Goal: Task Accomplishment & Management: Manage account settings

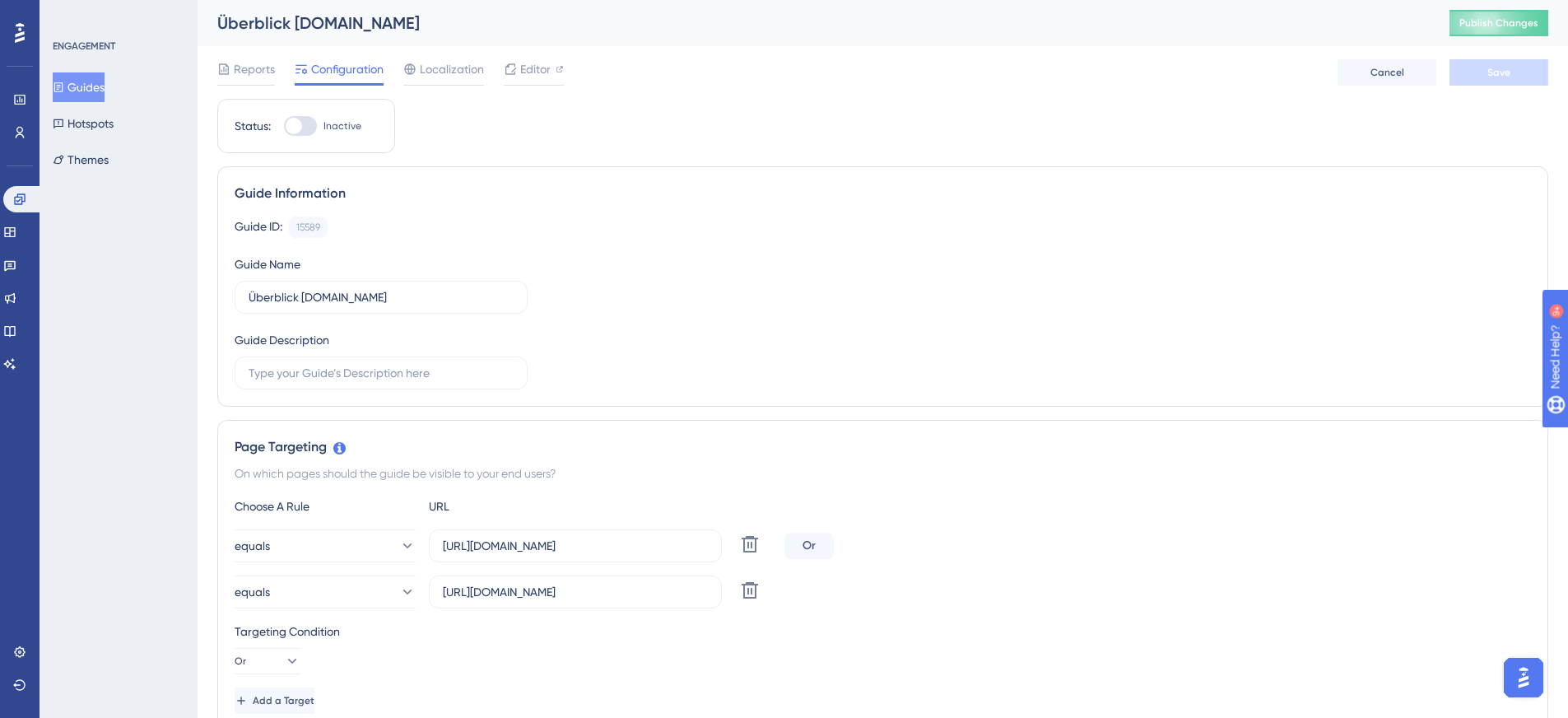
click at [82, 85] on button "Guides" at bounding box center [78, 87] width 52 height 30
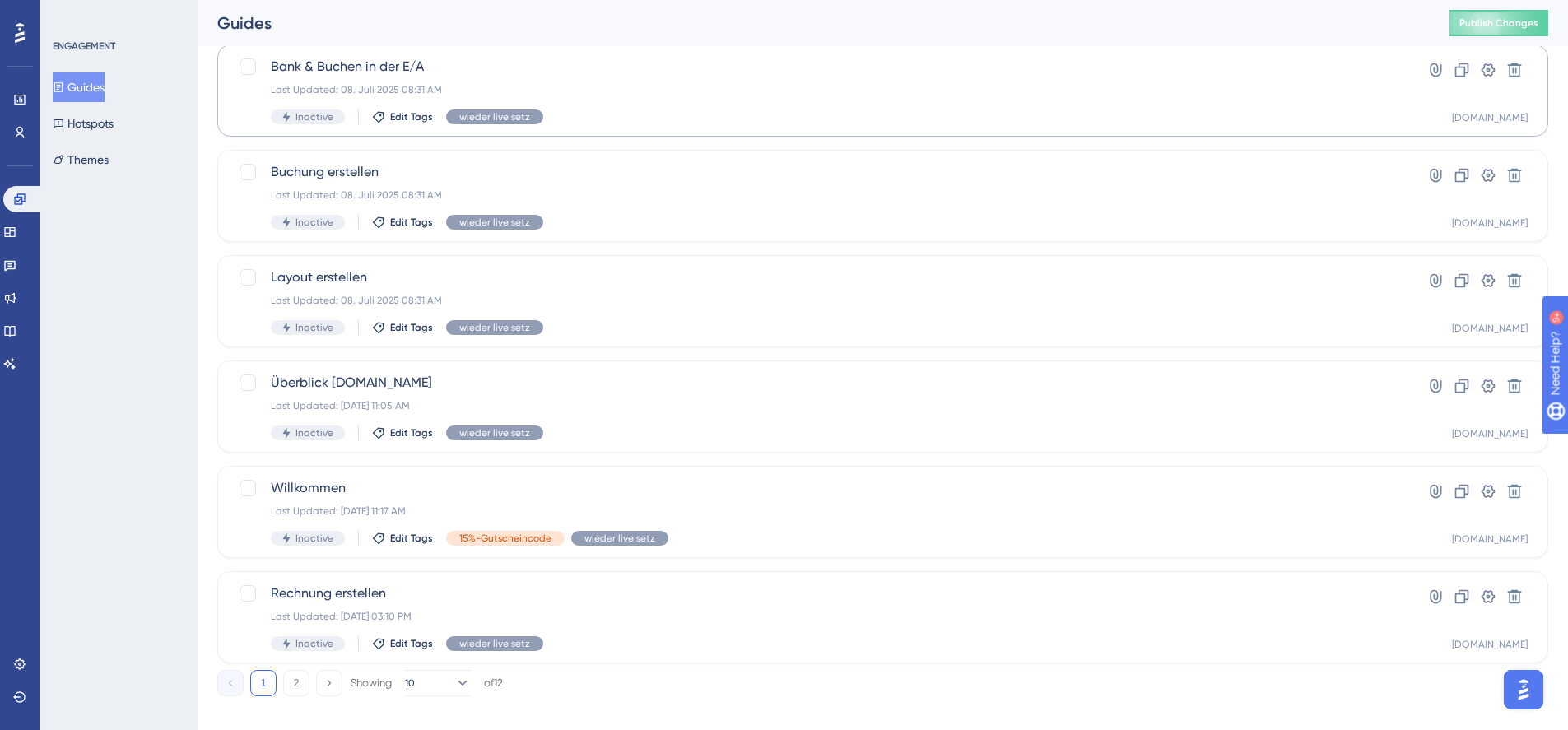
scroll to position [548, 0]
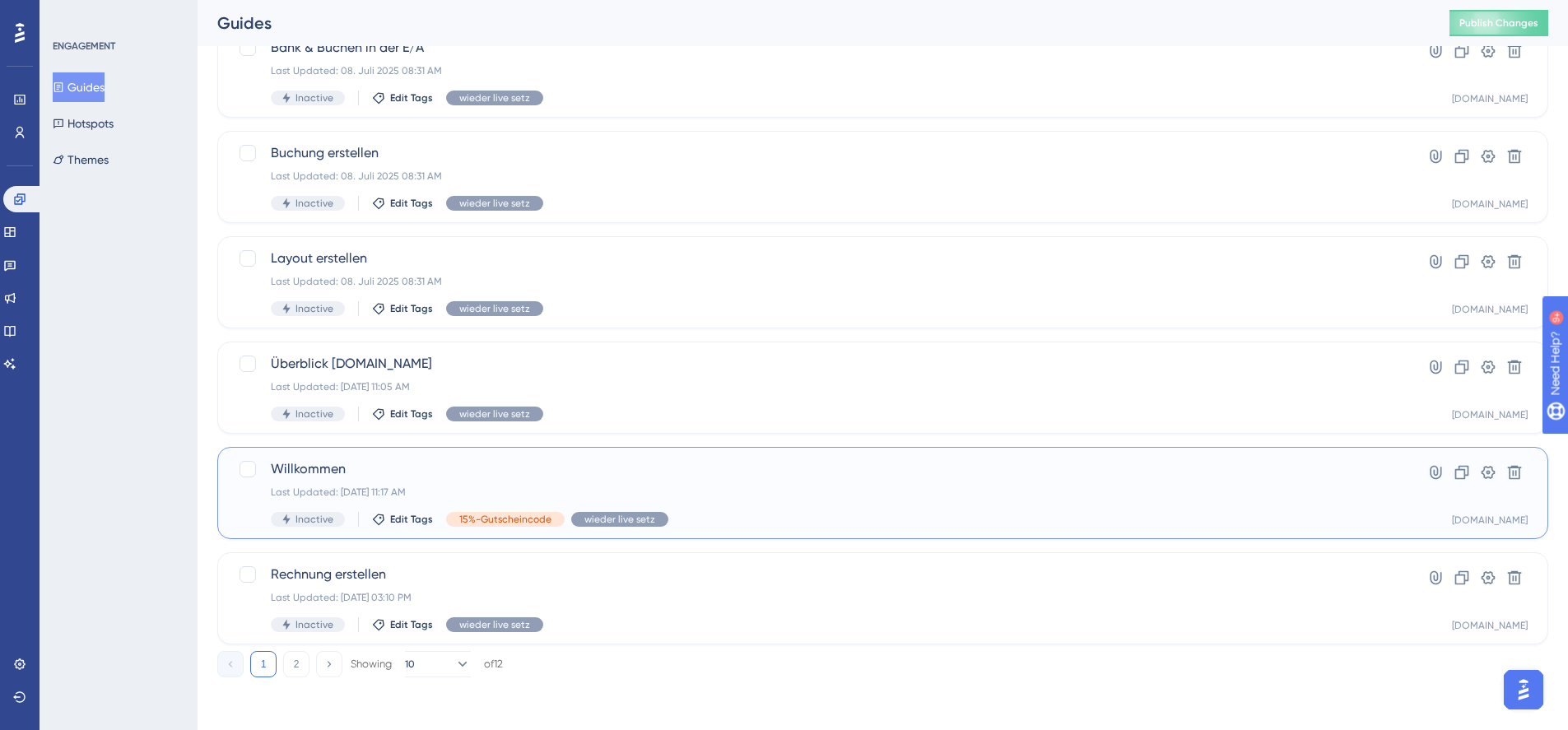
click at [317, 521] on span "Inactive" at bounding box center [315, 519] width 37 height 13
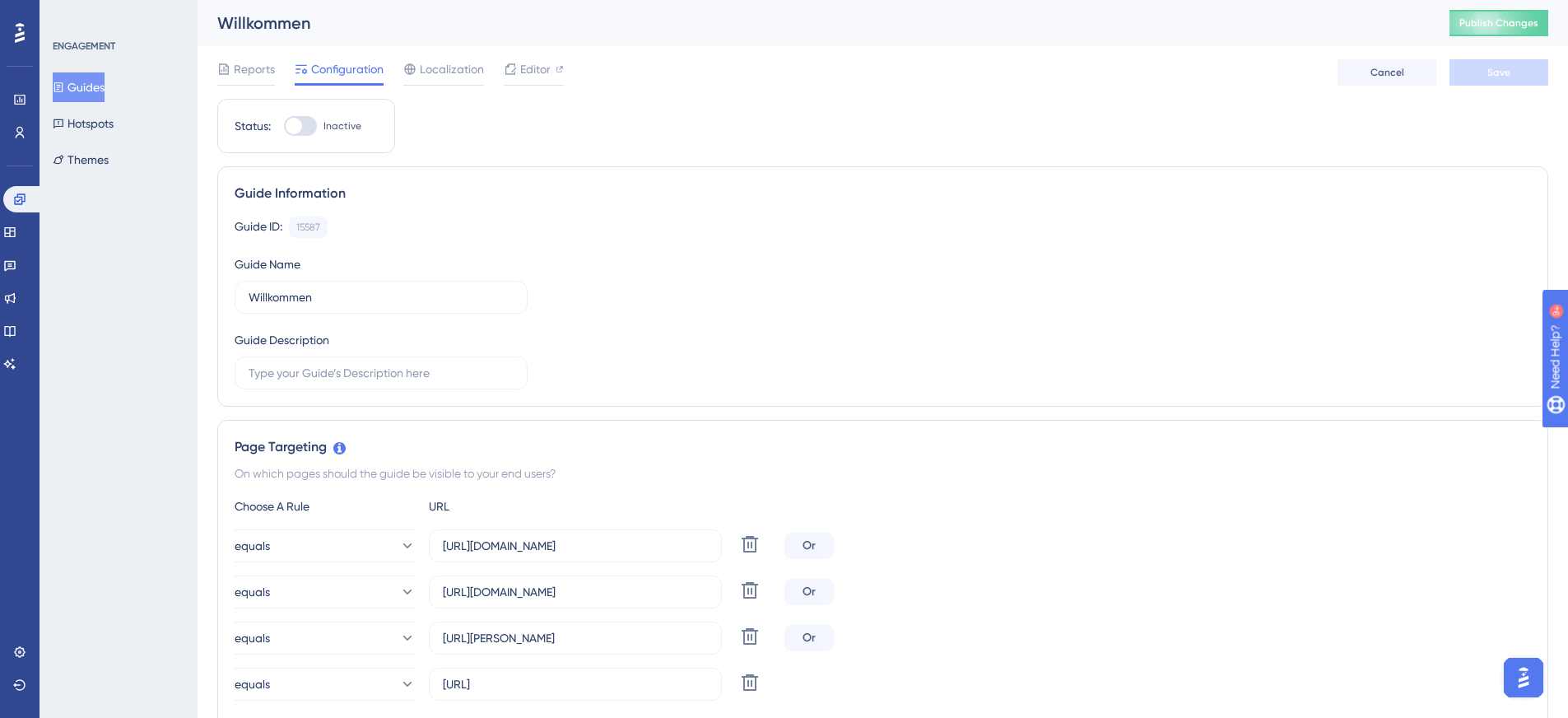
click at [301, 126] on div at bounding box center [294, 125] width 17 height 17
click at [284, 126] on input "Inactive" at bounding box center [283, 126] width 1 height 1
checkbox input "true"
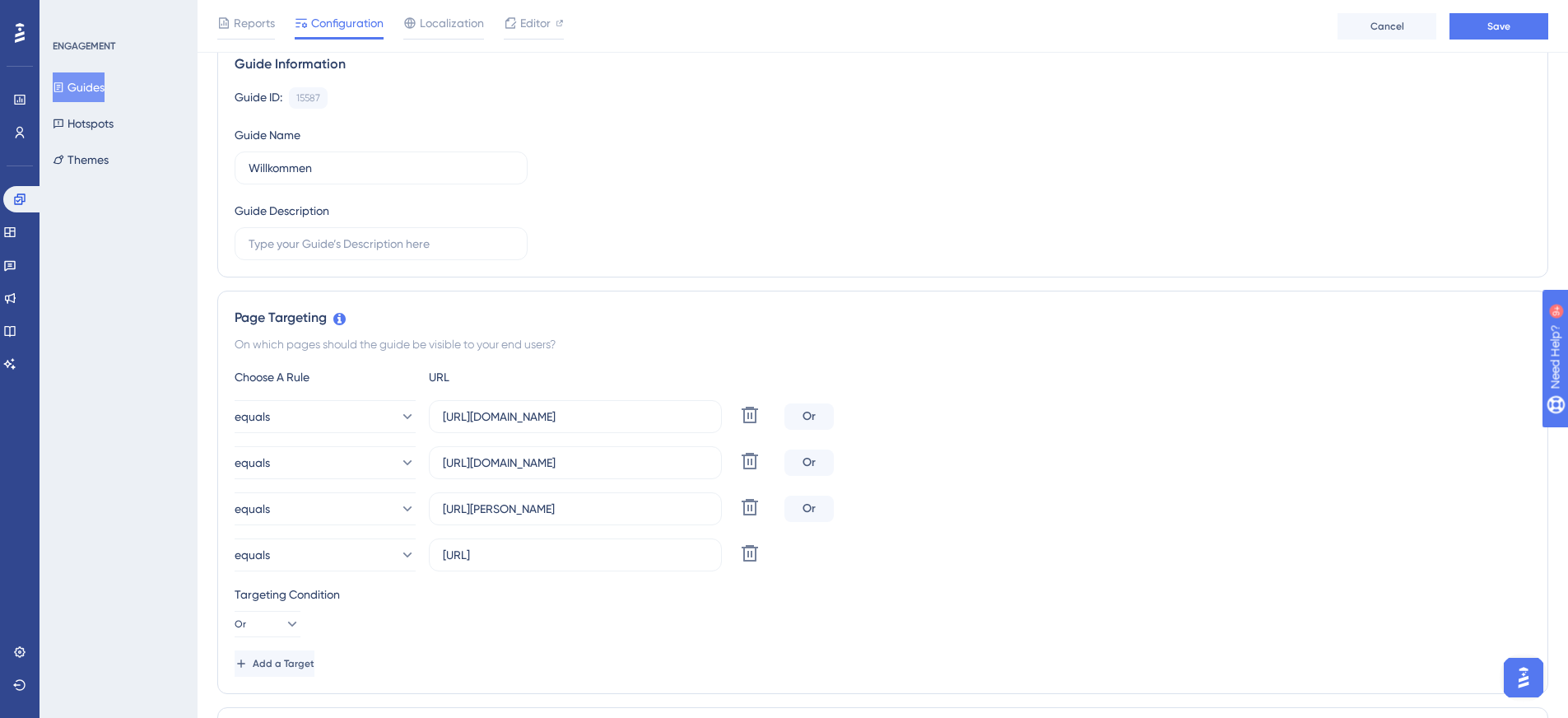
scroll to position [165, 0]
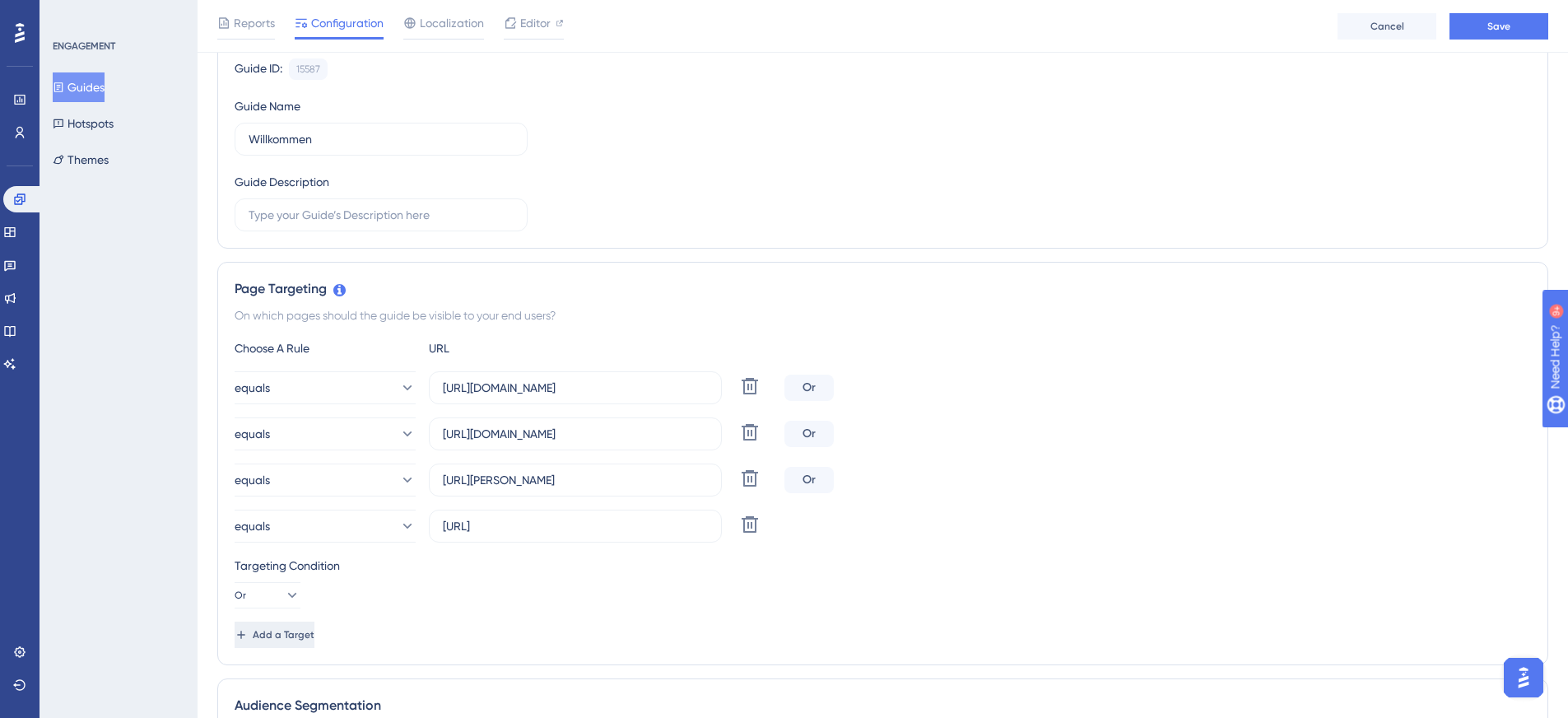
click at [305, 637] on span "Add a Target" at bounding box center [283, 634] width 62 height 13
drag, startPoint x: 670, startPoint y: 392, endPoint x: 433, endPoint y: 390, distance: 237.0
click at [433, 390] on label "https://mein.prosaldo.net/Overview" at bounding box center [575, 387] width 293 height 33
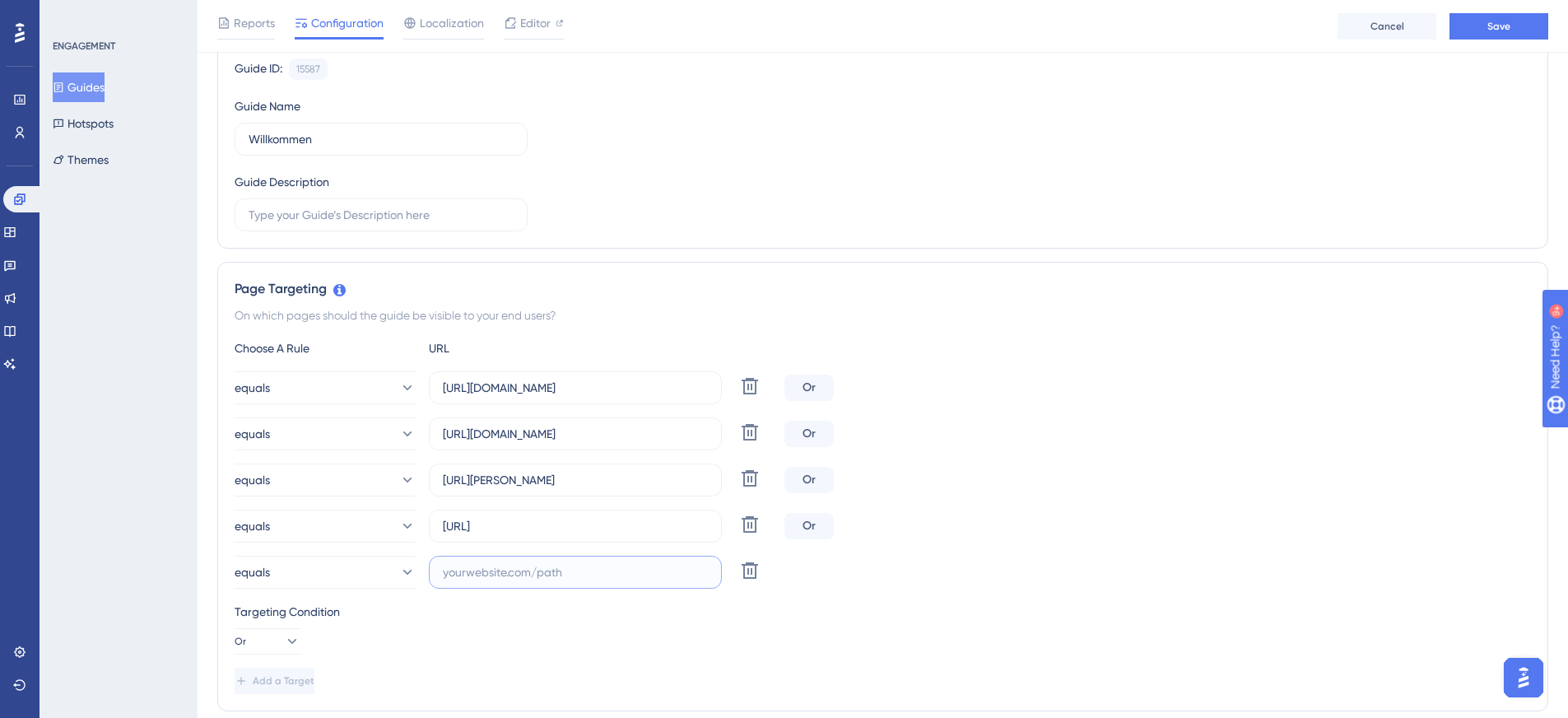
click at [470, 570] on input "text" at bounding box center [575, 572] width 265 height 18
paste input "https://mein.prosaldo.net/Overview"
click at [608, 573] on input "https://mein.prosaldo.net/Overview" at bounding box center [575, 572] width 265 height 18
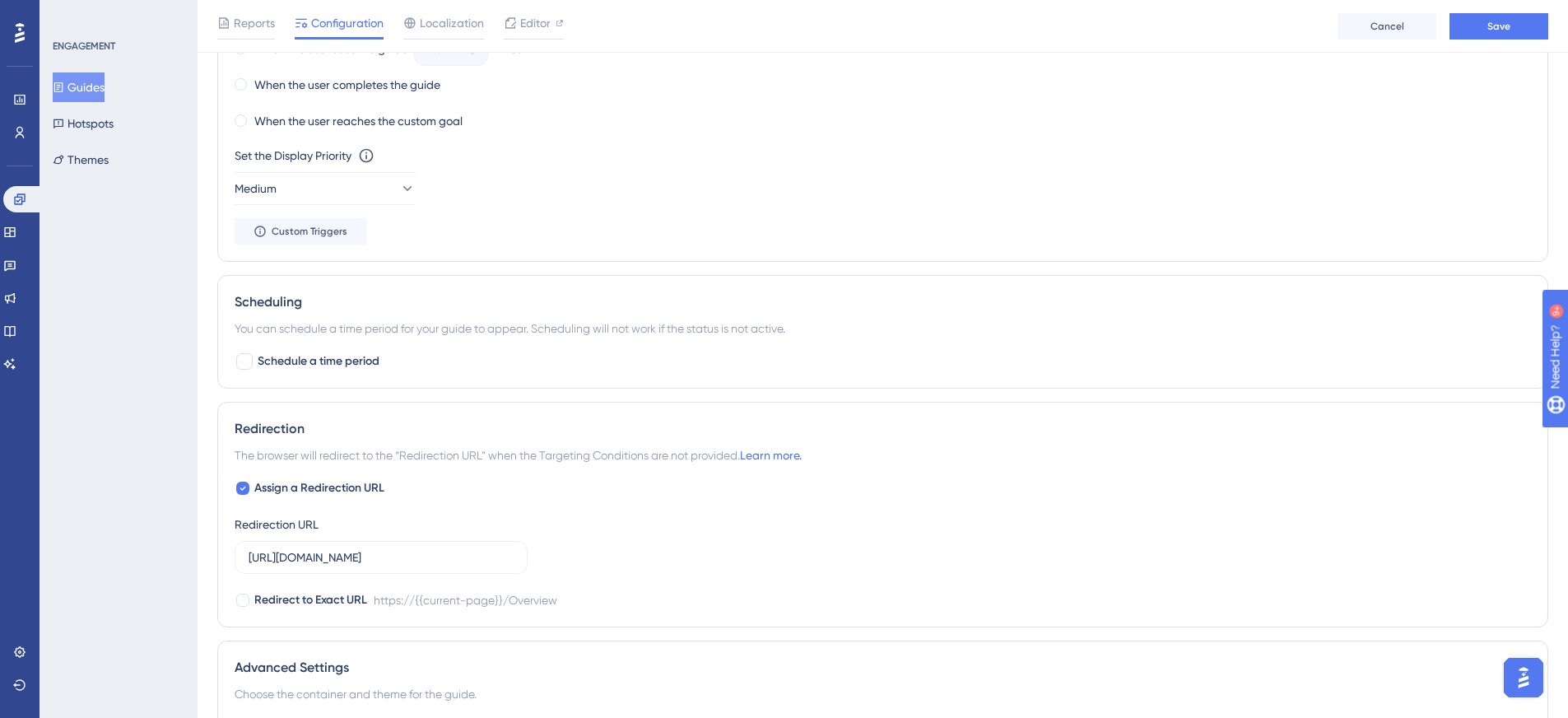
scroll to position [1399, 0]
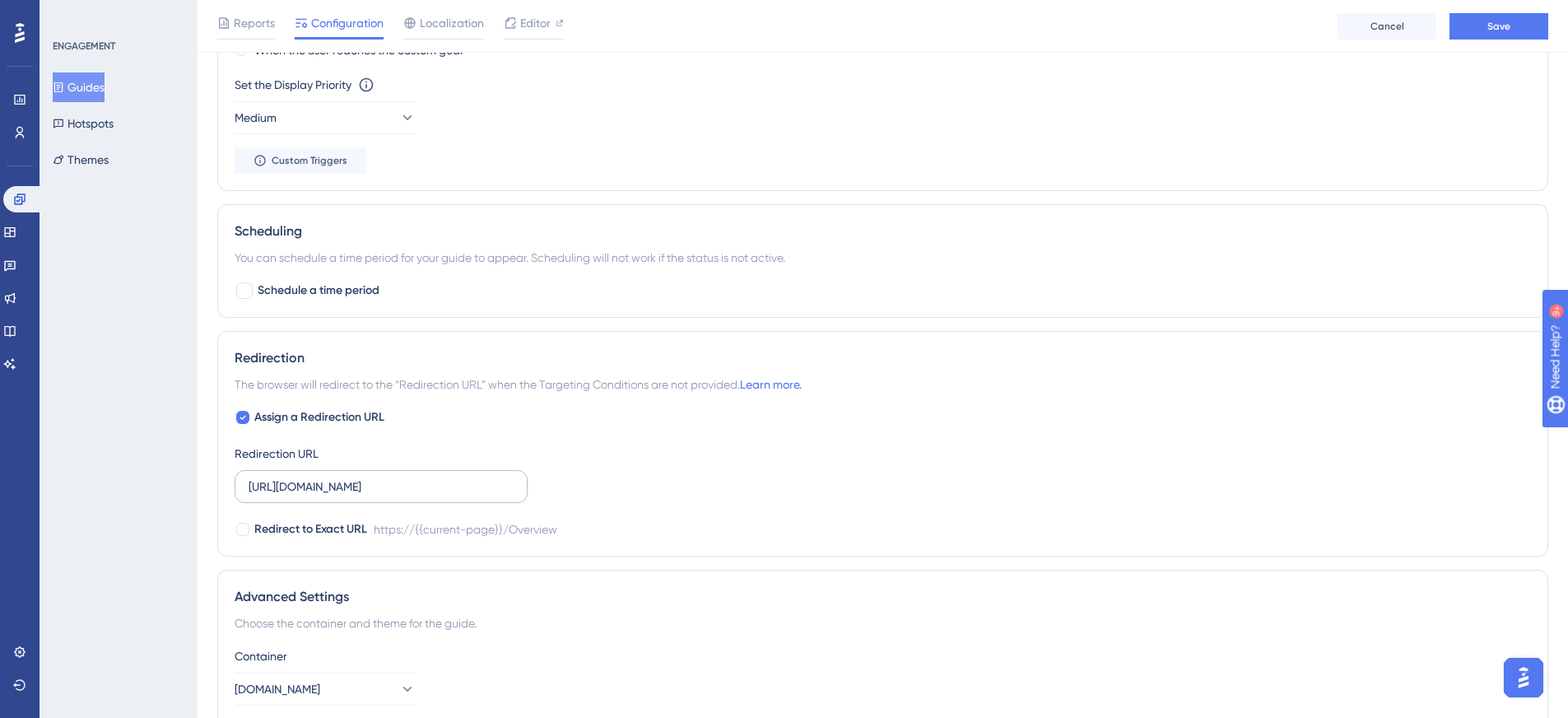
type input "https://mein.prosaldo.net/newapp/"
drag, startPoint x: 455, startPoint y: 484, endPoint x: 394, endPoint y: 495, distance: 62.0
click at [394, 495] on label "https://mein.prosaldo.net/Overview" at bounding box center [381, 485] width 293 height 33
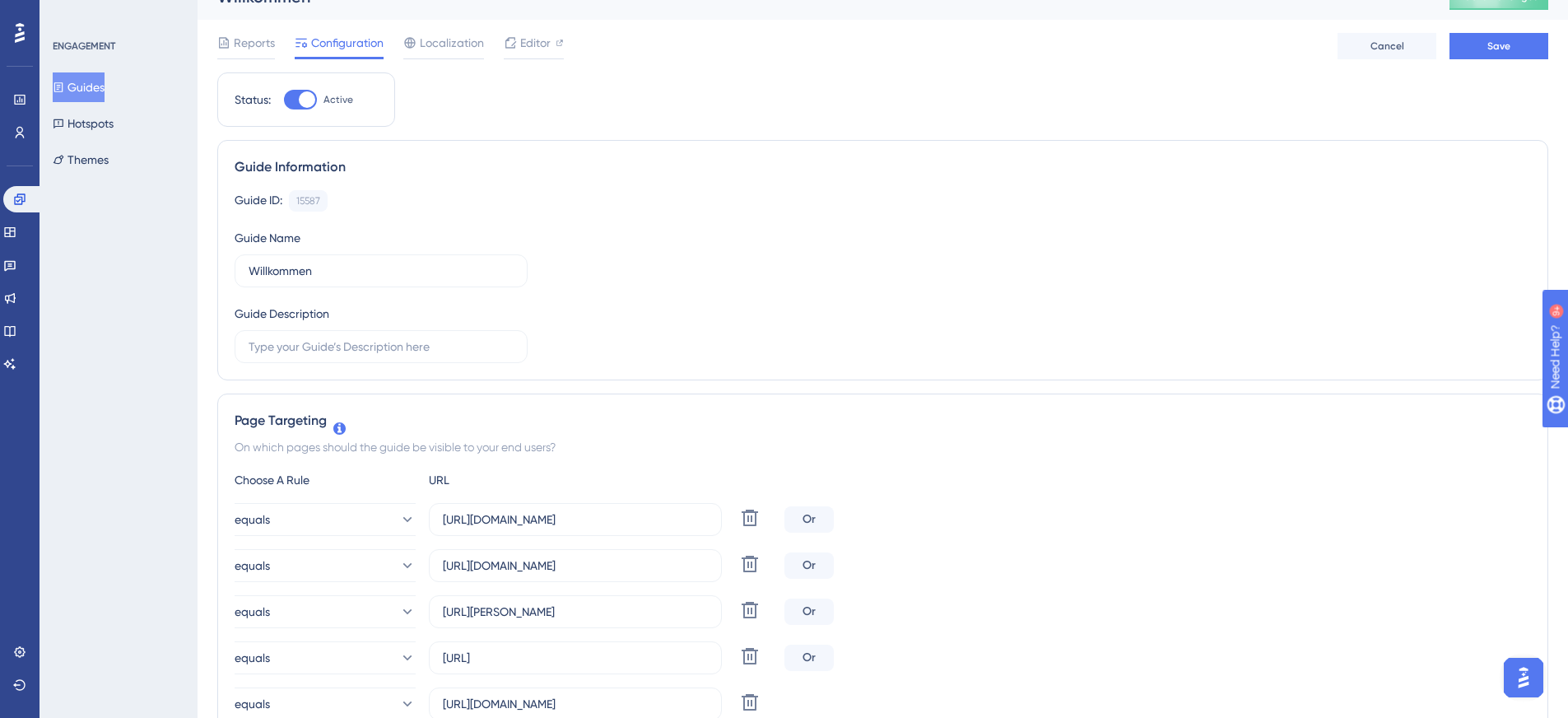
scroll to position [0, 0]
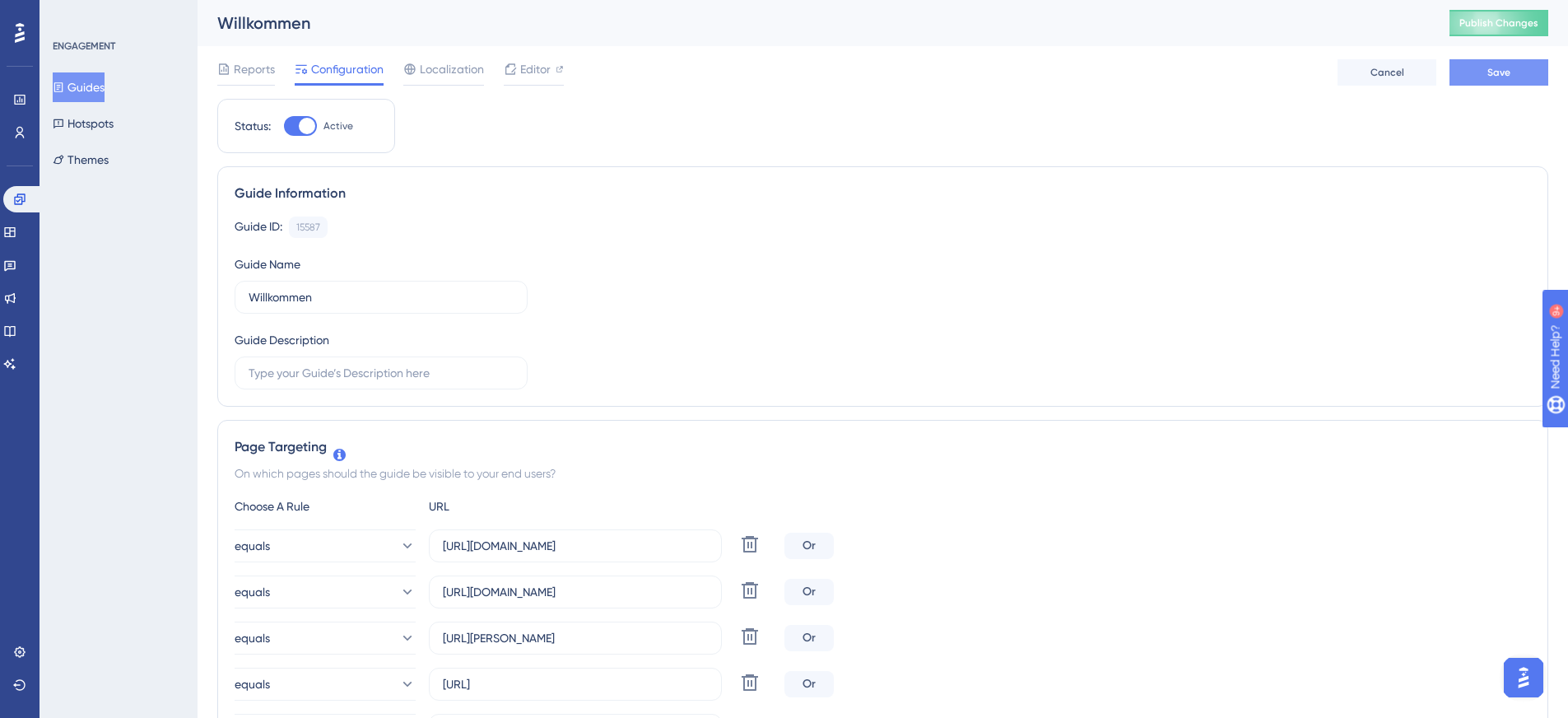
type input "https://mein.prosaldo.net/newapp"
click at [1484, 74] on button "Save" at bounding box center [1499, 72] width 99 height 27
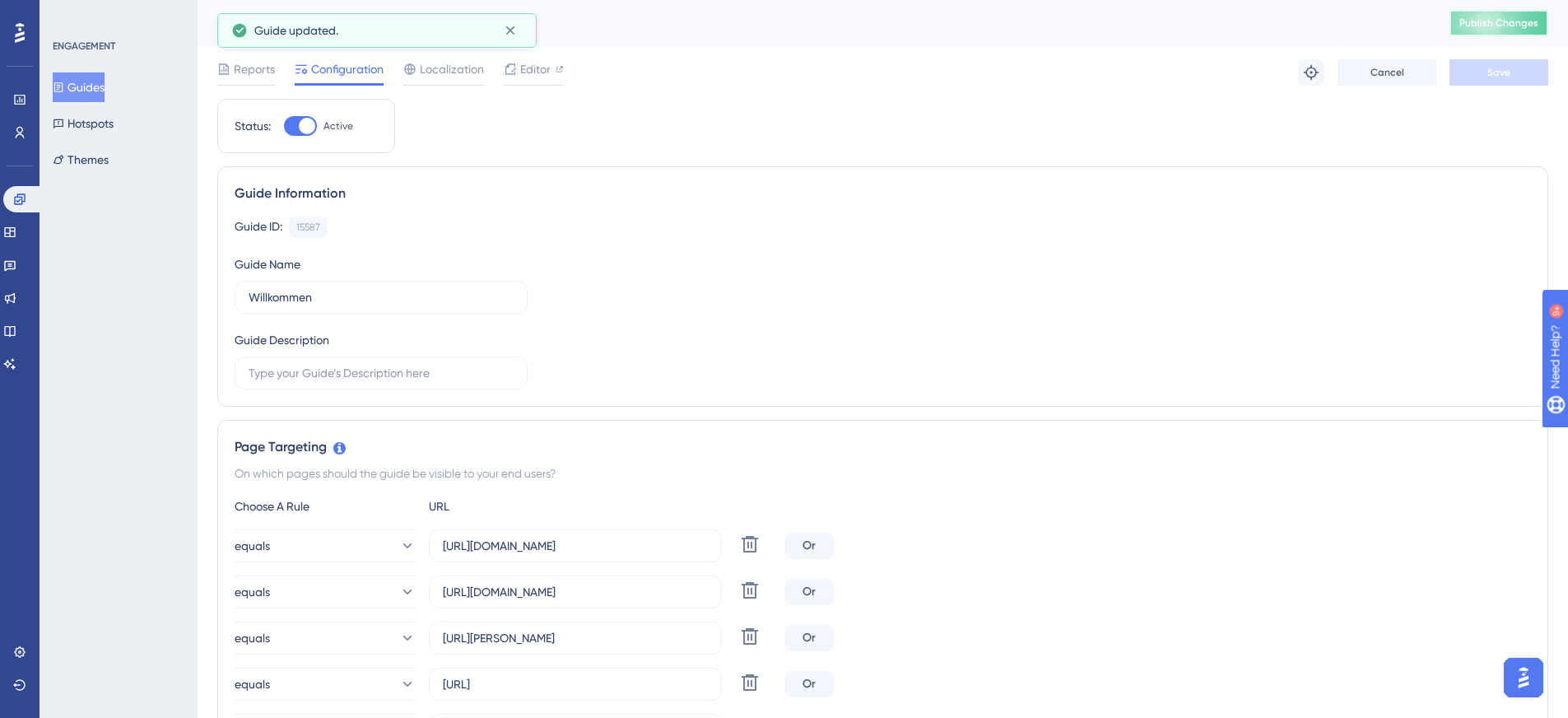
click at [1519, 24] on span "Publish Changes" at bounding box center [1499, 23] width 79 height 13
click at [252, 68] on span "Reports" at bounding box center [255, 69] width 41 height 20
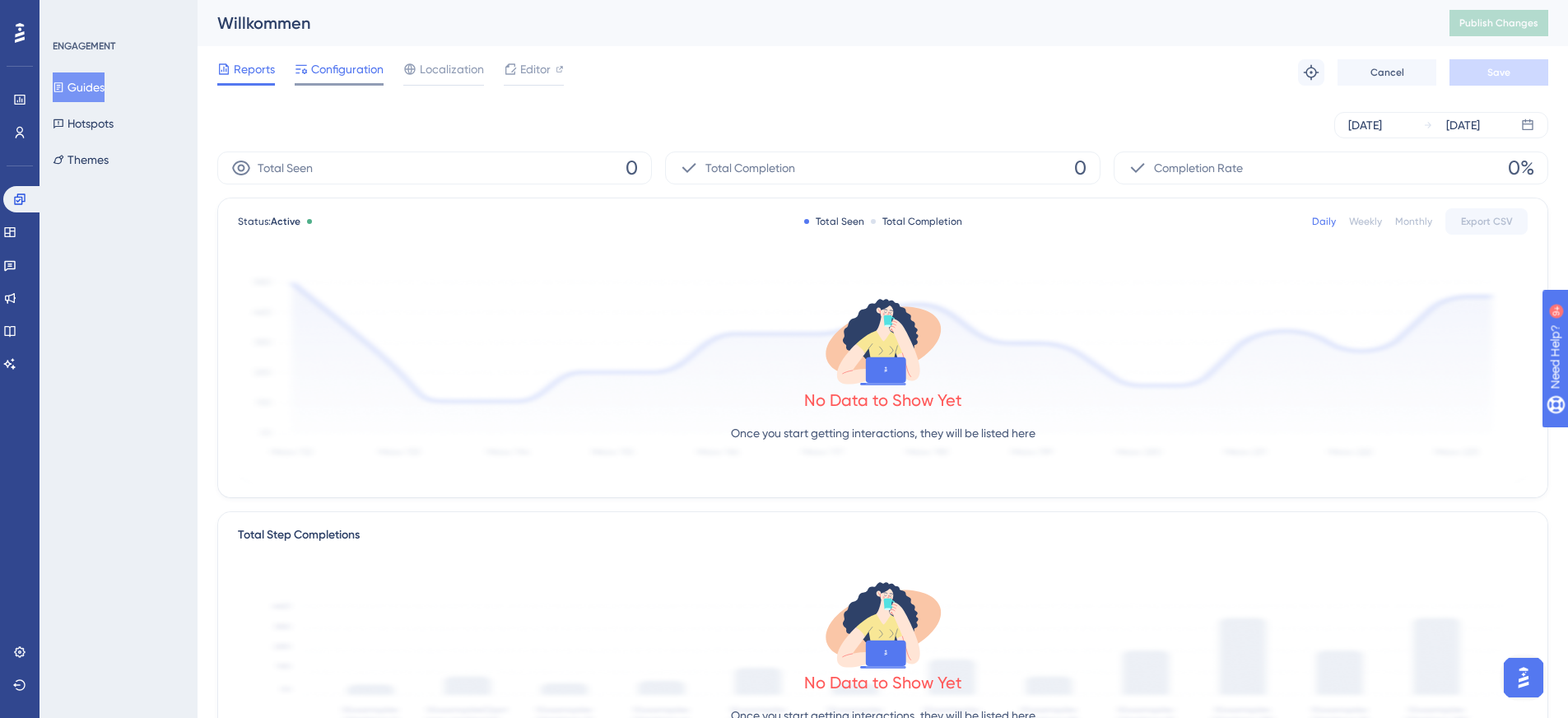
click at [332, 68] on span "Configuration" at bounding box center [346, 69] width 72 height 20
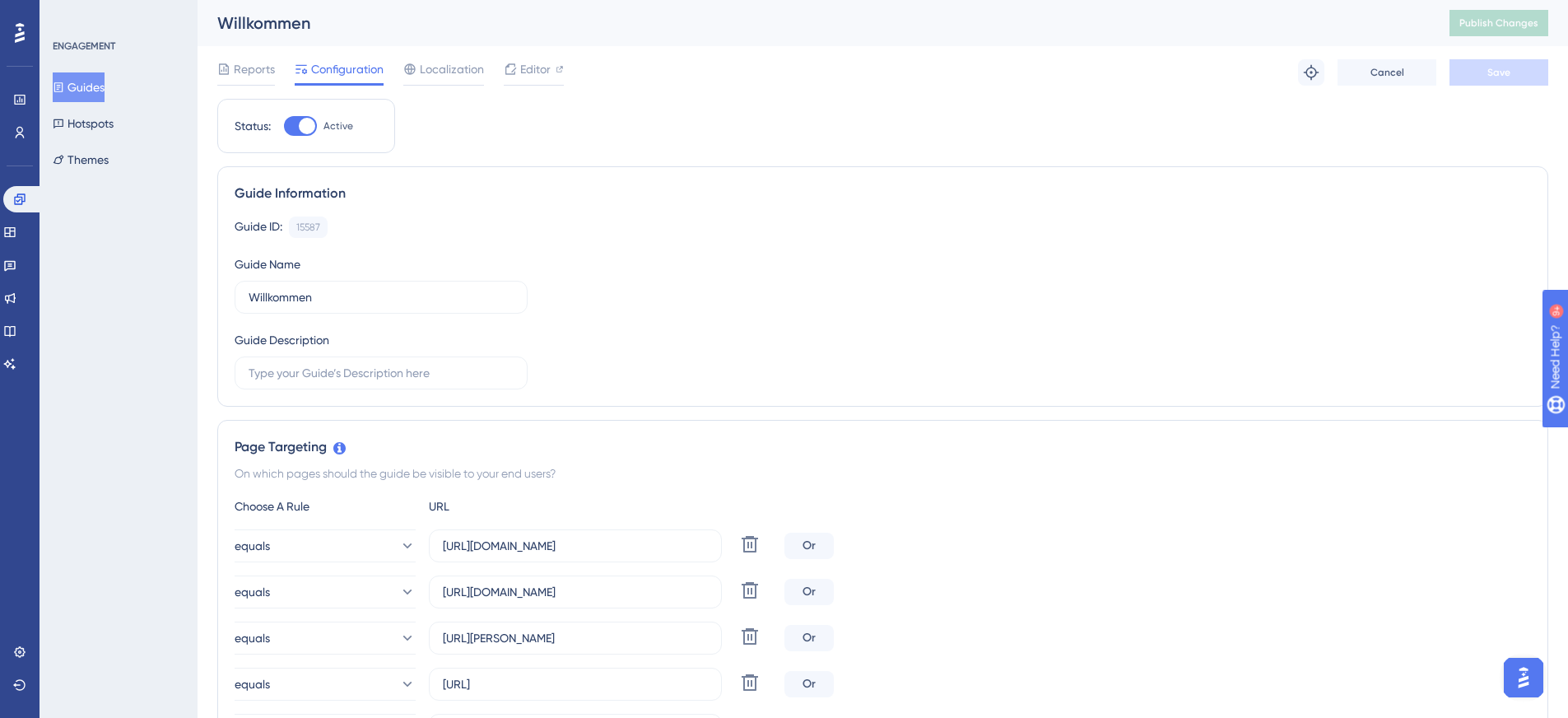
click at [77, 83] on button "Guides" at bounding box center [78, 87] width 52 height 30
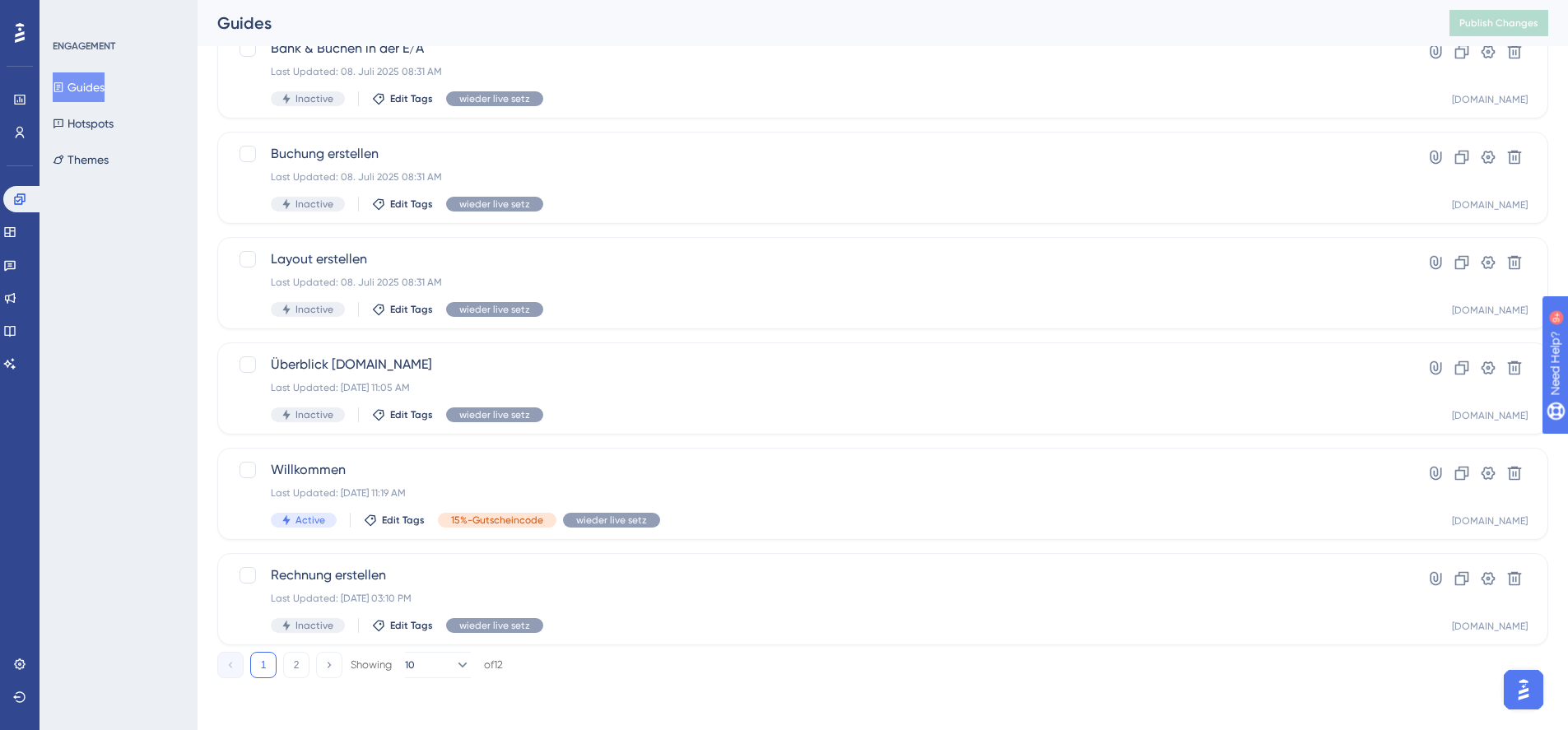
scroll to position [548, 0]
click at [1483, 476] on icon at bounding box center [1488, 473] width 17 height 17
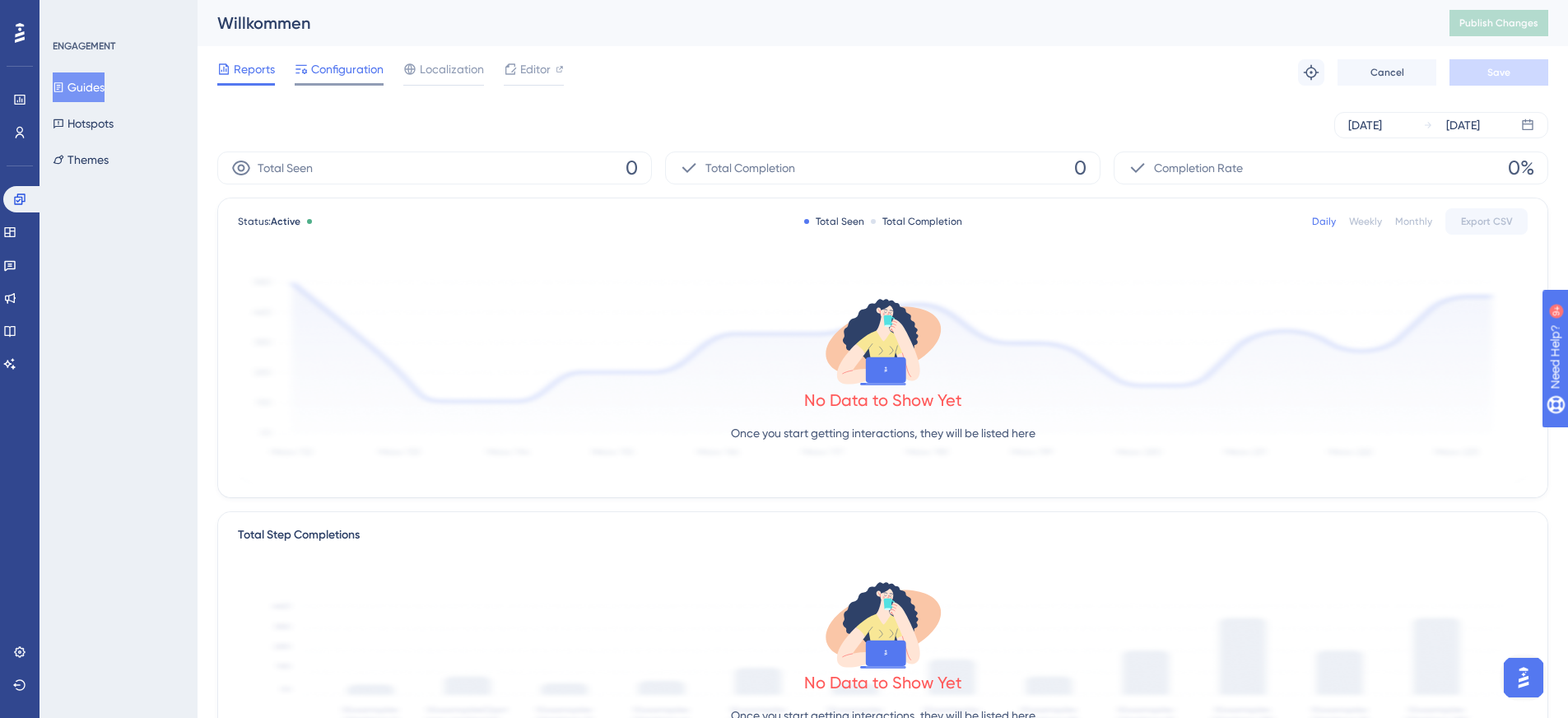
click at [340, 71] on span "Configuration" at bounding box center [346, 69] width 72 height 20
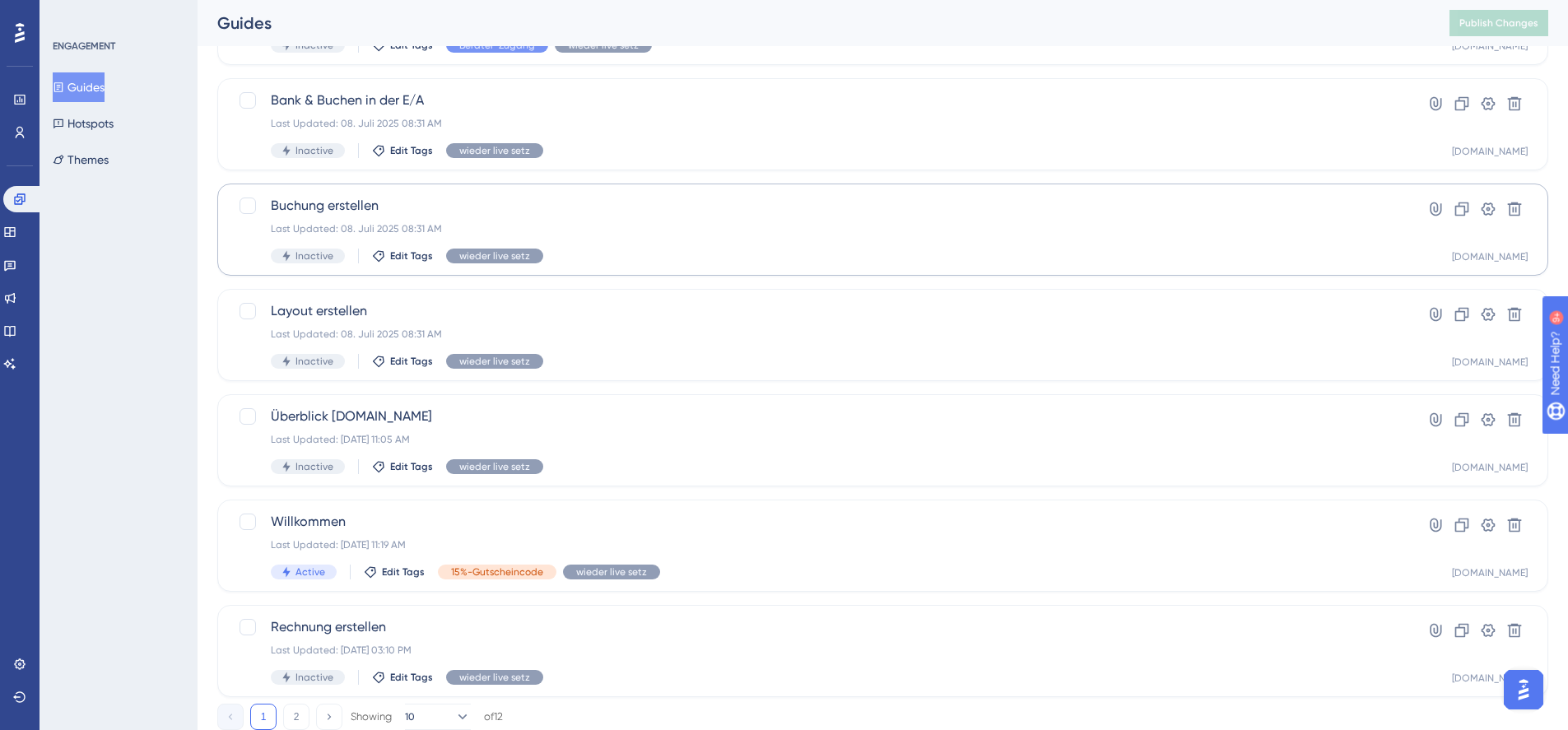
scroll to position [548, 0]
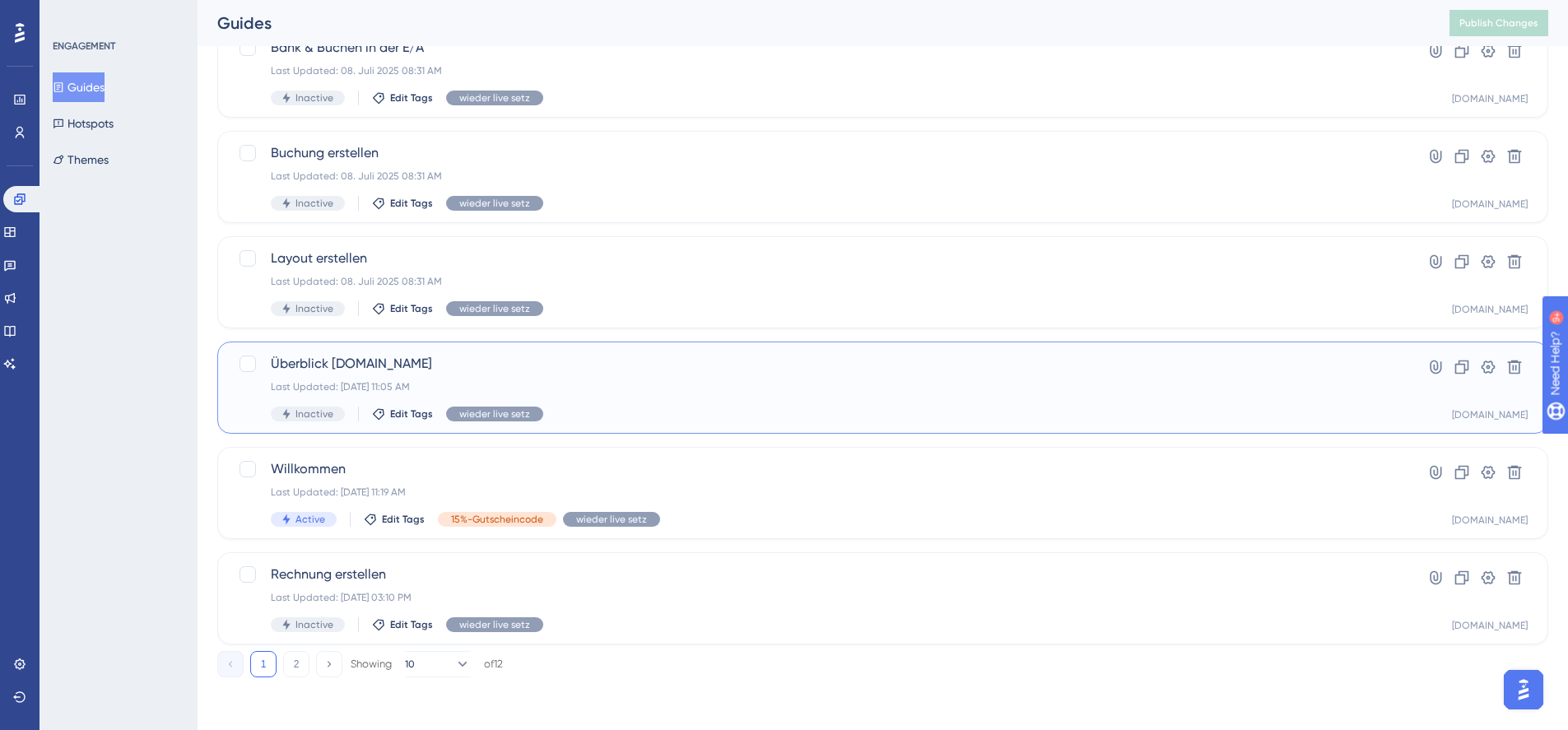
click at [356, 362] on span "Überblick ProSaldo.net" at bounding box center [817, 364] width 1092 height 20
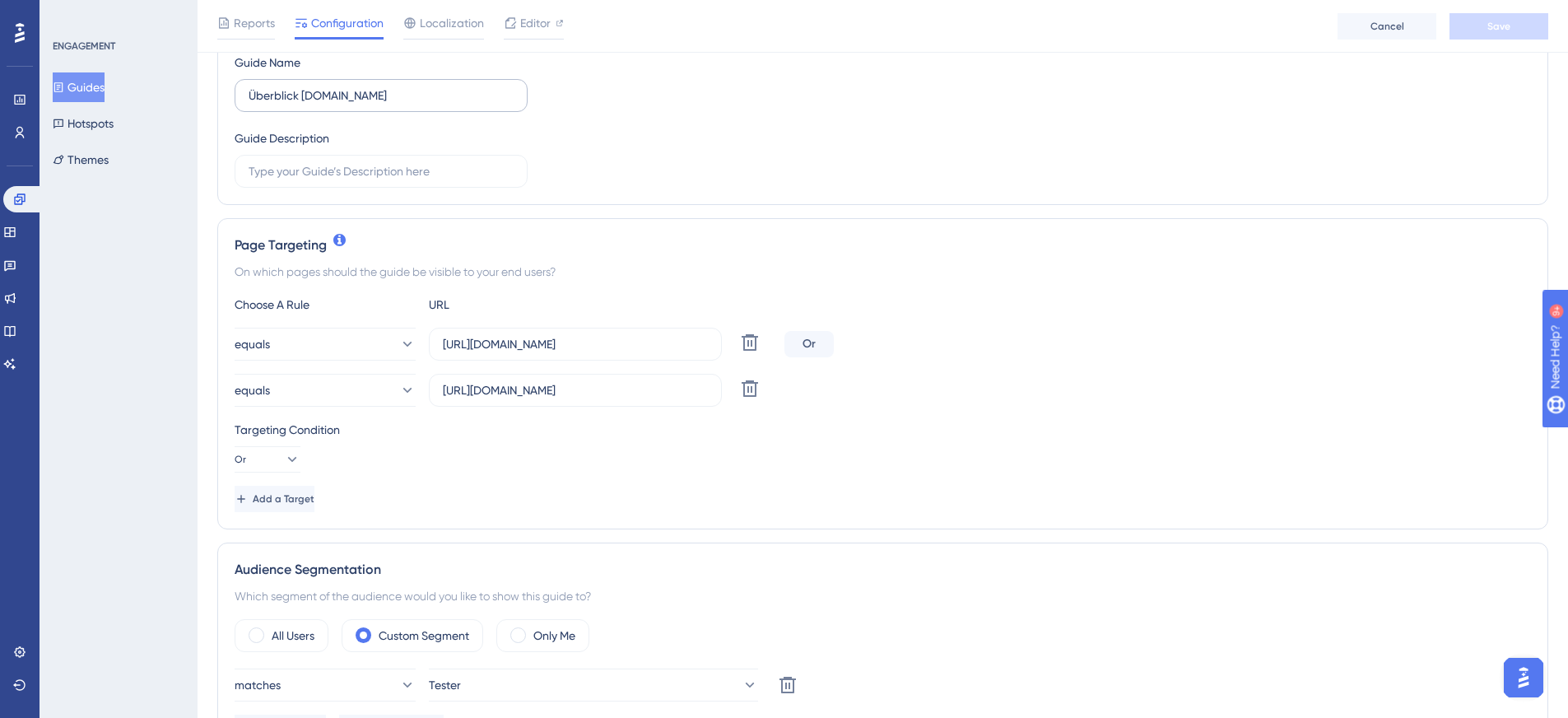
scroll to position [247, 0]
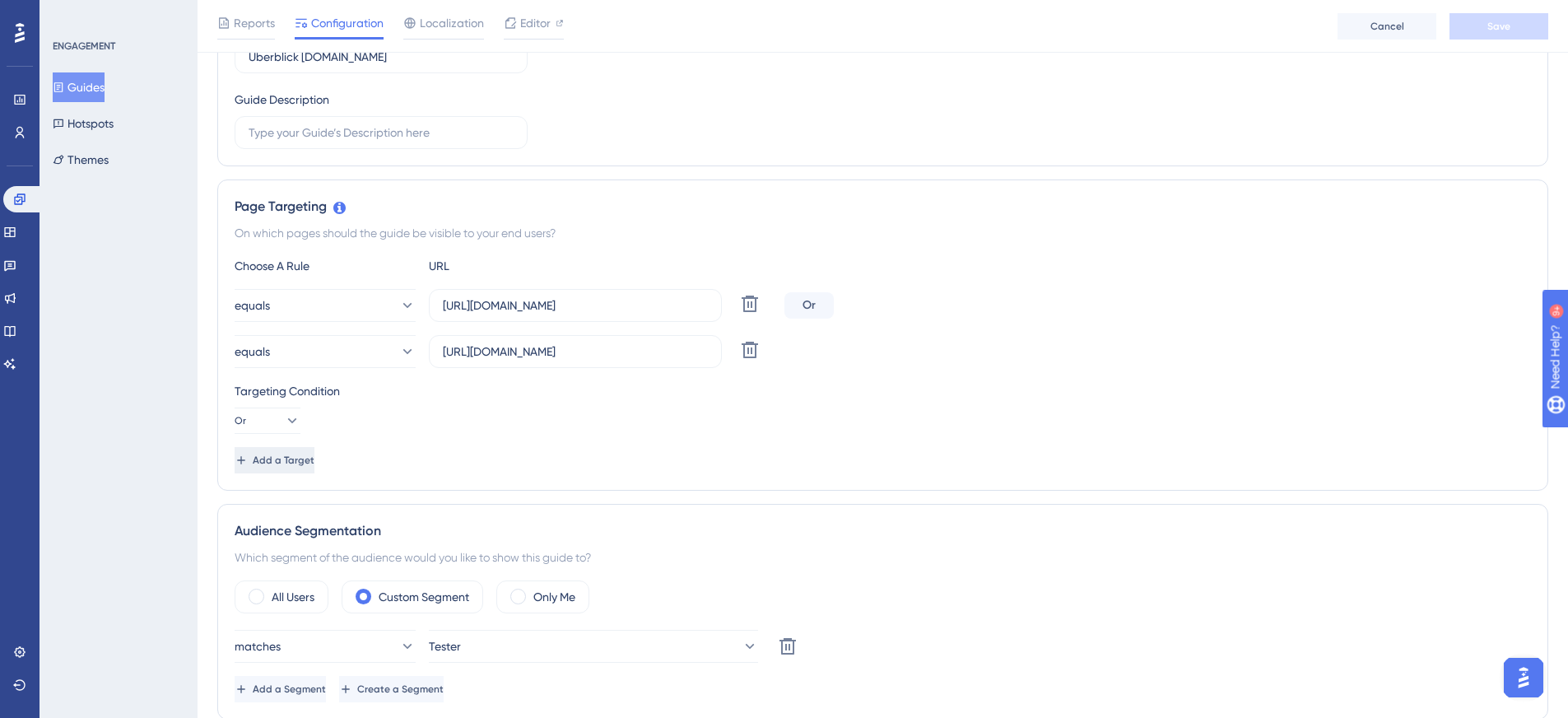
click at [315, 463] on span "Add a Target" at bounding box center [283, 460] width 62 height 13
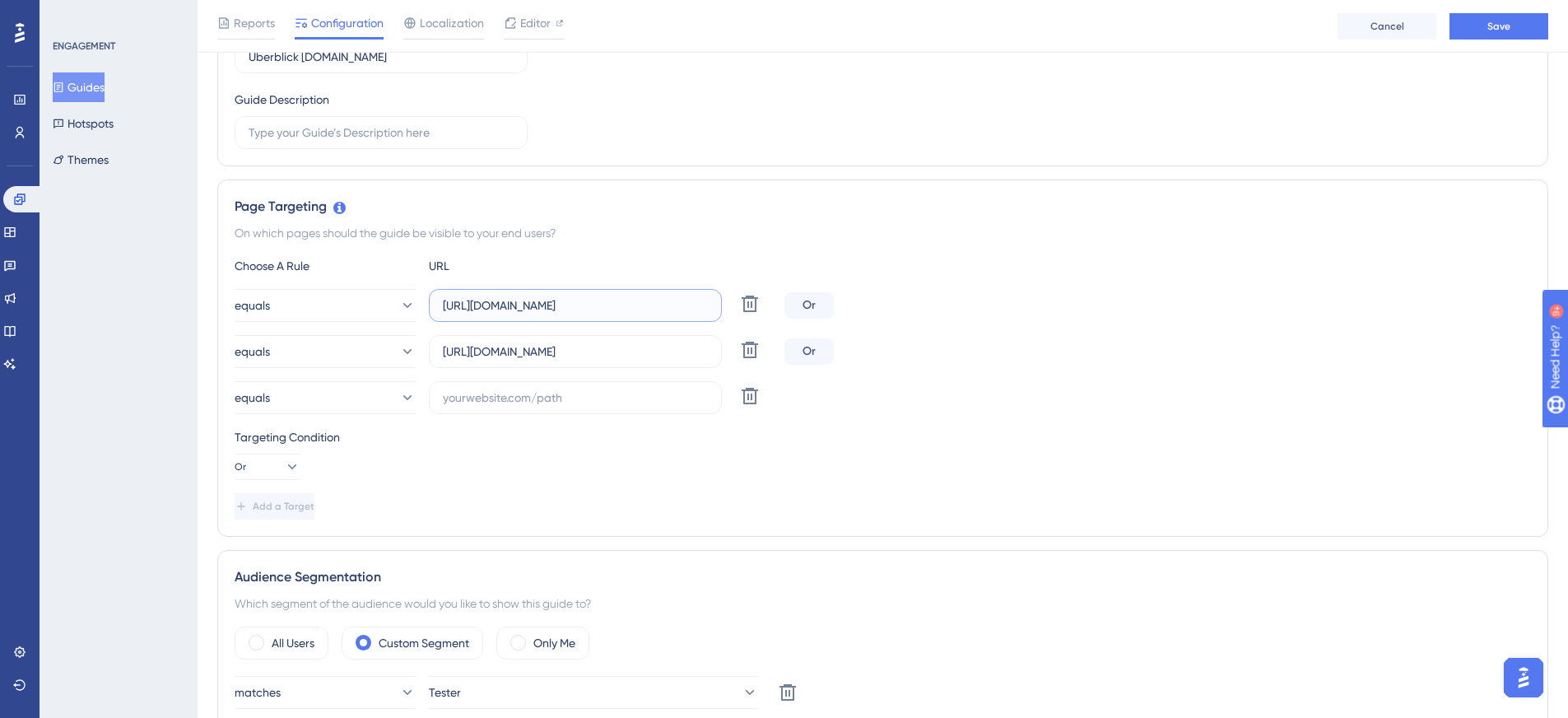
drag, startPoint x: 584, startPoint y: 306, endPoint x: 442, endPoint y: 307, distance: 142.0
click at [442, 307] on label "https://mein.prosaldo.net/newapp/" at bounding box center [575, 305] width 293 height 33
click at [485, 394] on input "text" at bounding box center [575, 397] width 265 height 18
paste input "https://mein.prosaldo.net/"
type input "https://mein.prosaldo.net/overview"
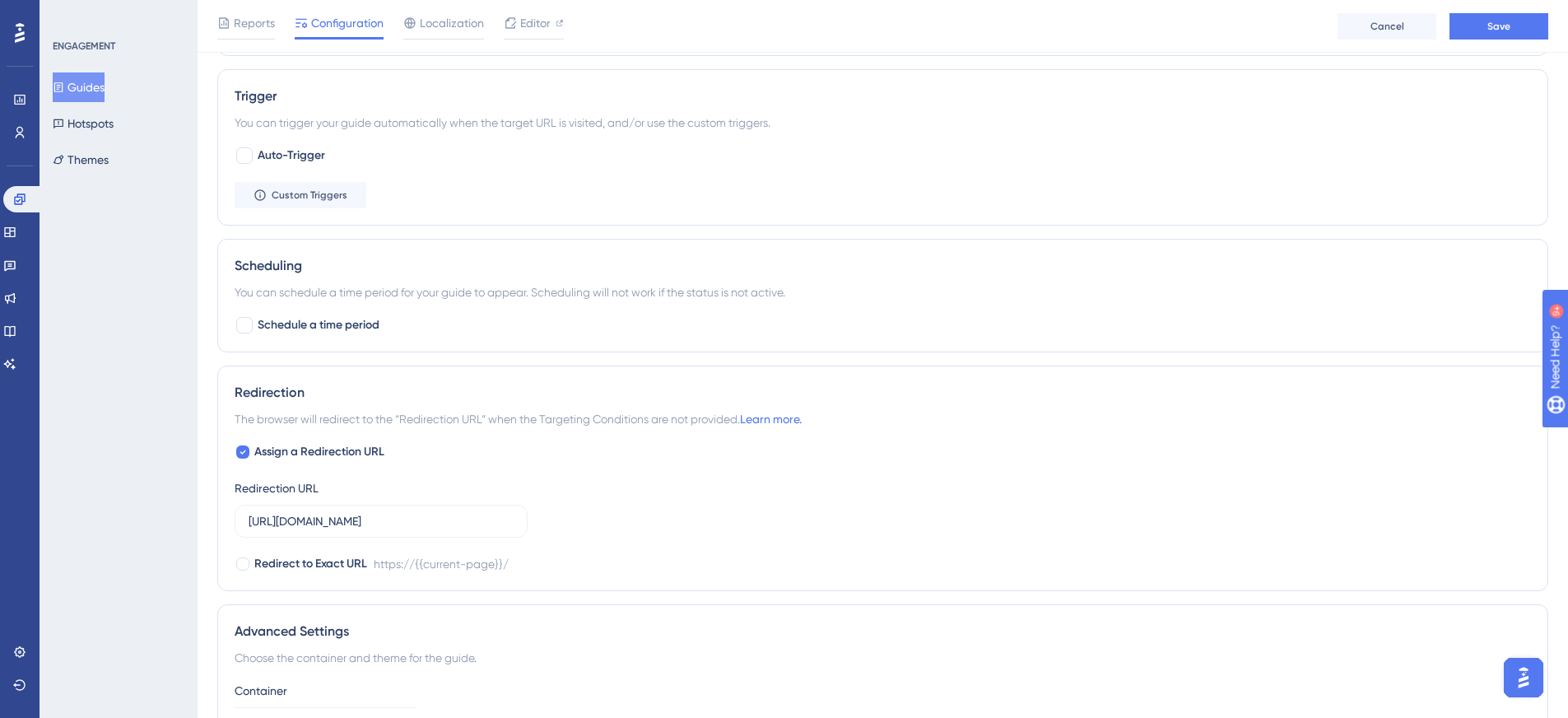
scroll to position [987, 0]
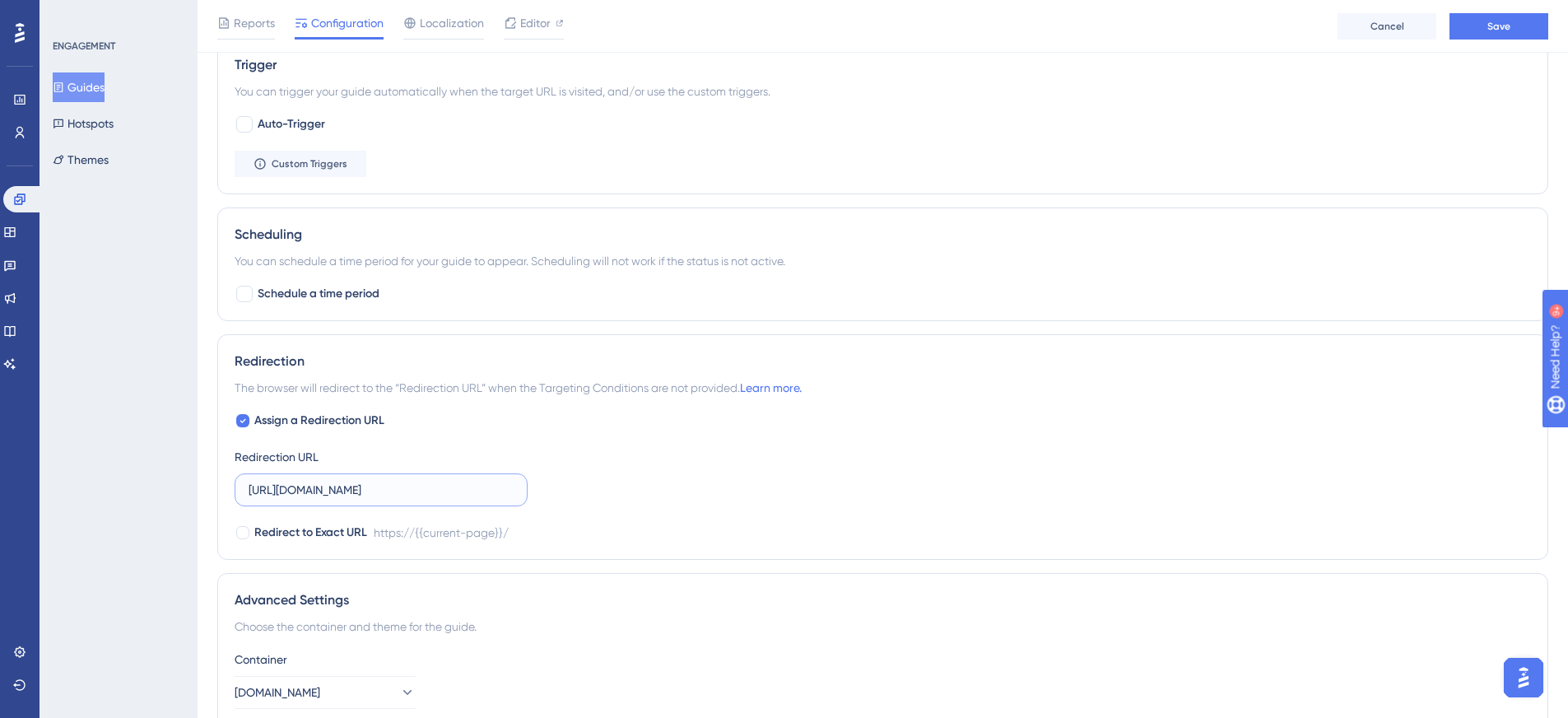
click at [443, 489] on input "https://mein.prosaldo.net/" at bounding box center [381, 489] width 265 height 18
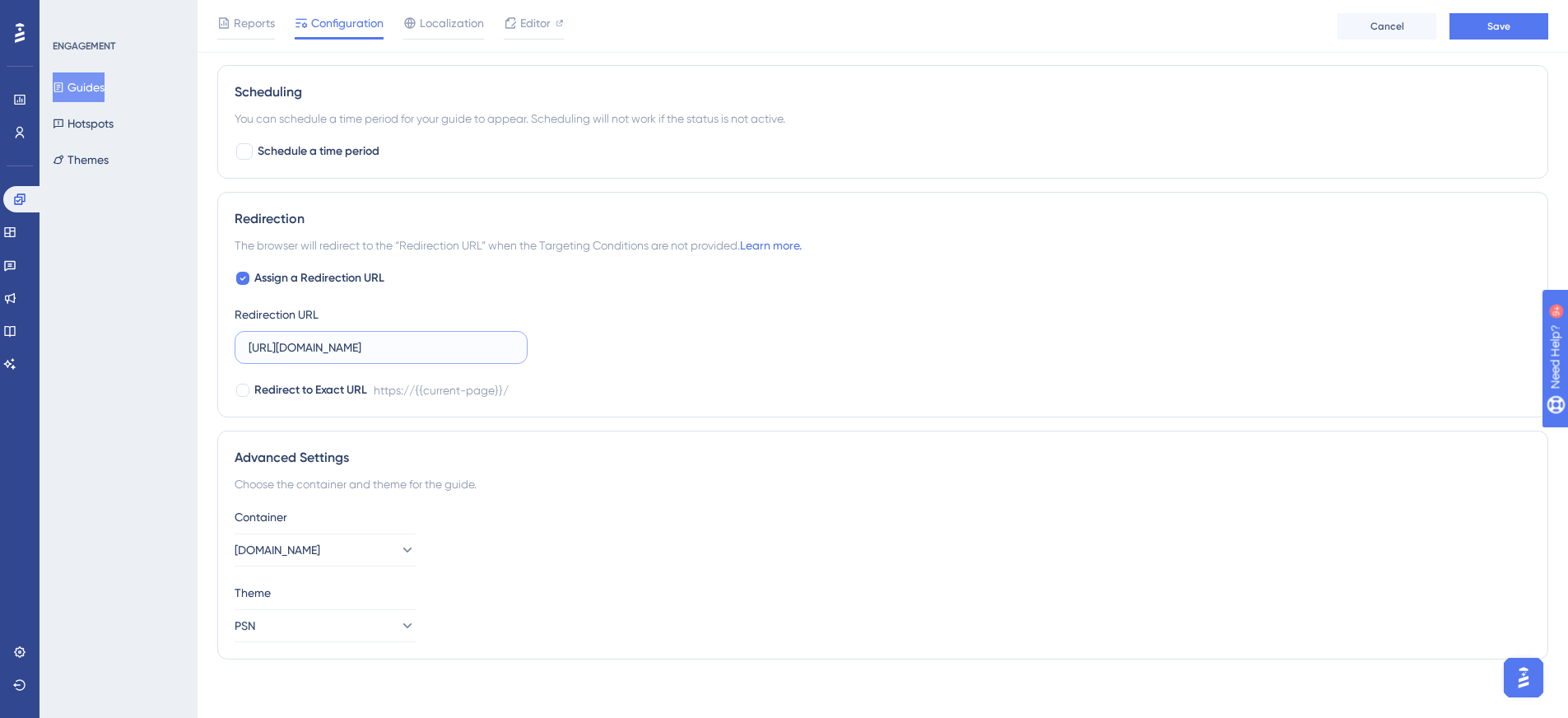
scroll to position [1137, 0]
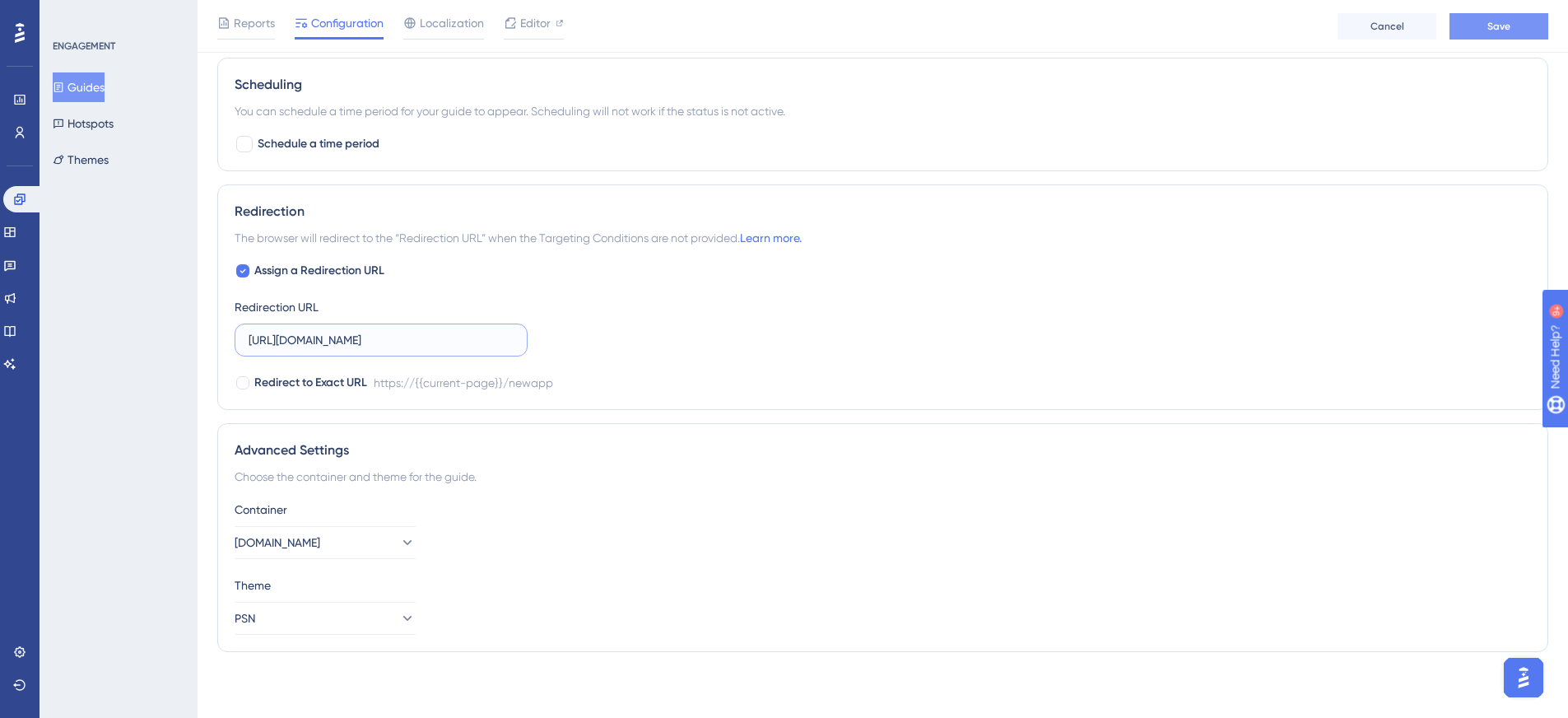
type input "https://mein.prosaldo.net/newapp"
click at [1498, 38] on button "Save" at bounding box center [1499, 26] width 99 height 27
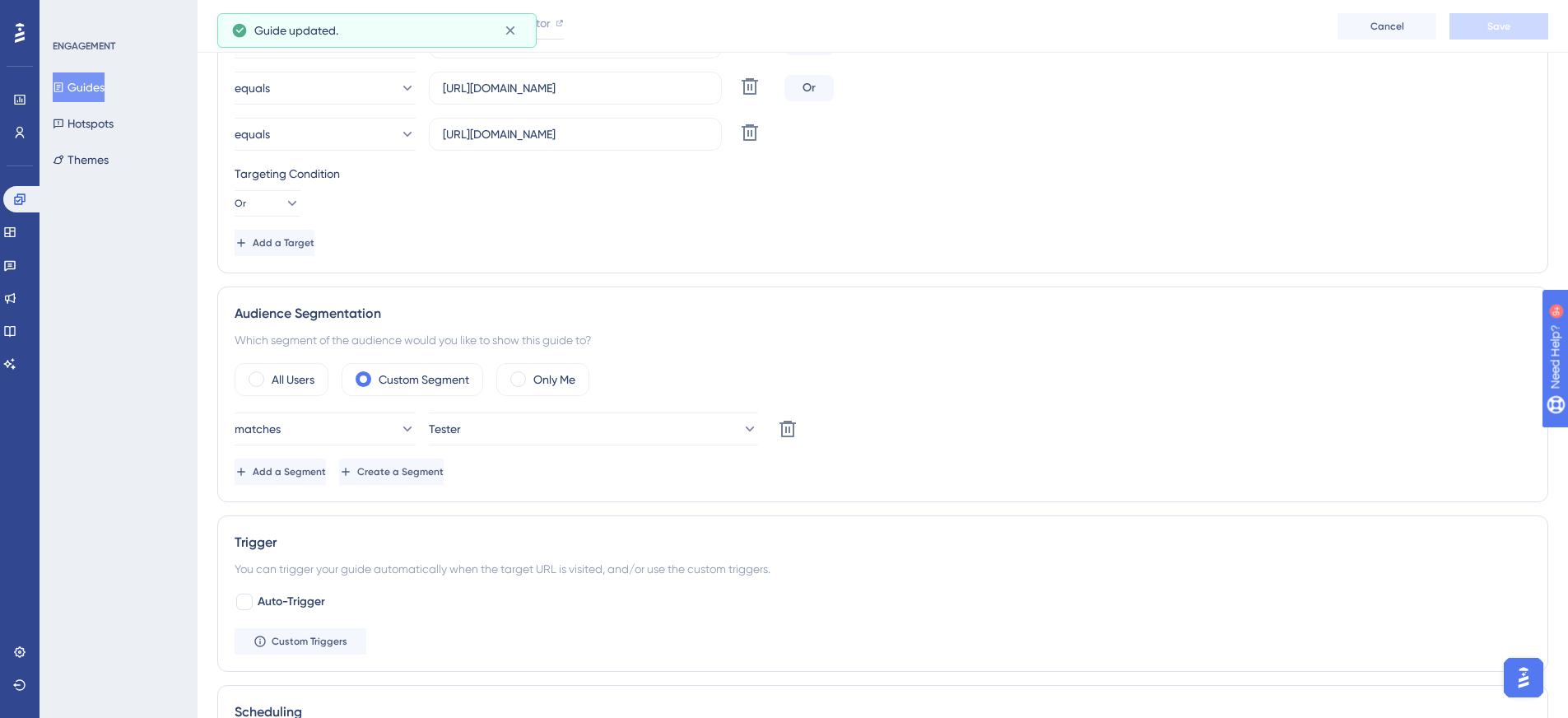
scroll to position [0, 0]
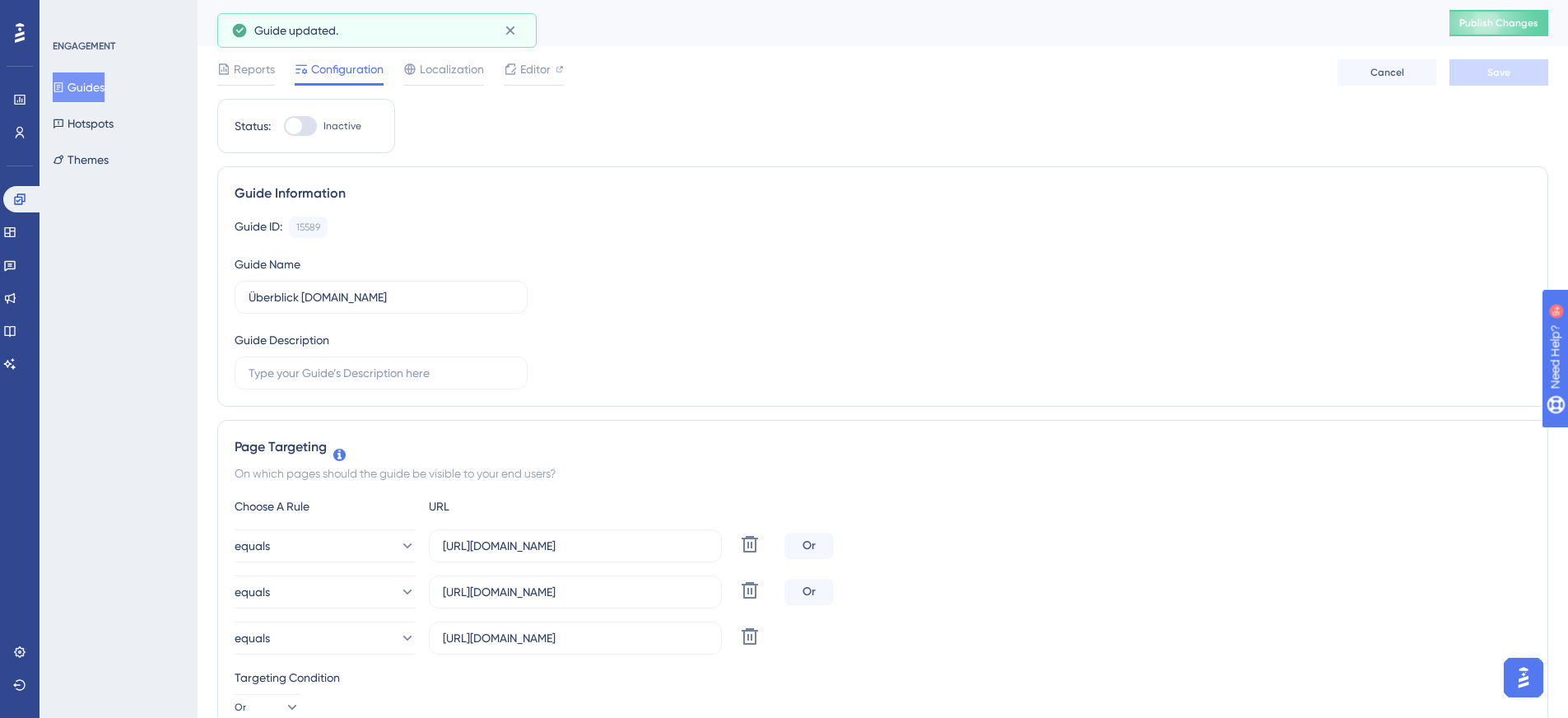
click at [313, 130] on div at bounding box center [300, 126] width 33 height 20
click at [284, 126] on input "Inactive" at bounding box center [283, 126] width 1 height 1
checkbox input "true"
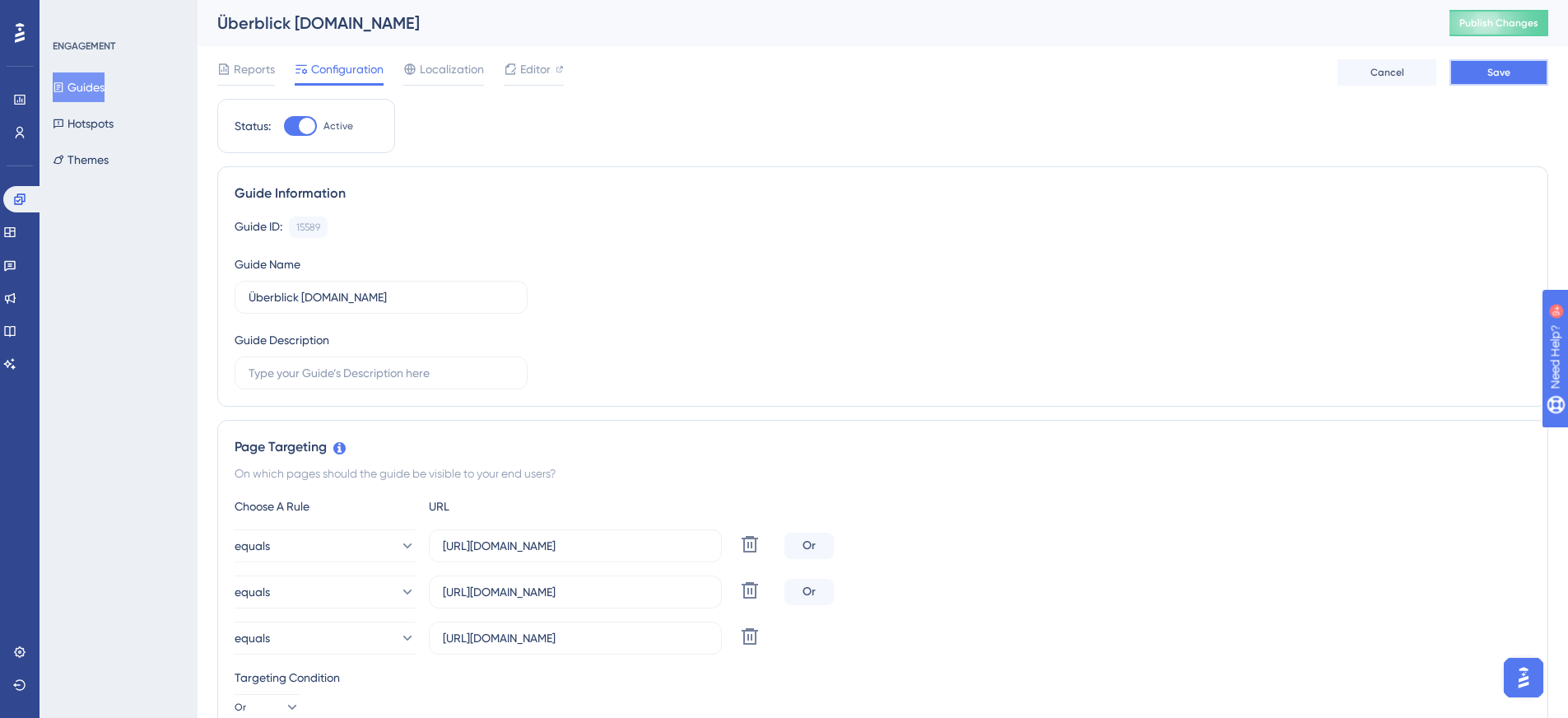
click at [1526, 77] on button "Save" at bounding box center [1499, 72] width 99 height 27
click at [105, 87] on button "Guides" at bounding box center [78, 87] width 52 height 30
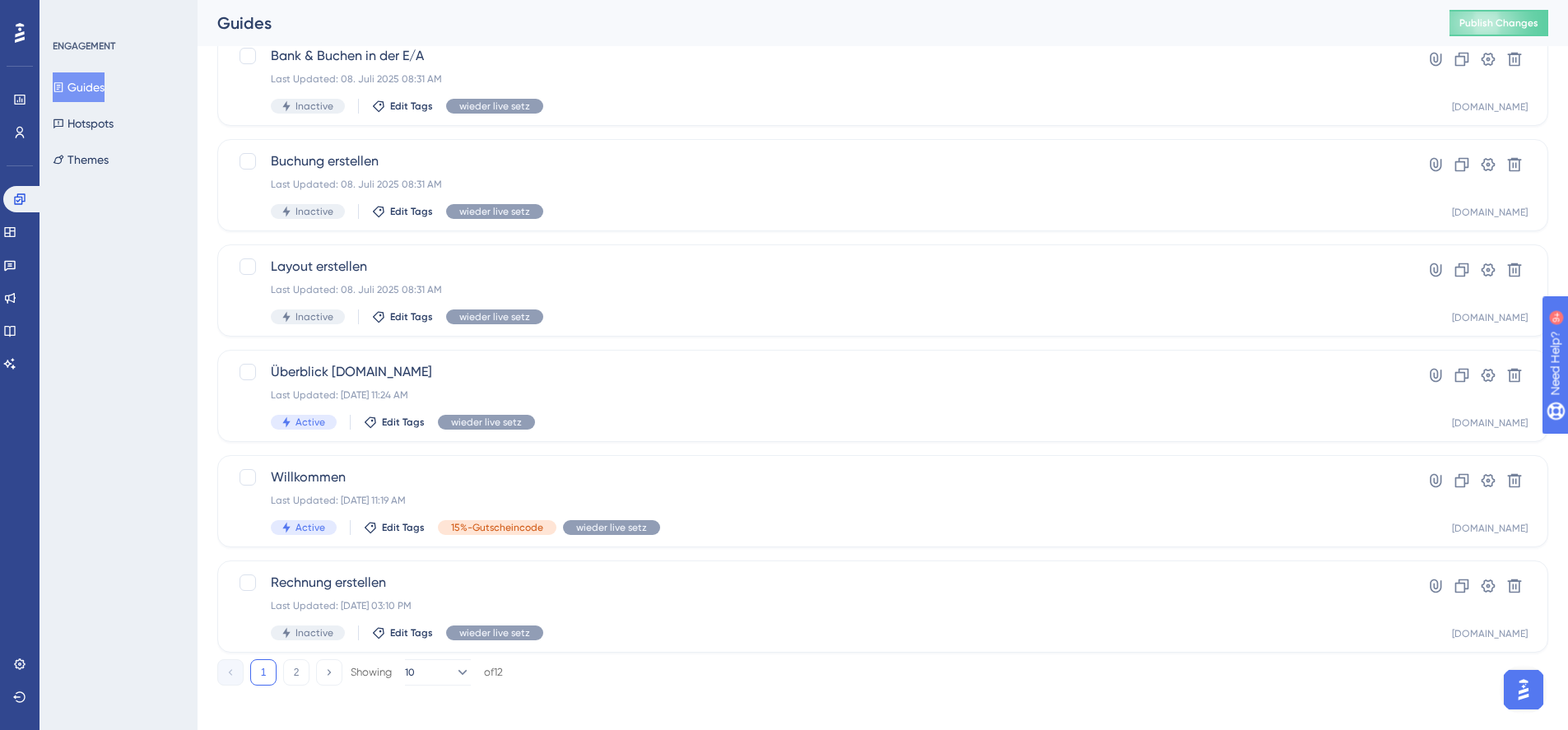
scroll to position [548, 0]
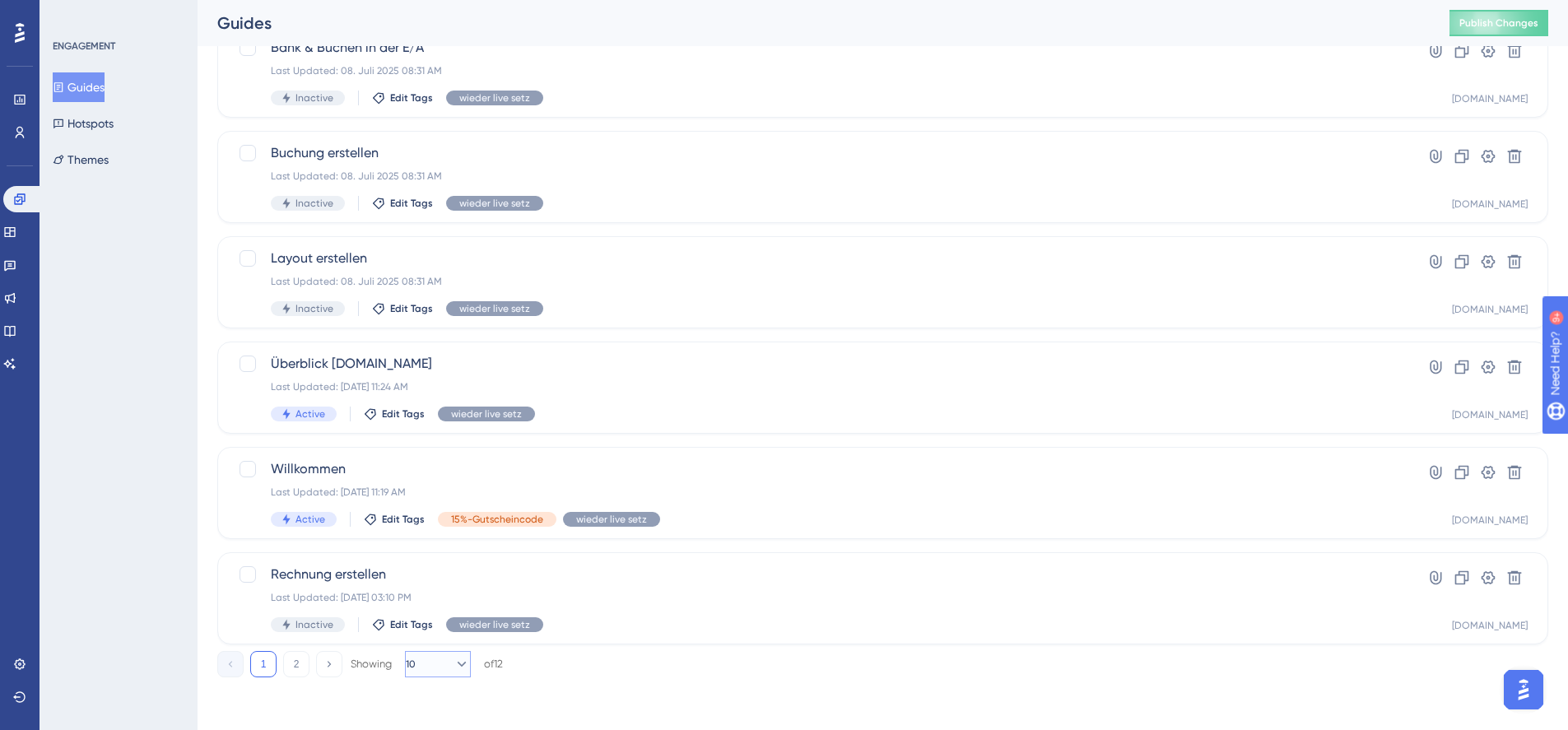
click at [454, 665] on icon at bounding box center [462, 664] width 17 height 17
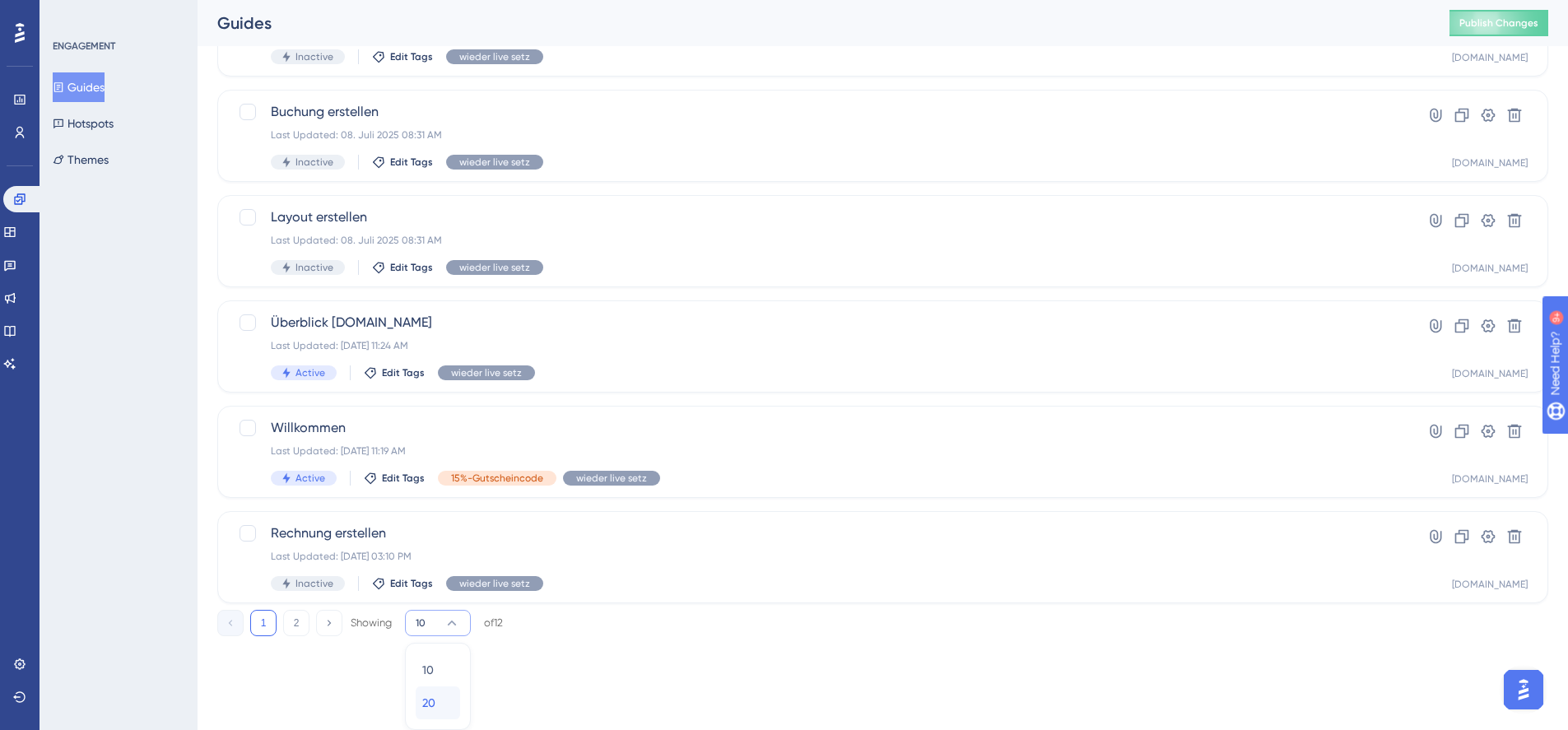
click at [446, 699] on div "20 20" at bounding box center [438, 702] width 32 height 33
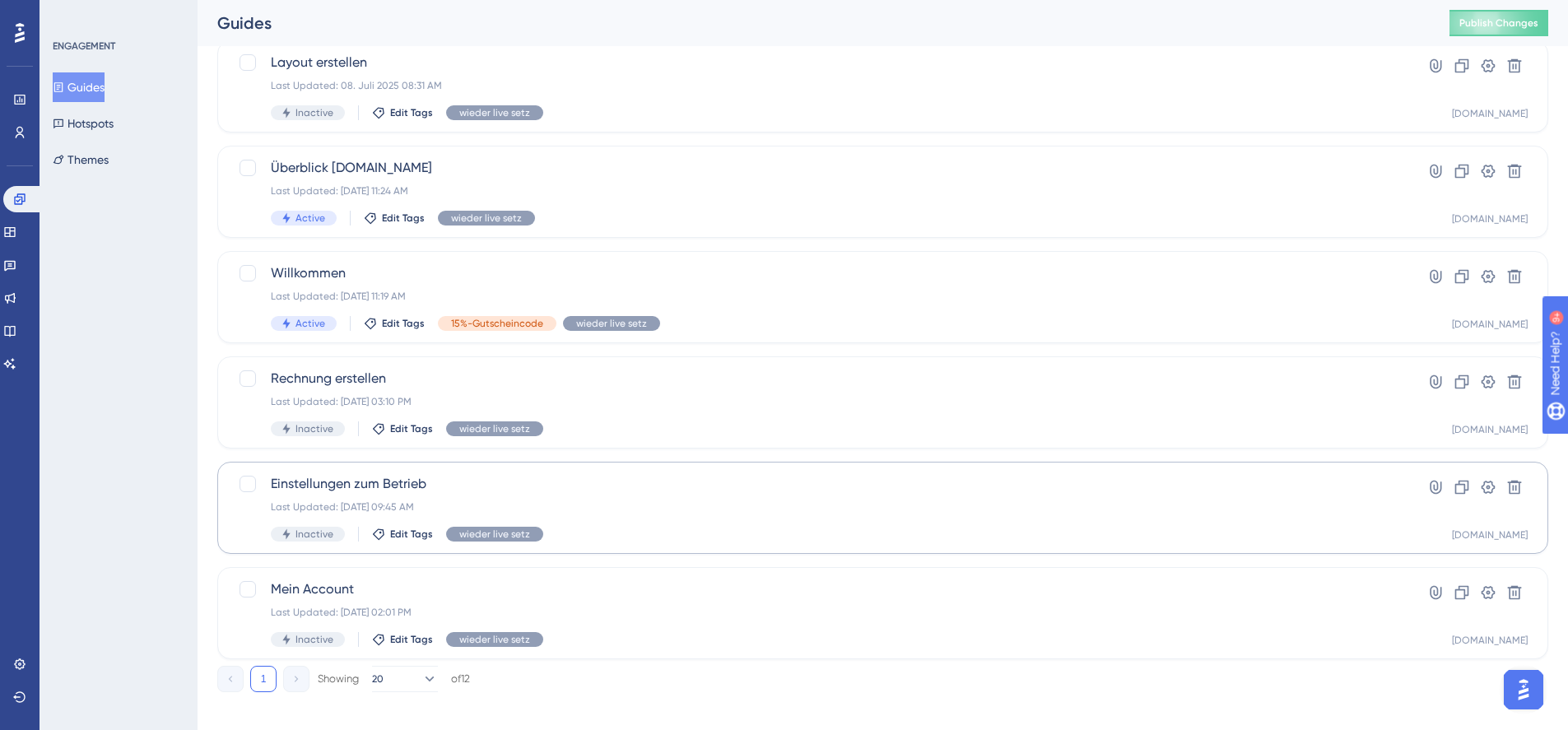
scroll to position [758, 0]
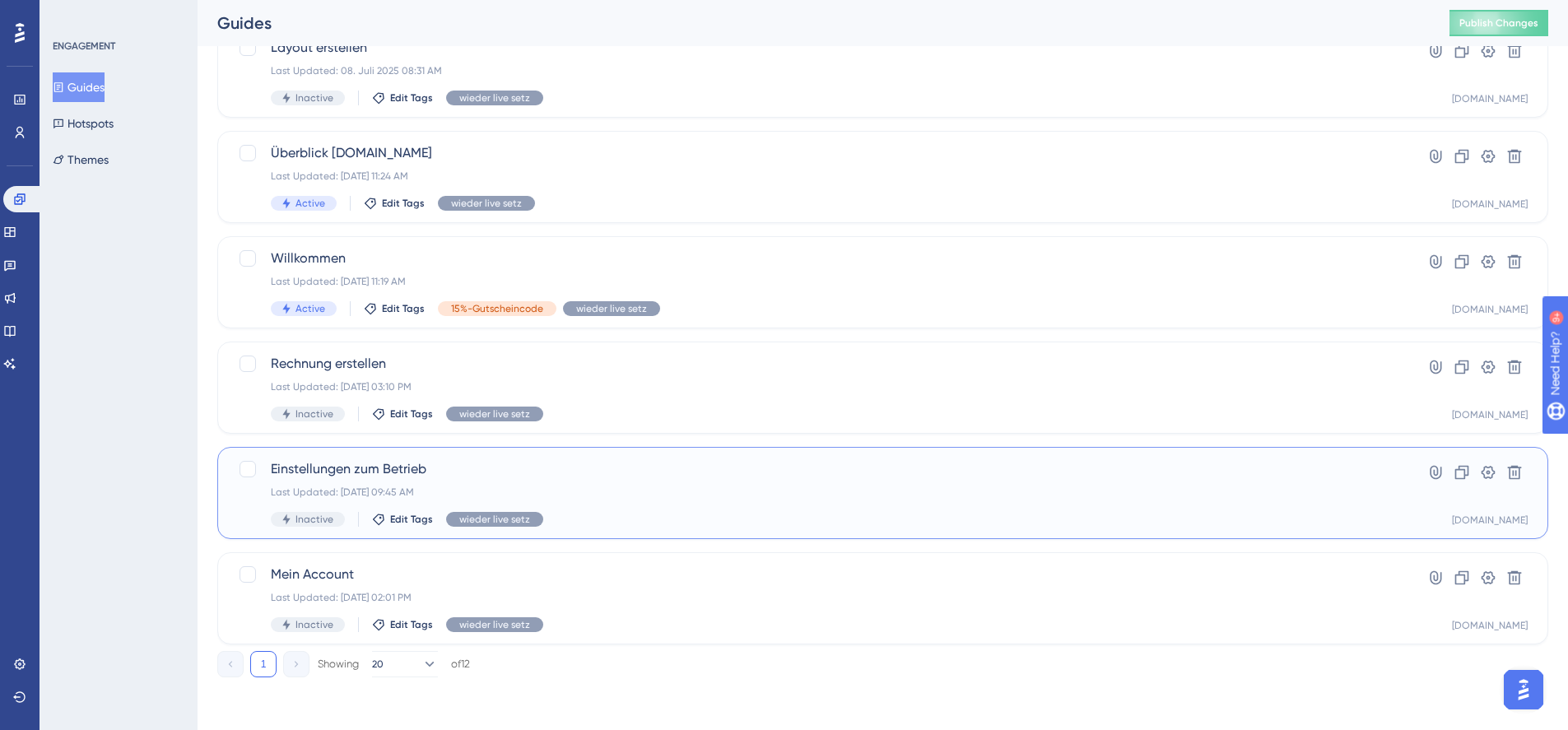
click at [351, 464] on span "Einstellungen zum Betrieb" at bounding box center [817, 470] width 1092 height 20
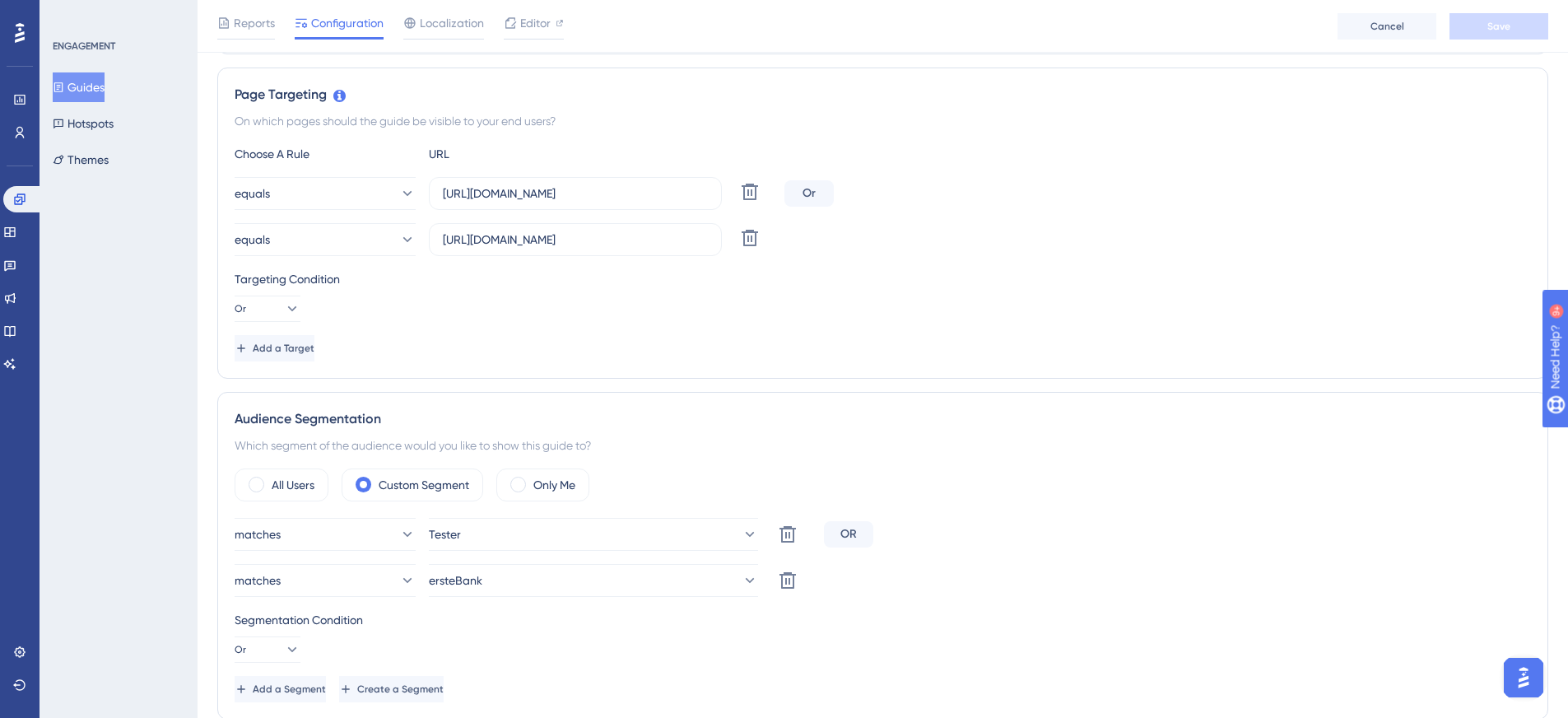
scroll to position [329, 0]
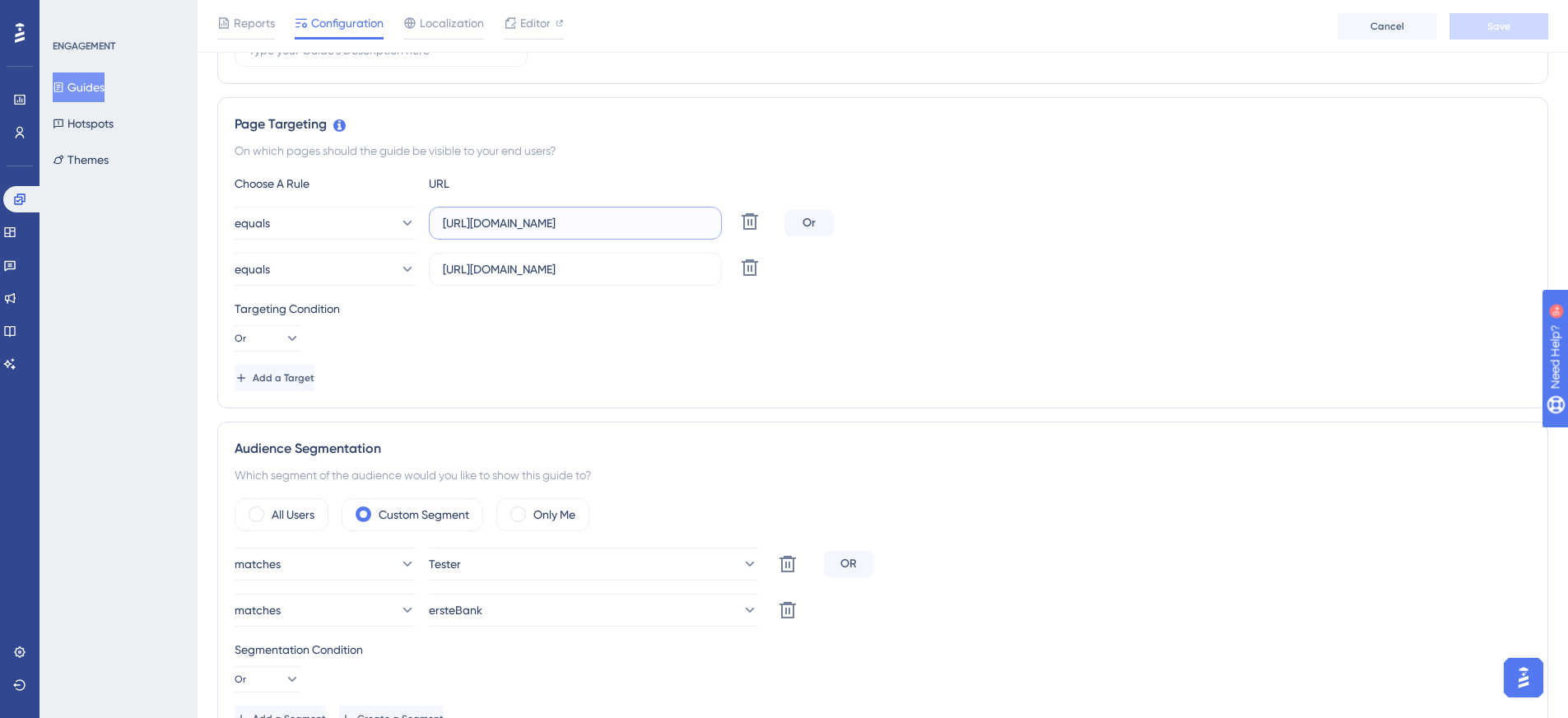
drag, startPoint x: 688, startPoint y: 228, endPoint x: 441, endPoint y: 226, distance: 247.0
click at [441, 226] on label "[URL][DOMAIN_NAME]" at bounding box center [575, 222] width 293 height 33
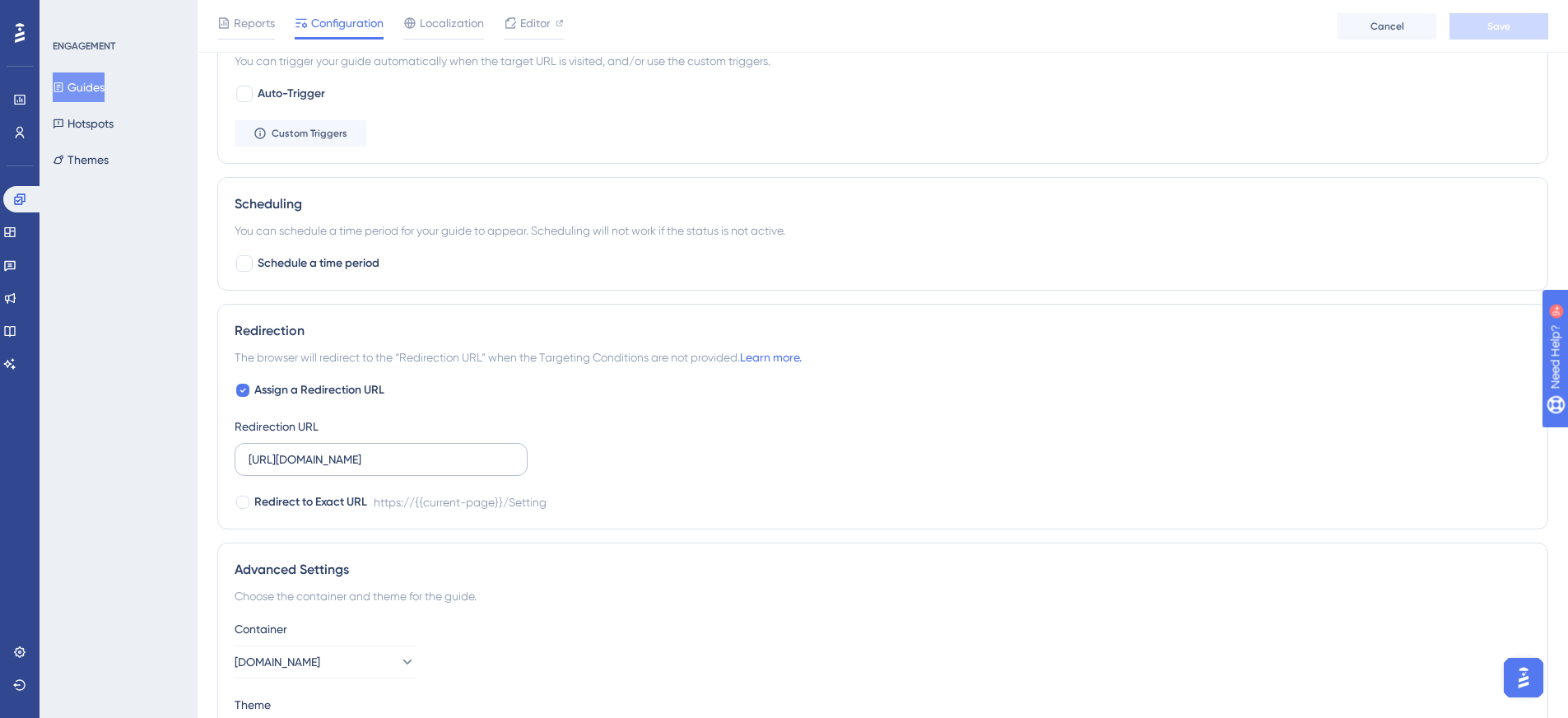
scroll to position [1152, 0]
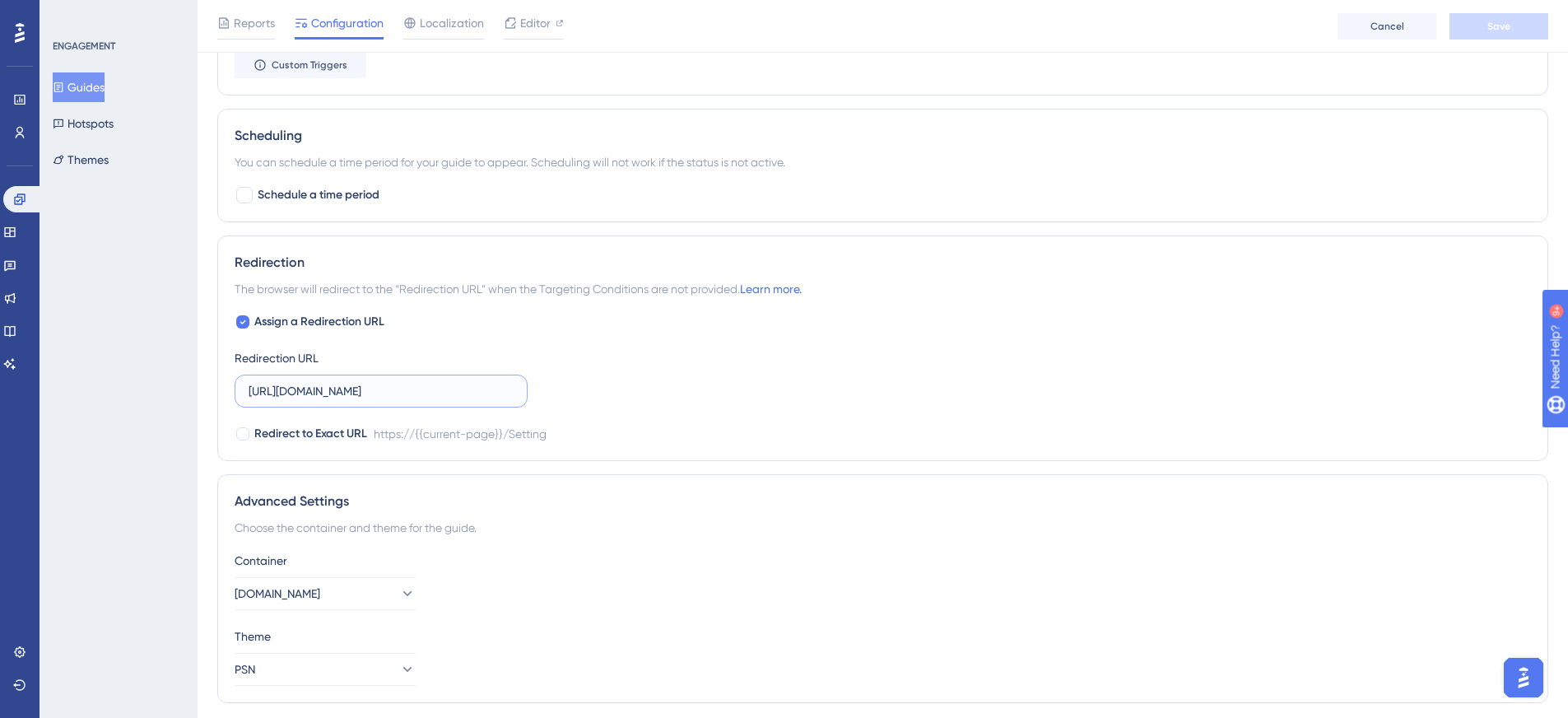
drag, startPoint x: 448, startPoint y: 385, endPoint x: 247, endPoint y: 385, distance: 201.0
click at [247, 385] on label "[URL][DOMAIN_NAME]" at bounding box center [381, 391] width 293 height 33
paste input "newapp/"
type input "[URL][DOMAIN_NAME]"
click at [1479, 33] on button "Save" at bounding box center [1499, 26] width 99 height 27
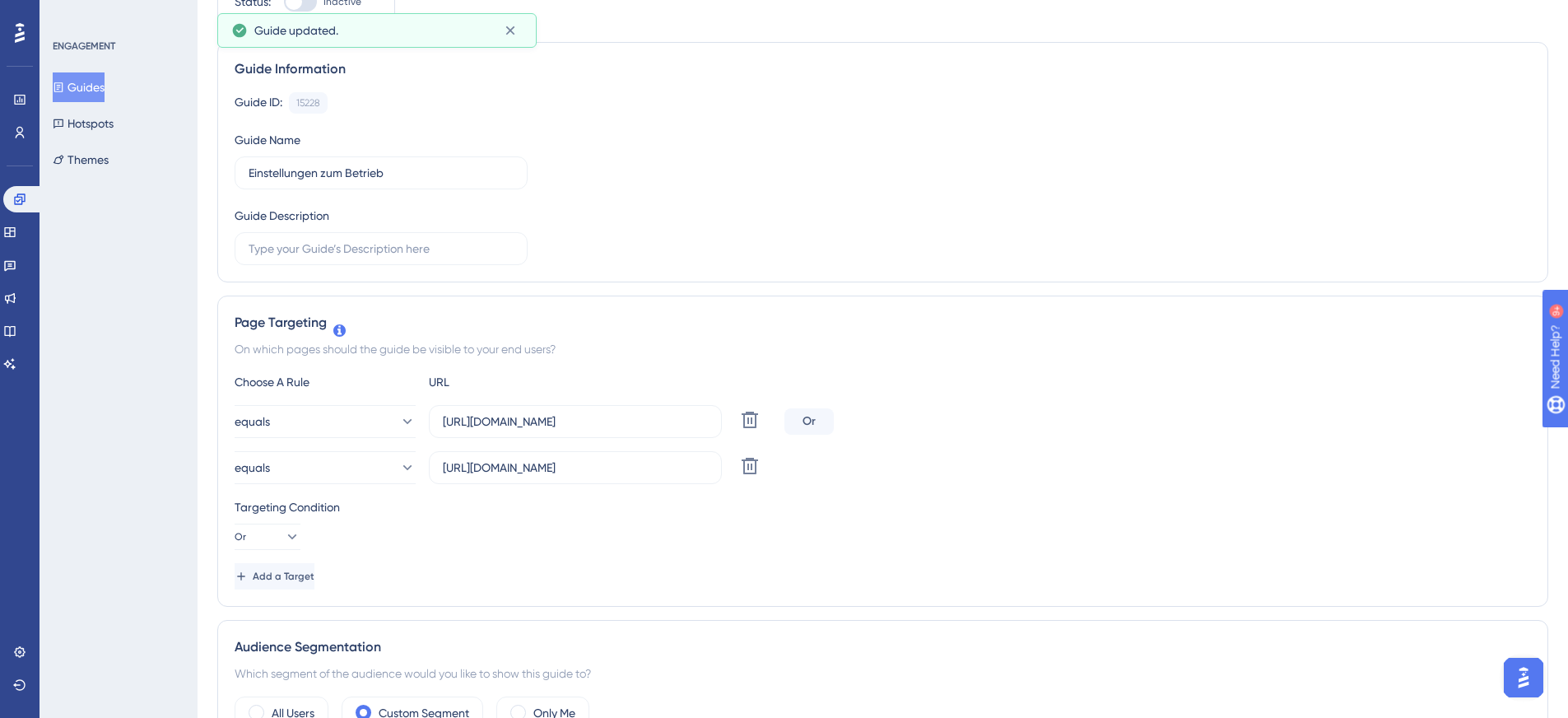
scroll to position [0, 0]
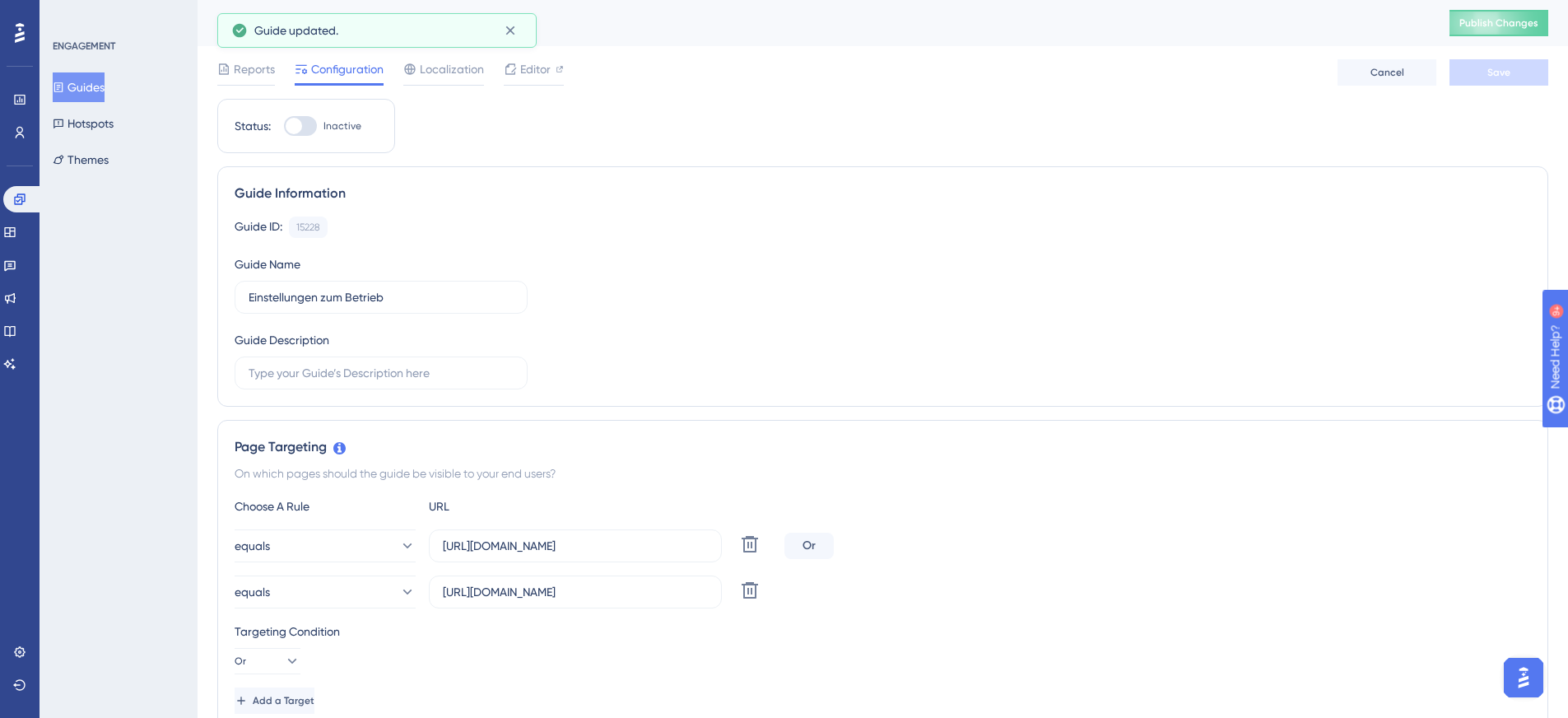
click at [301, 126] on div at bounding box center [294, 125] width 17 height 17
click at [284, 126] on input "Inactive" at bounding box center [283, 126] width 1 height 1
checkbox input "true"
click at [1512, 77] on button "Save" at bounding box center [1499, 72] width 99 height 27
click at [1528, 18] on span "Publish Changes" at bounding box center [1499, 23] width 79 height 13
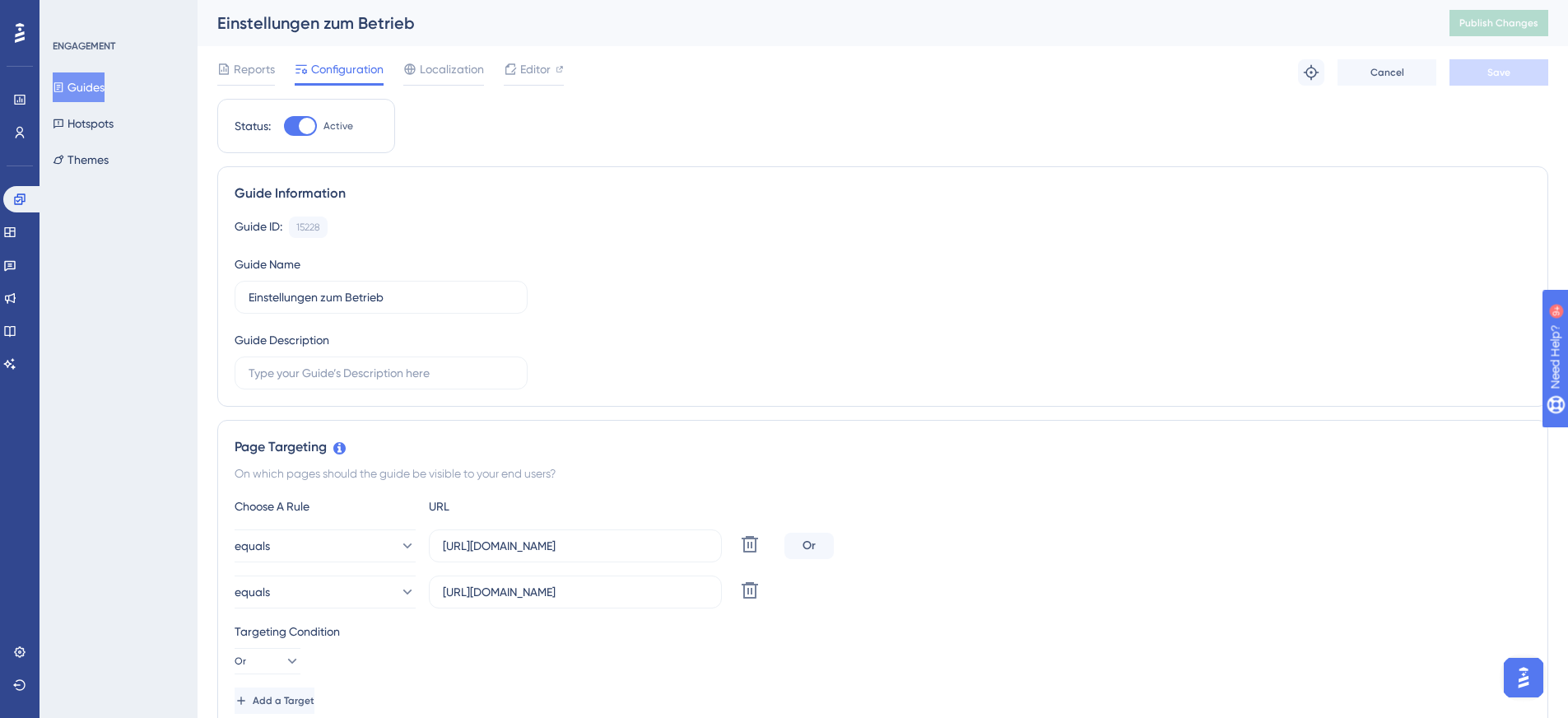
click at [87, 81] on button "Guides" at bounding box center [78, 87] width 52 height 30
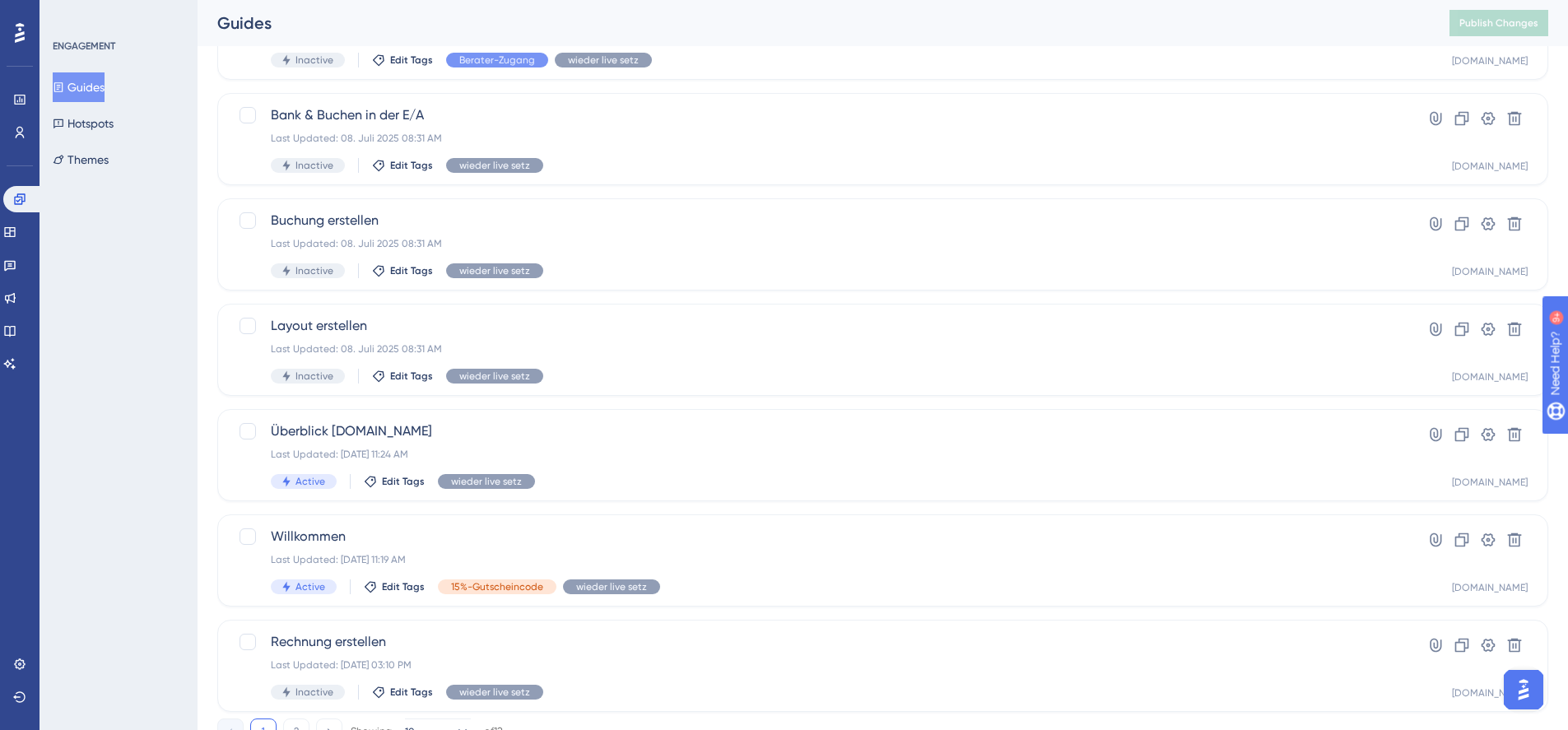
scroll to position [548, 0]
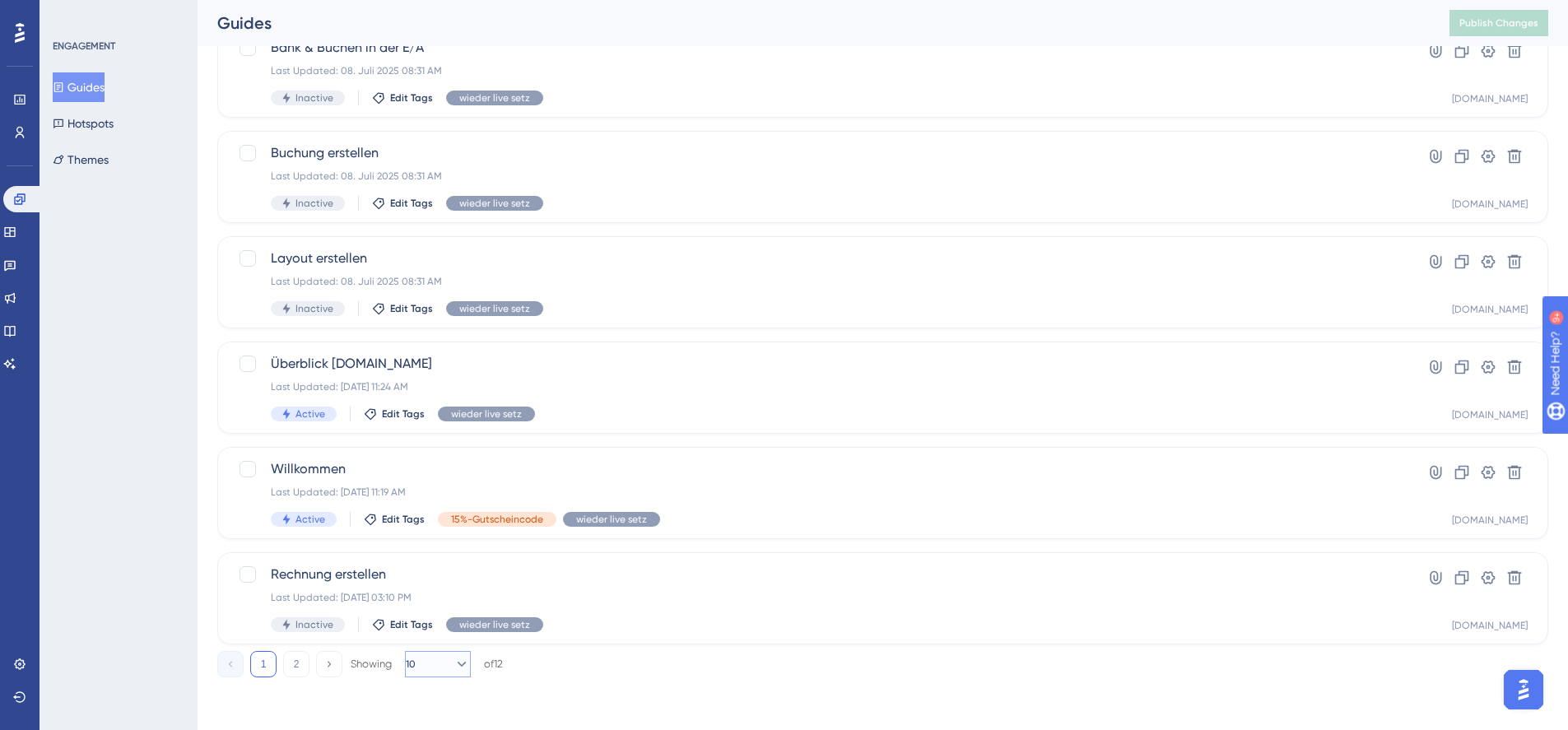
click at [454, 665] on icon at bounding box center [462, 664] width 17 height 17
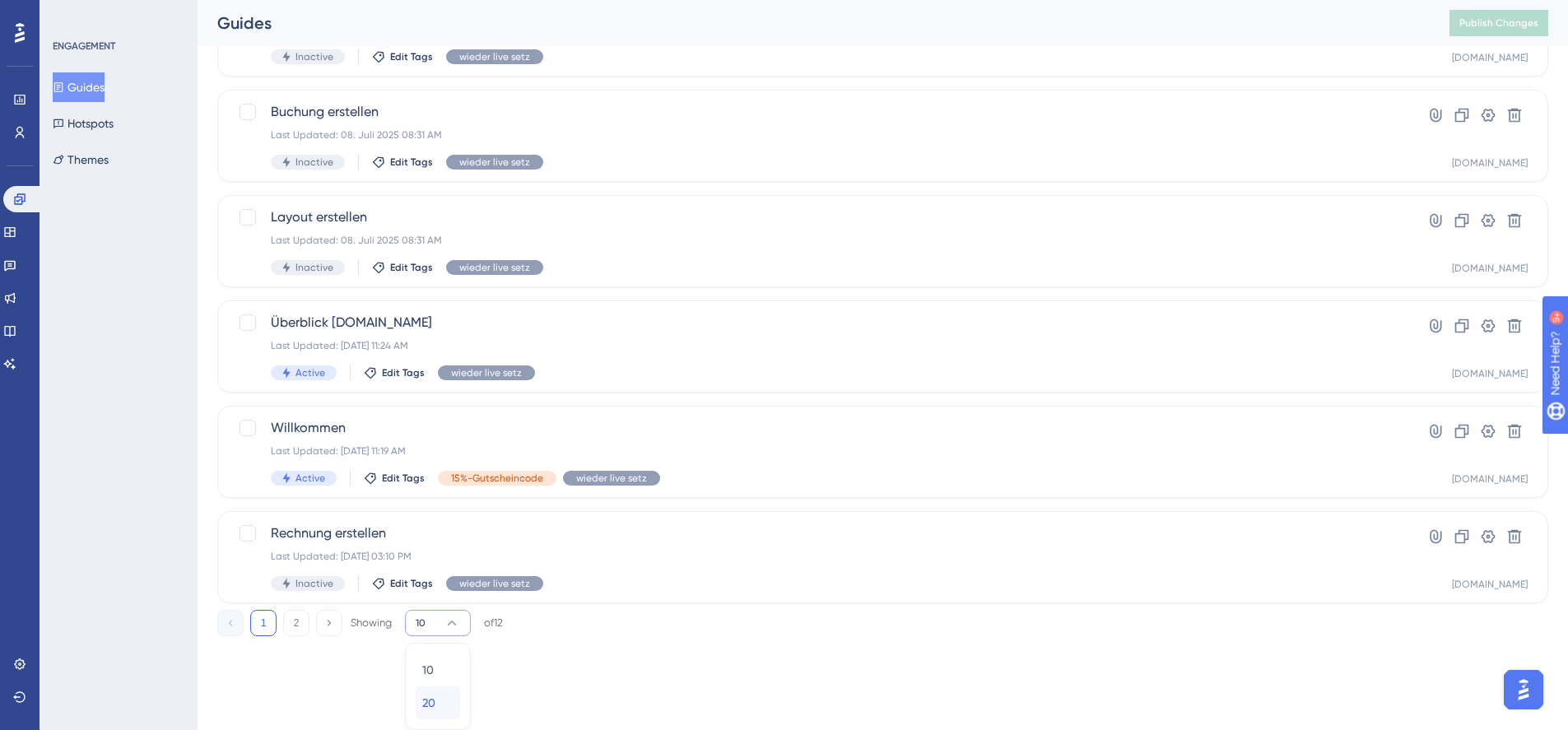
click at [436, 697] on div "20 20" at bounding box center [438, 702] width 32 height 33
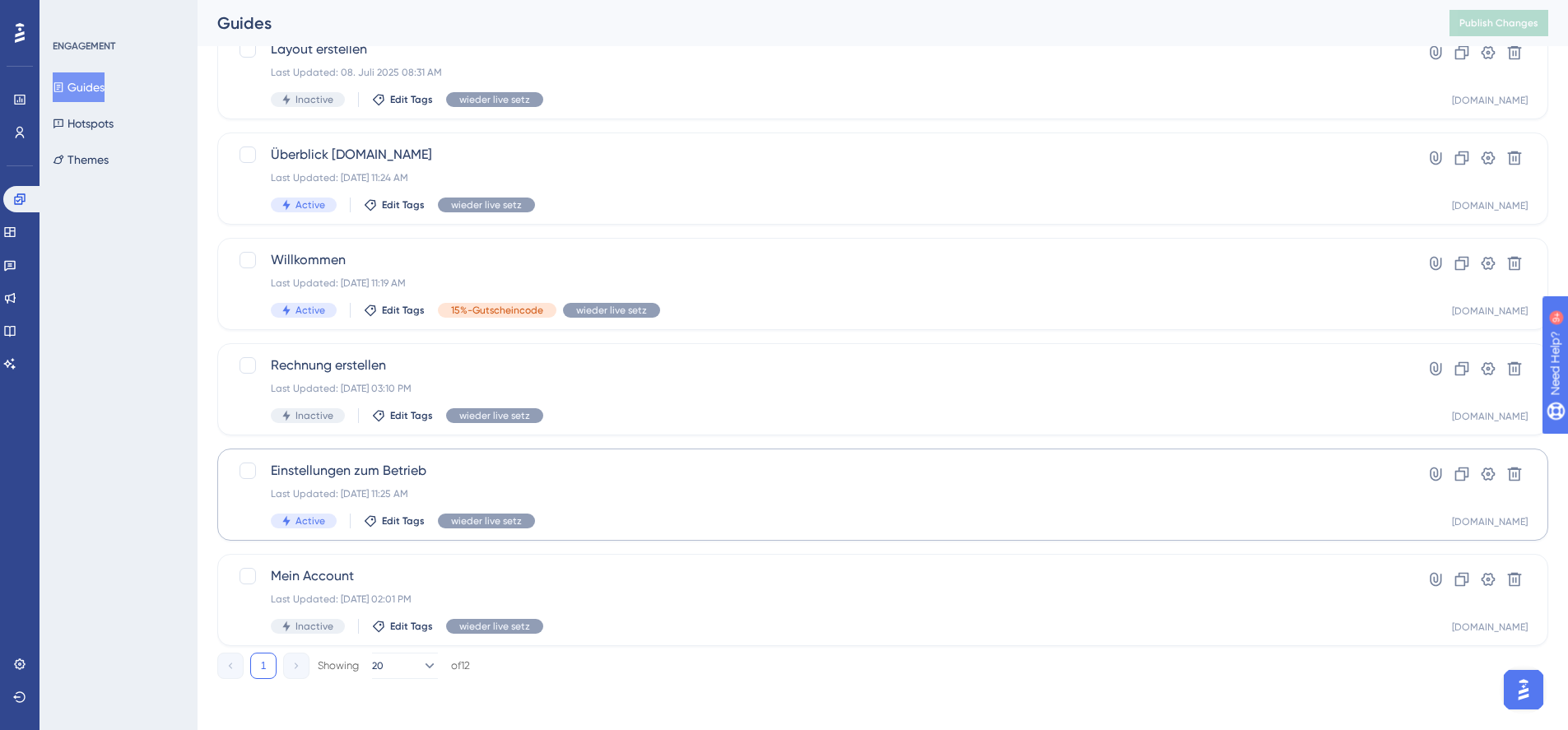
scroll to position [758, 0]
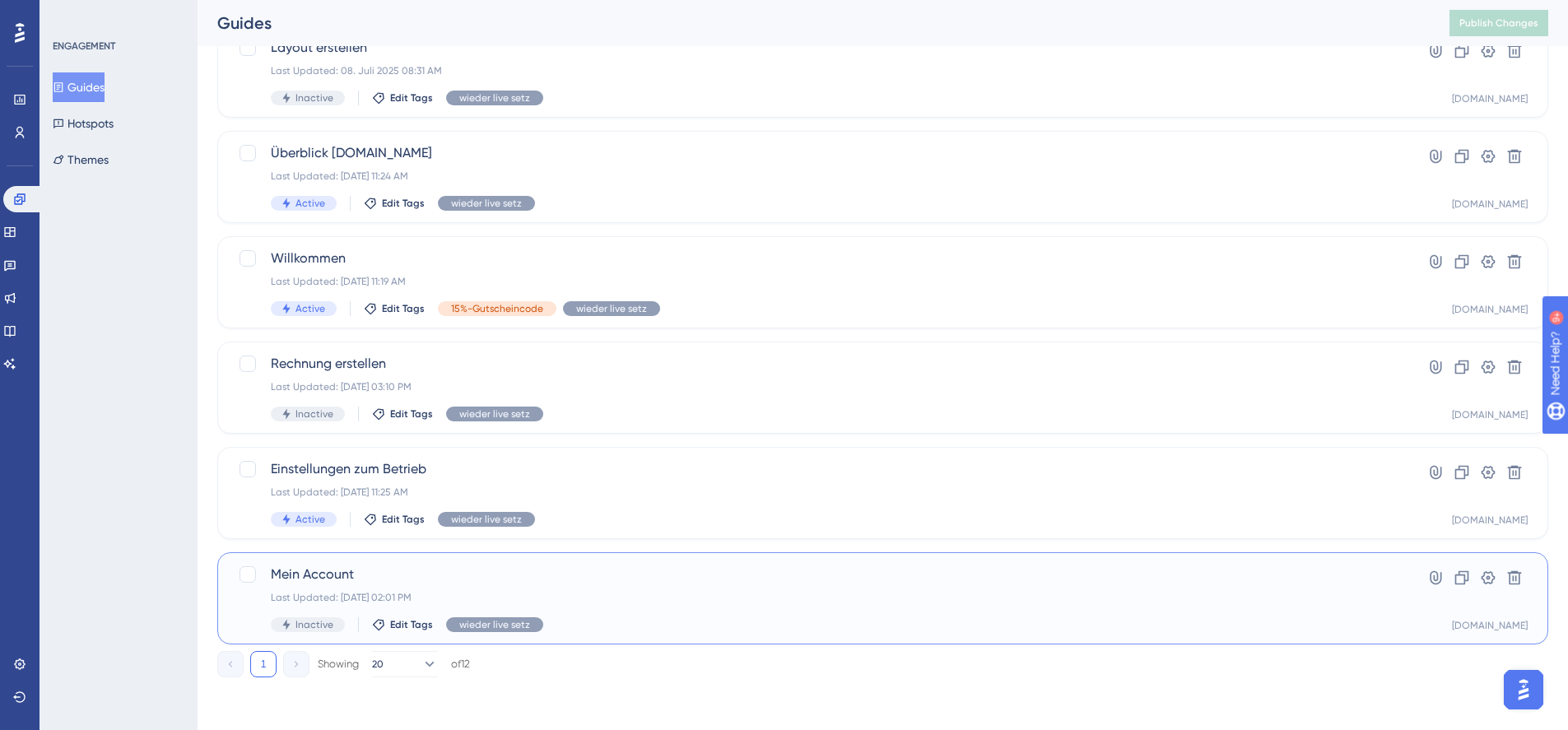
click at [595, 583] on span "Mein Account" at bounding box center [817, 574] width 1092 height 20
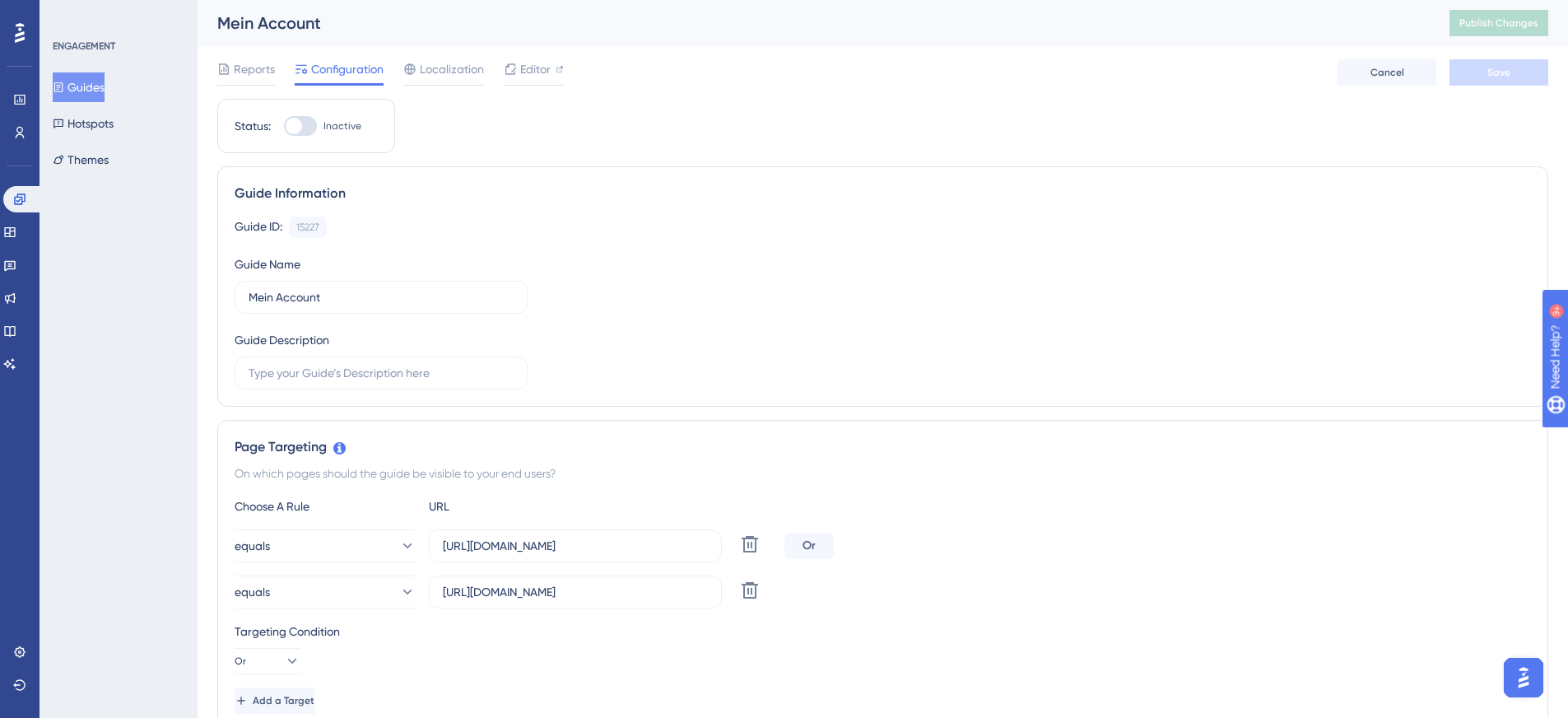
click at [311, 125] on div at bounding box center [300, 126] width 33 height 20
click at [284, 126] on input "Inactive" at bounding box center [283, 126] width 1 height 1
checkbox input "true"
click at [1510, 80] on button "Save" at bounding box center [1499, 72] width 99 height 27
click at [97, 86] on button "Guides" at bounding box center [78, 87] width 52 height 30
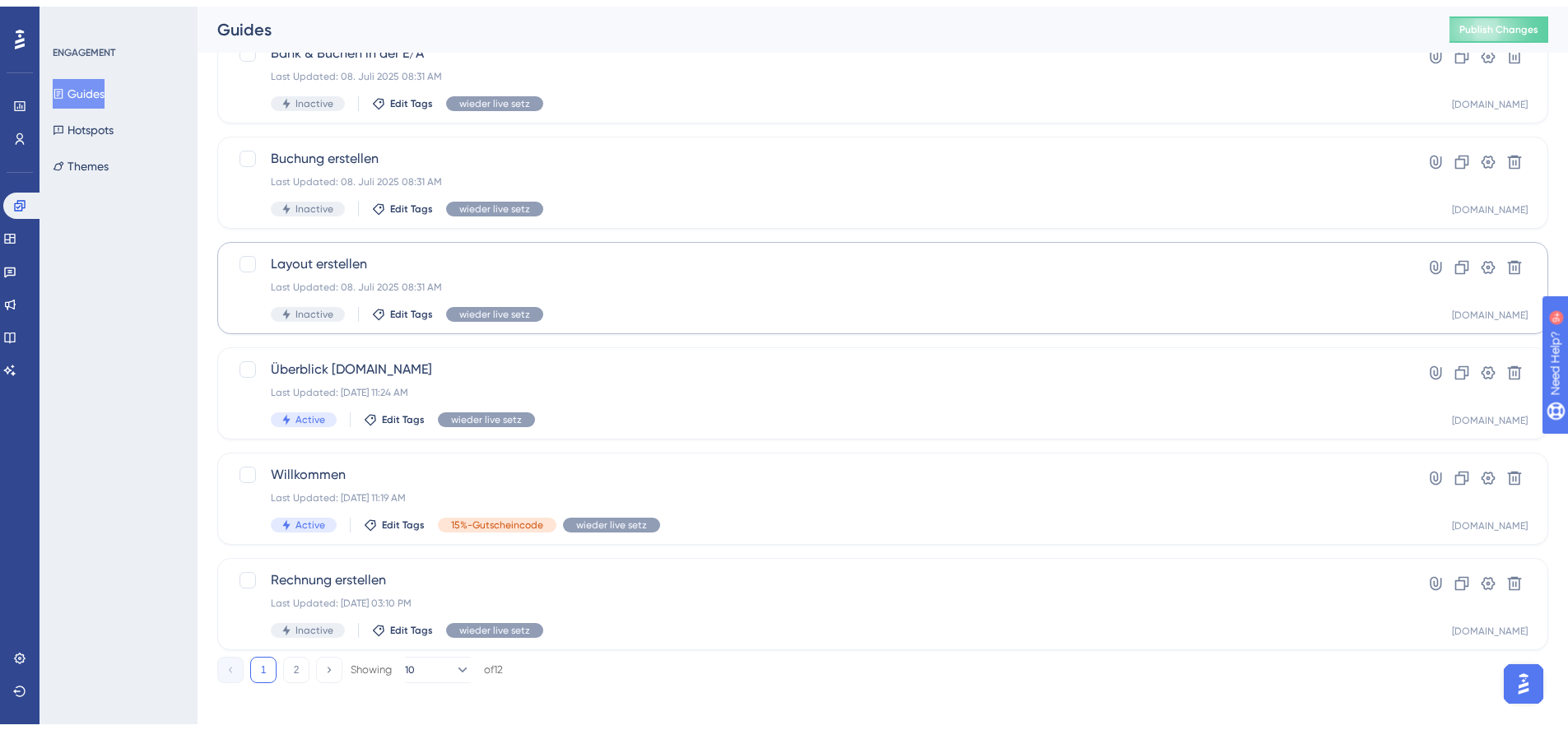
scroll to position [548, 0]
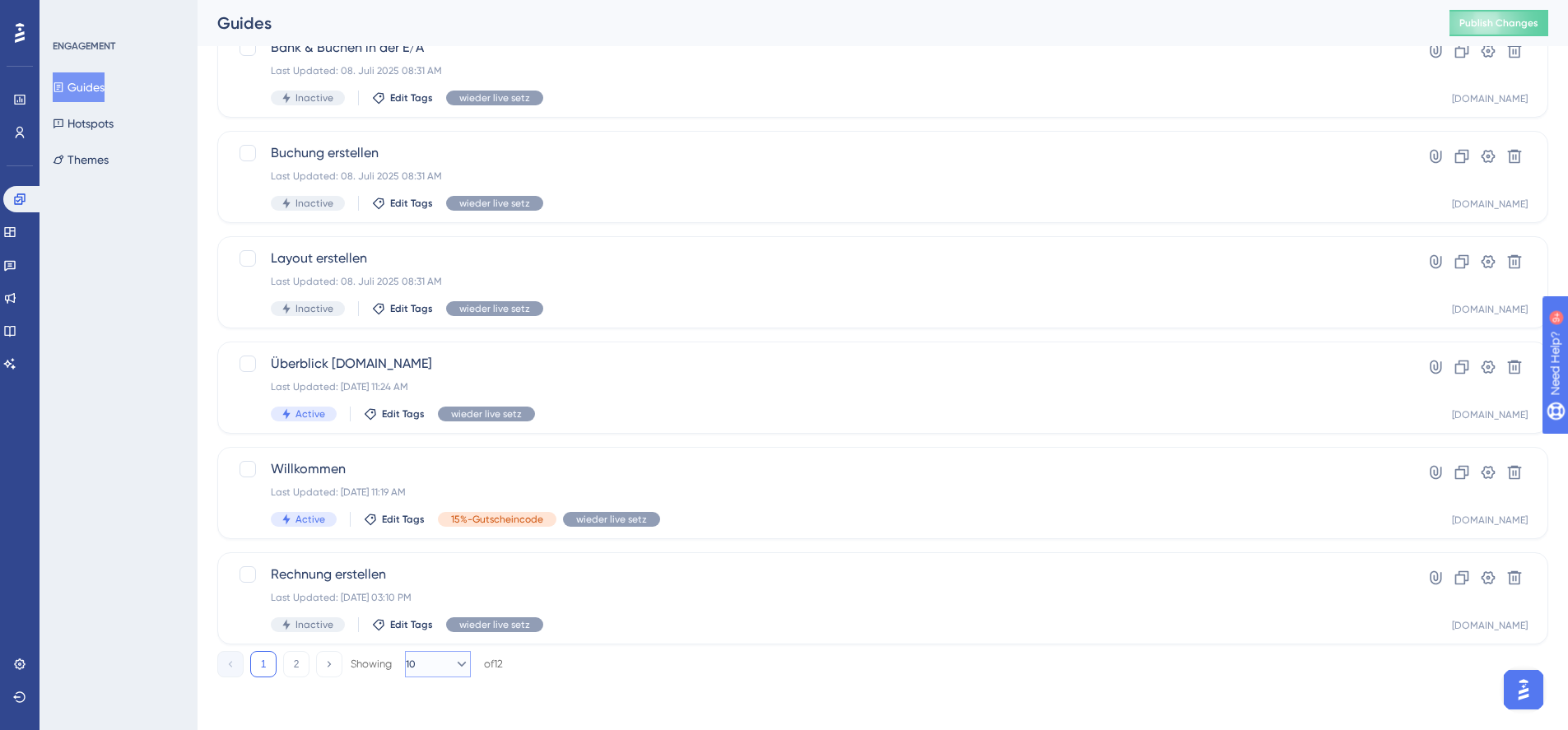
click at [435, 666] on button "10" at bounding box center [438, 664] width 66 height 27
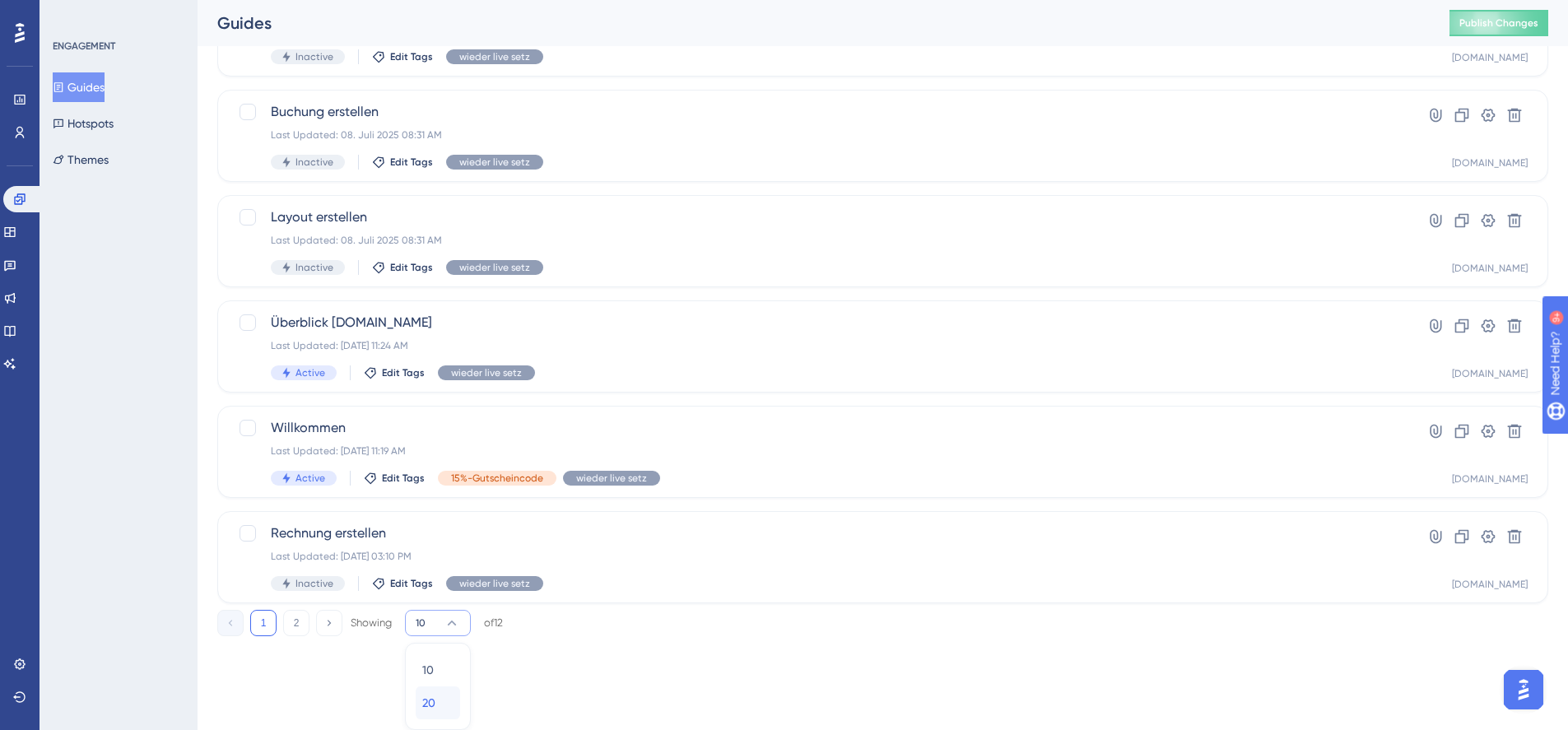
click at [437, 698] on div "20 20" at bounding box center [438, 702] width 32 height 33
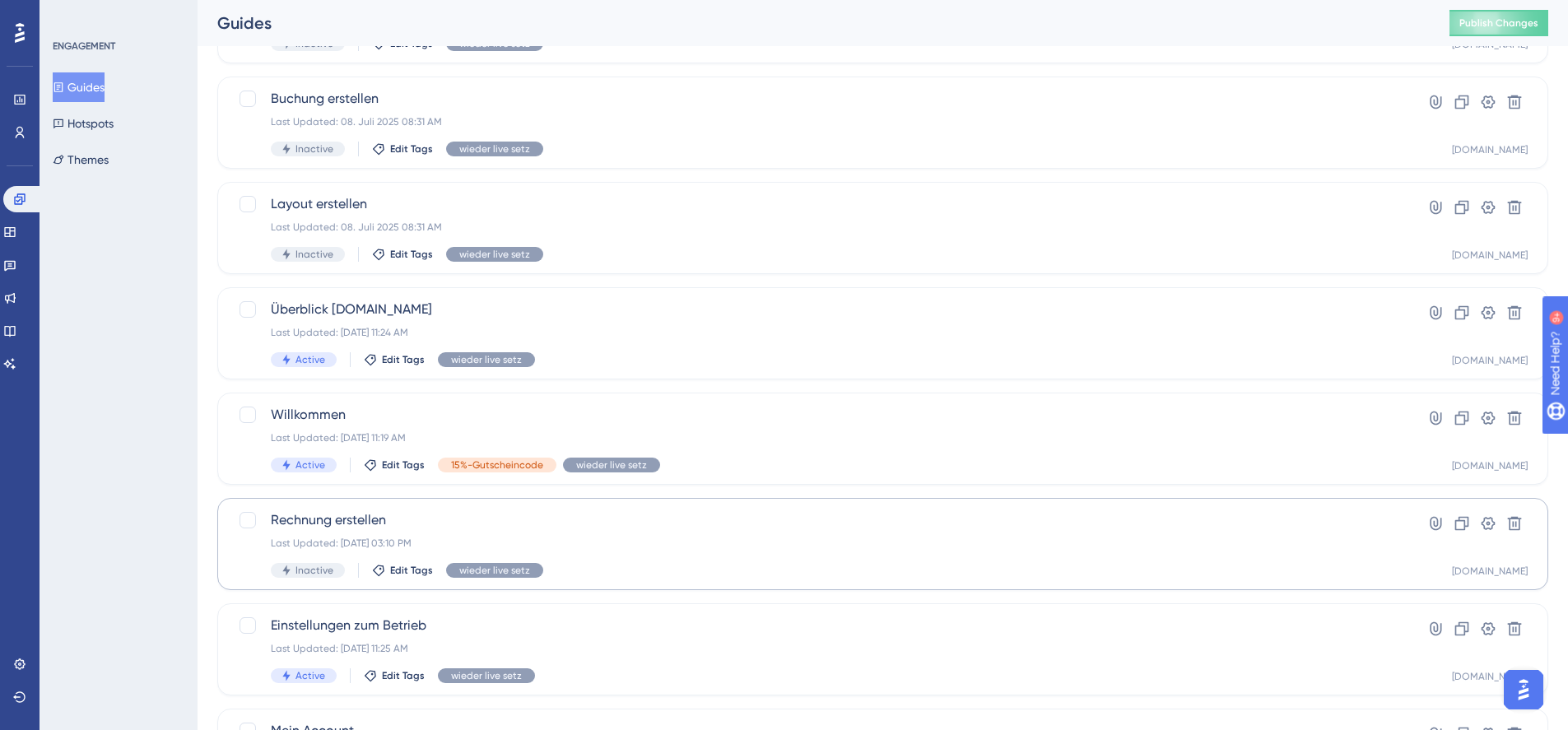
scroll to position [594, 0]
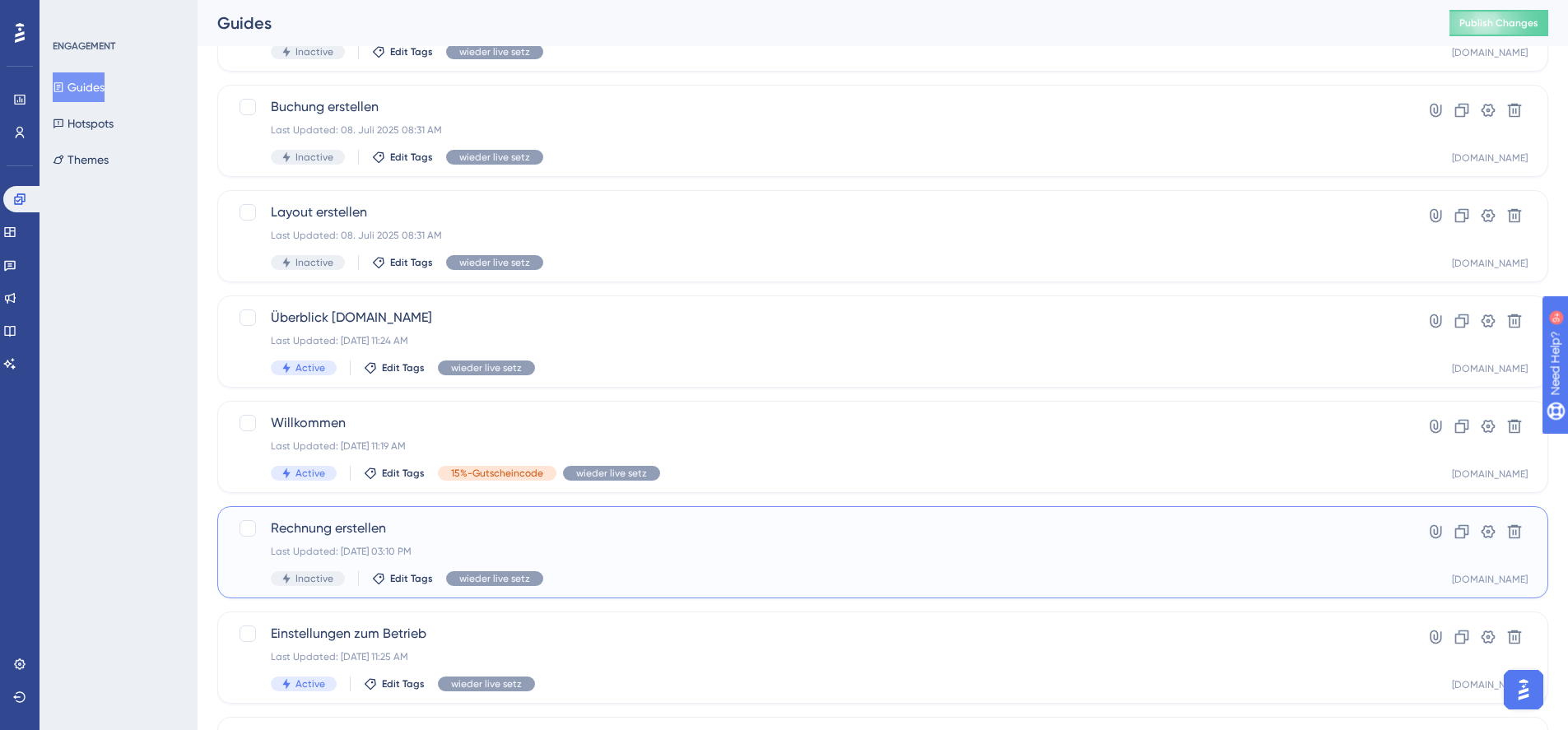
click at [342, 532] on span "Rechnung erstellen" at bounding box center [817, 529] width 1092 height 20
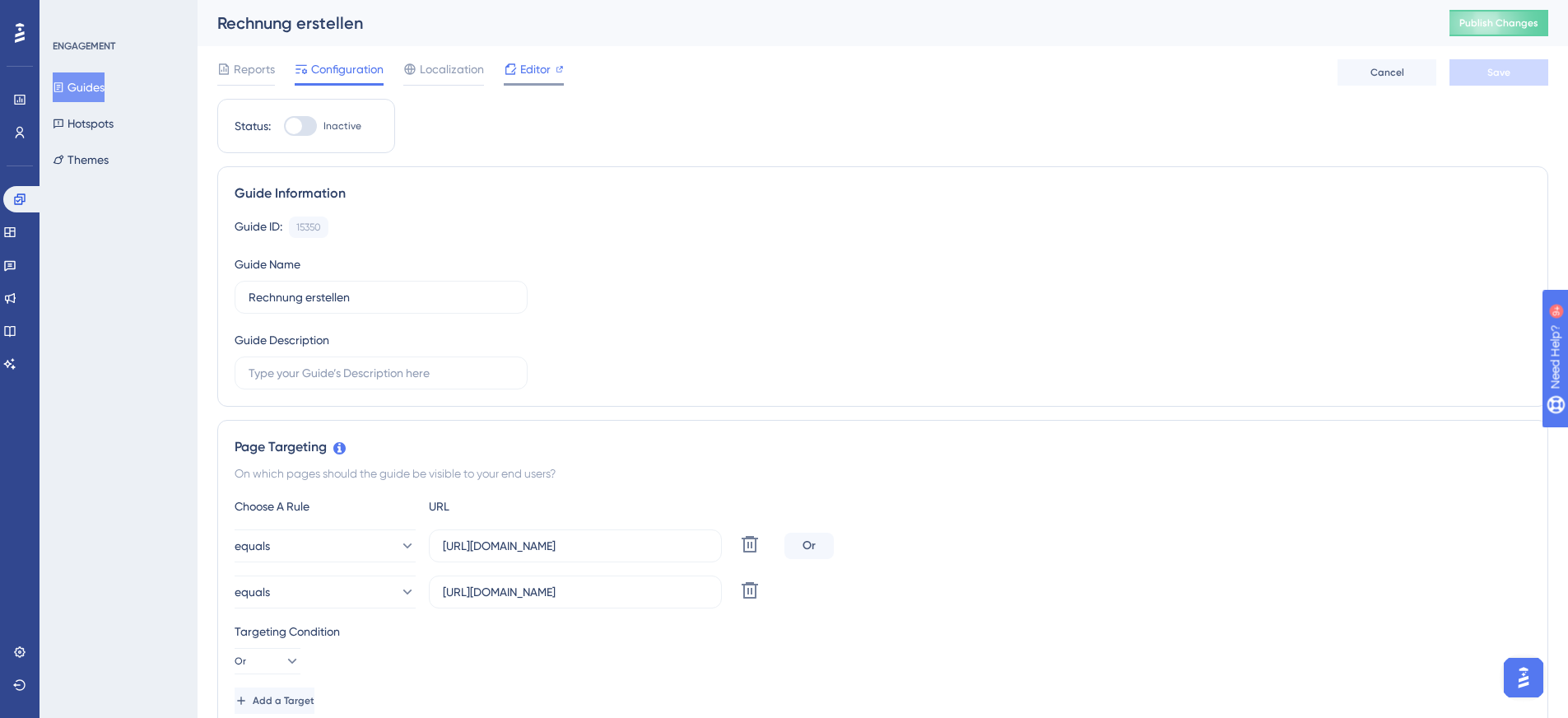
click at [524, 70] on span "Editor" at bounding box center [535, 69] width 31 height 20
click at [302, 122] on div at bounding box center [300, 126] width 33 height 20
click at [284, 126] on input "Inactive" at bounding box center [283, 126] width 1 height 1
checkbox input "true"
click at [1508, 70] on span "Save" at bounding box center [1499, 72] width 23 height 13
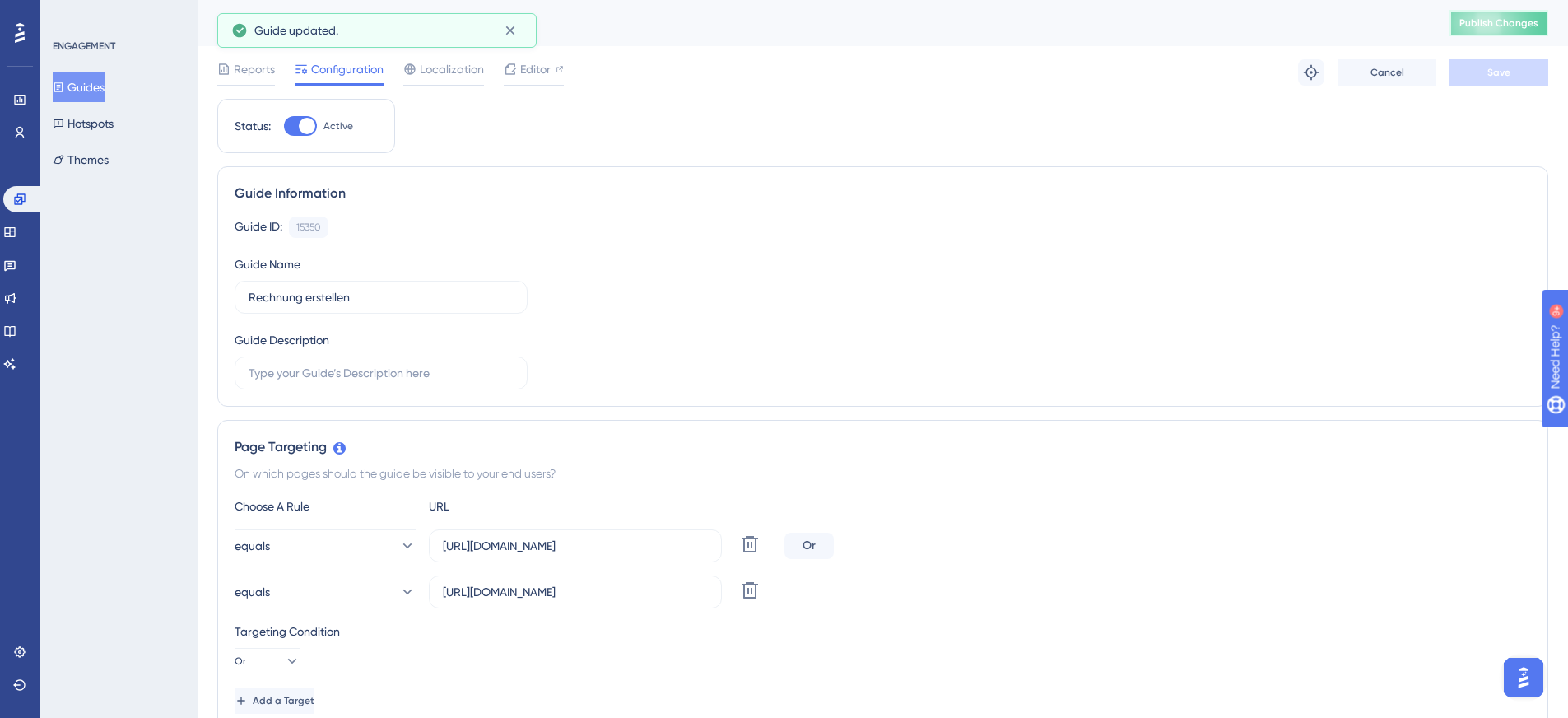
click at [1513, 20] on span "Publish Changes" at bounding box center [1499, 23] width 79 height 13
click at [94, 87] on button "Guides" at bounding box center [78, 87] width 52 height 30
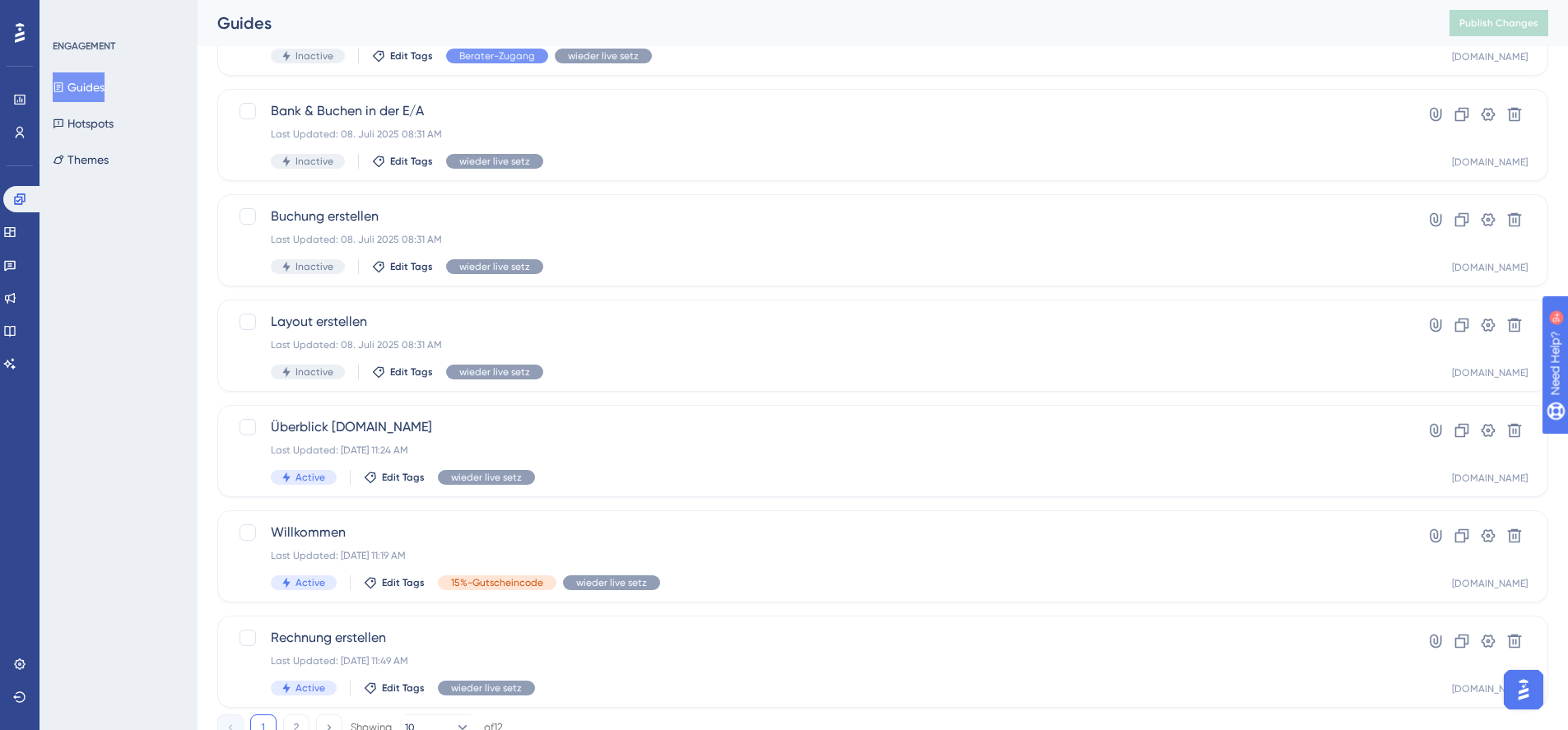
scroll to position [494, 0]
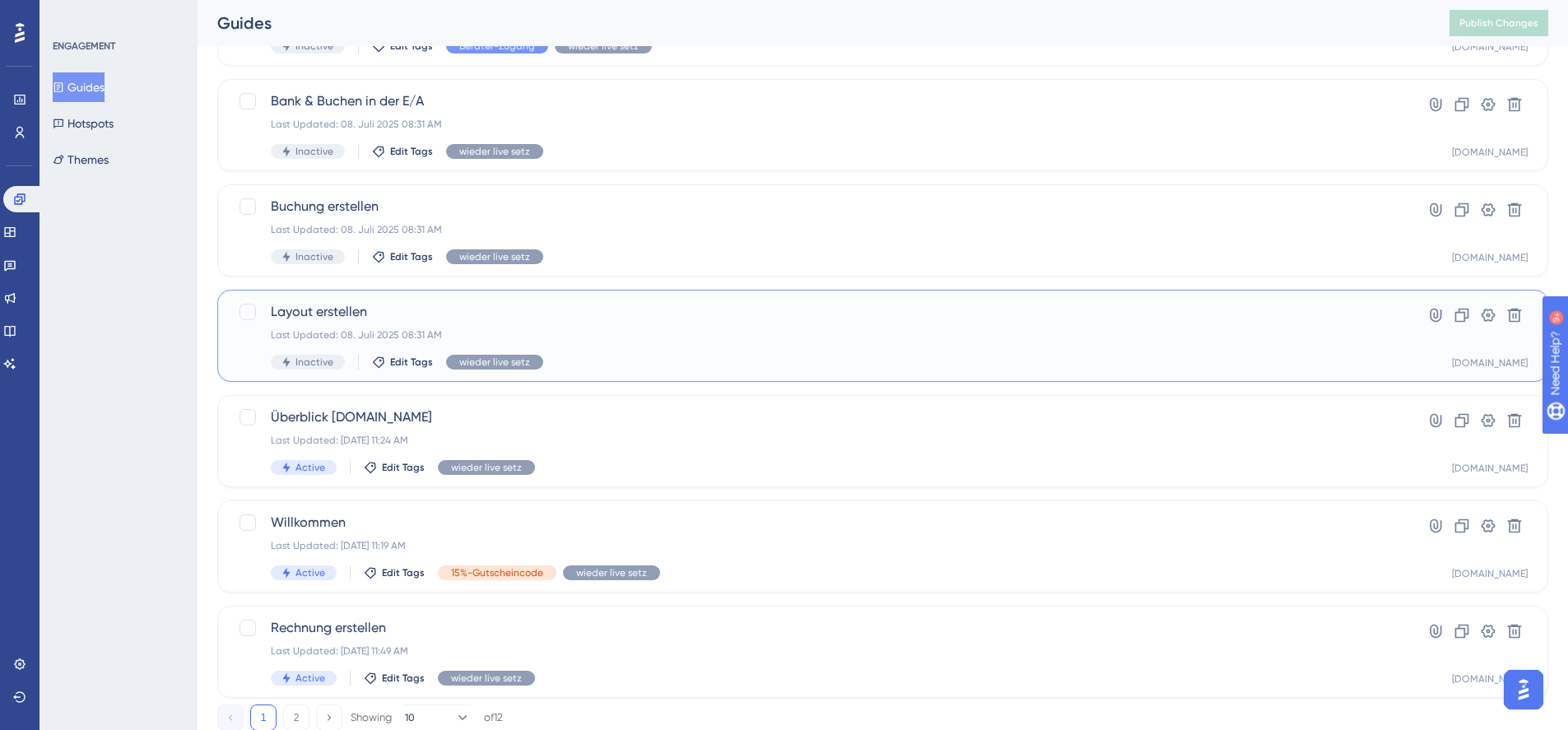
click at [652, 331] on div "Last Updated: 08. Juli 2025 08:31 AM" at bounding box center [817, 334] width 1092 height 13
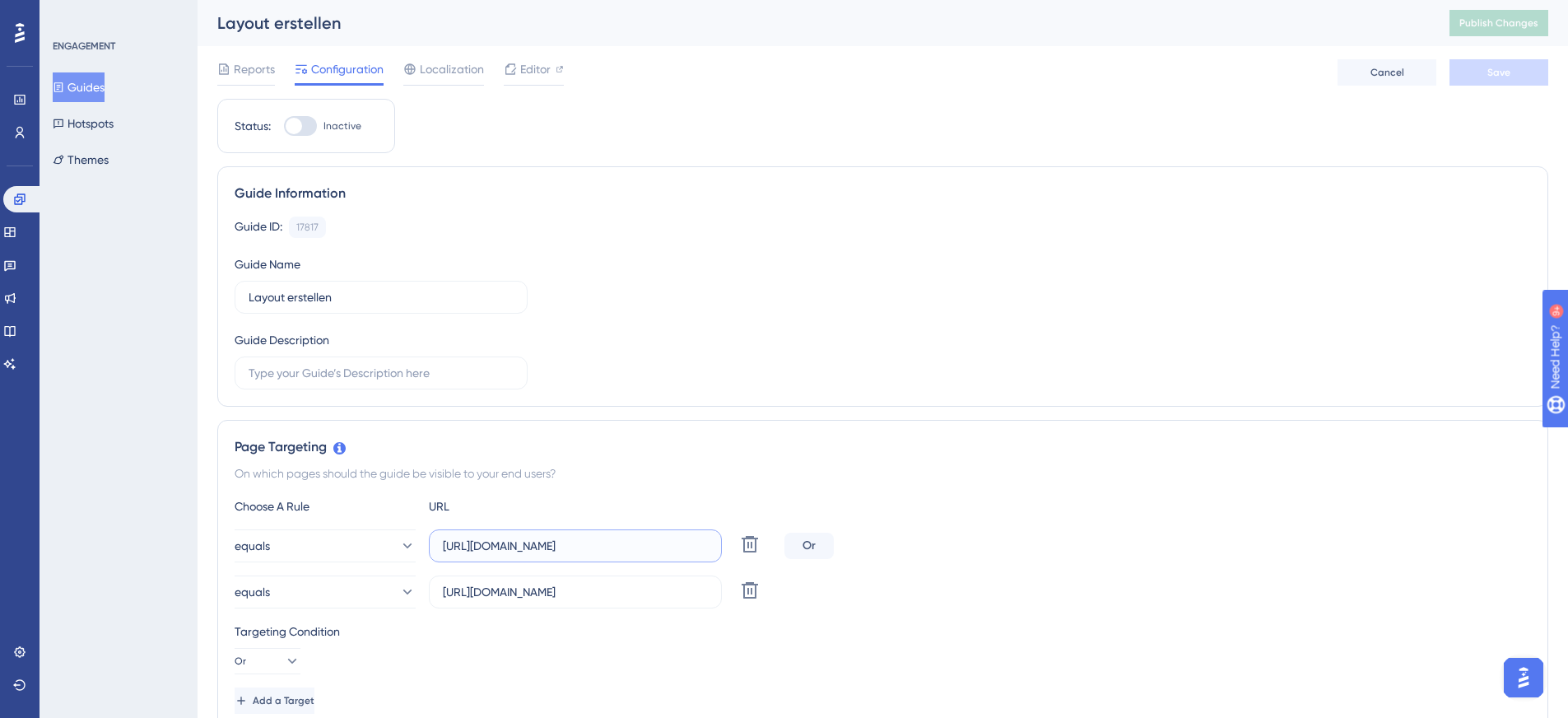
click at [585, 549] on input "https://mein.prosaldo.net/Setting/LayoutDesigner" at bounding box center [575, 545] width 265 height 18
type input "https://mein.prosaldo.net/newapp/Setting/LayoutDesigner"
click at [628, 594] on input "https://service3-tmp.prosaldo.net/Setting/LayoutDesigner" at bounding box center [575, 592] width 265 height 18
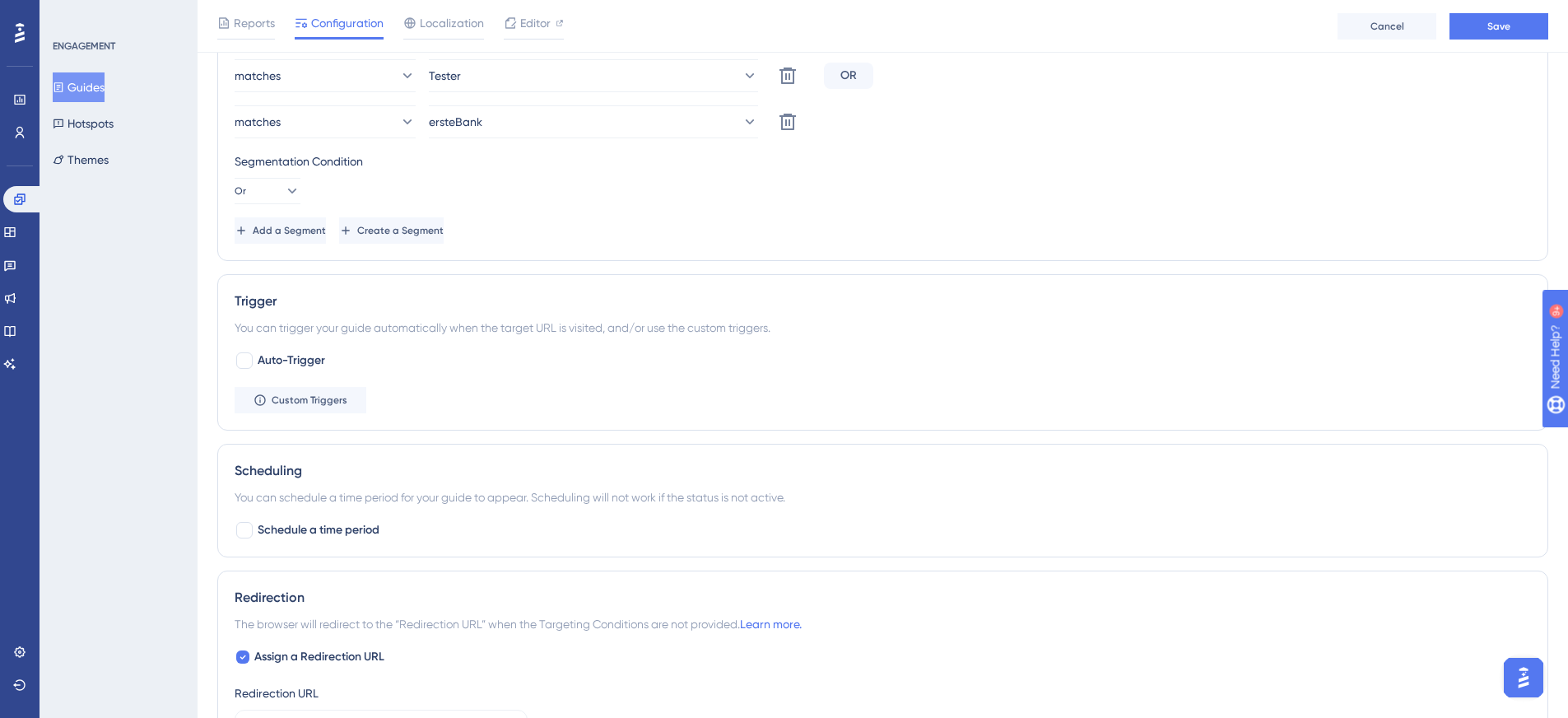
scroll to position [987, 0]
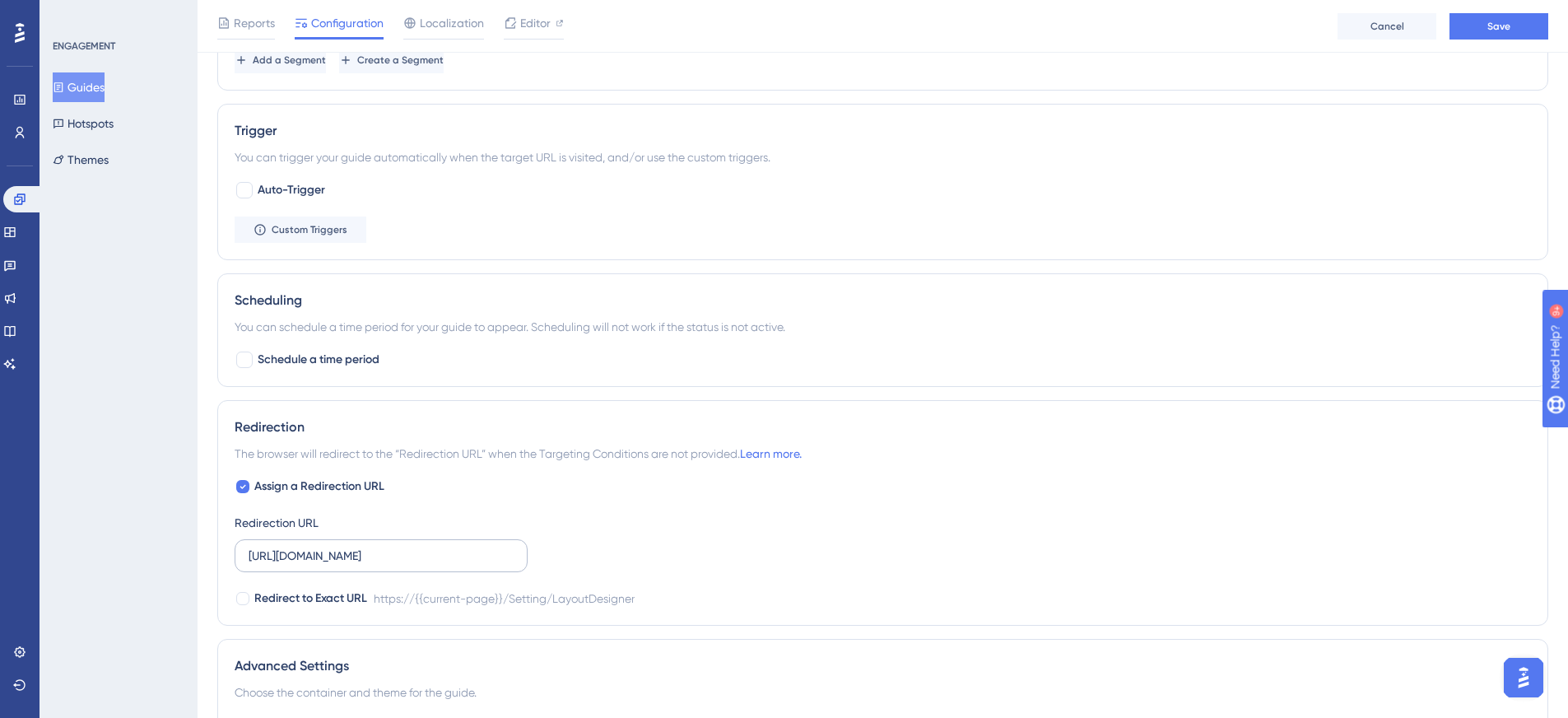
type input "https://service3-tmp.prosaldo.net/newaapp/Setting/LayoutDesigner"
click at [395, 555] on input "https://mein.prosaldo.net/Setting/LayoutDesigner" at bounding box center [381, 555] width 265 height 18
click at [391, 559] on input "https://mein.prosaldo.net/Setting/LayoutDesigner" at bounding box center [381, 555] width 265 height 18
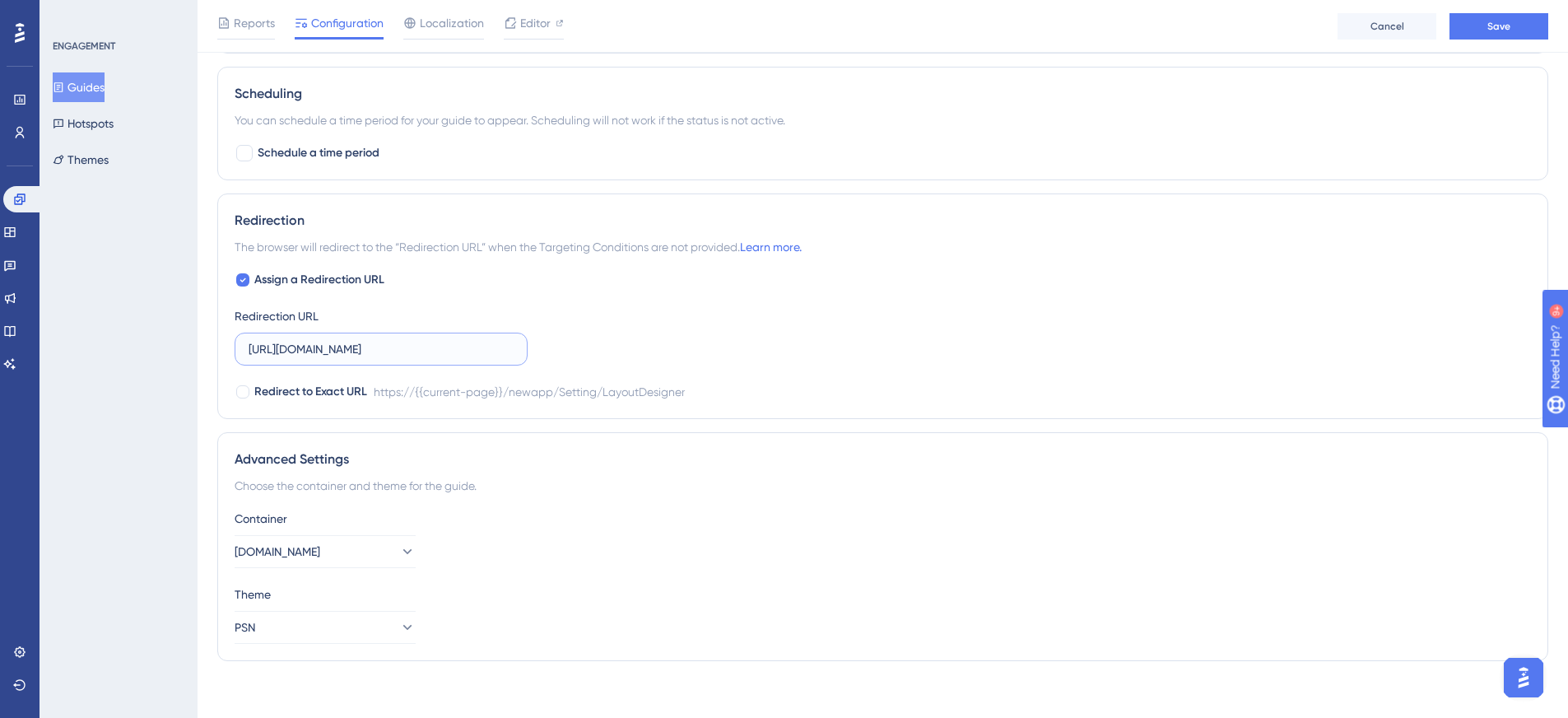
scroll to position [1203, 0]
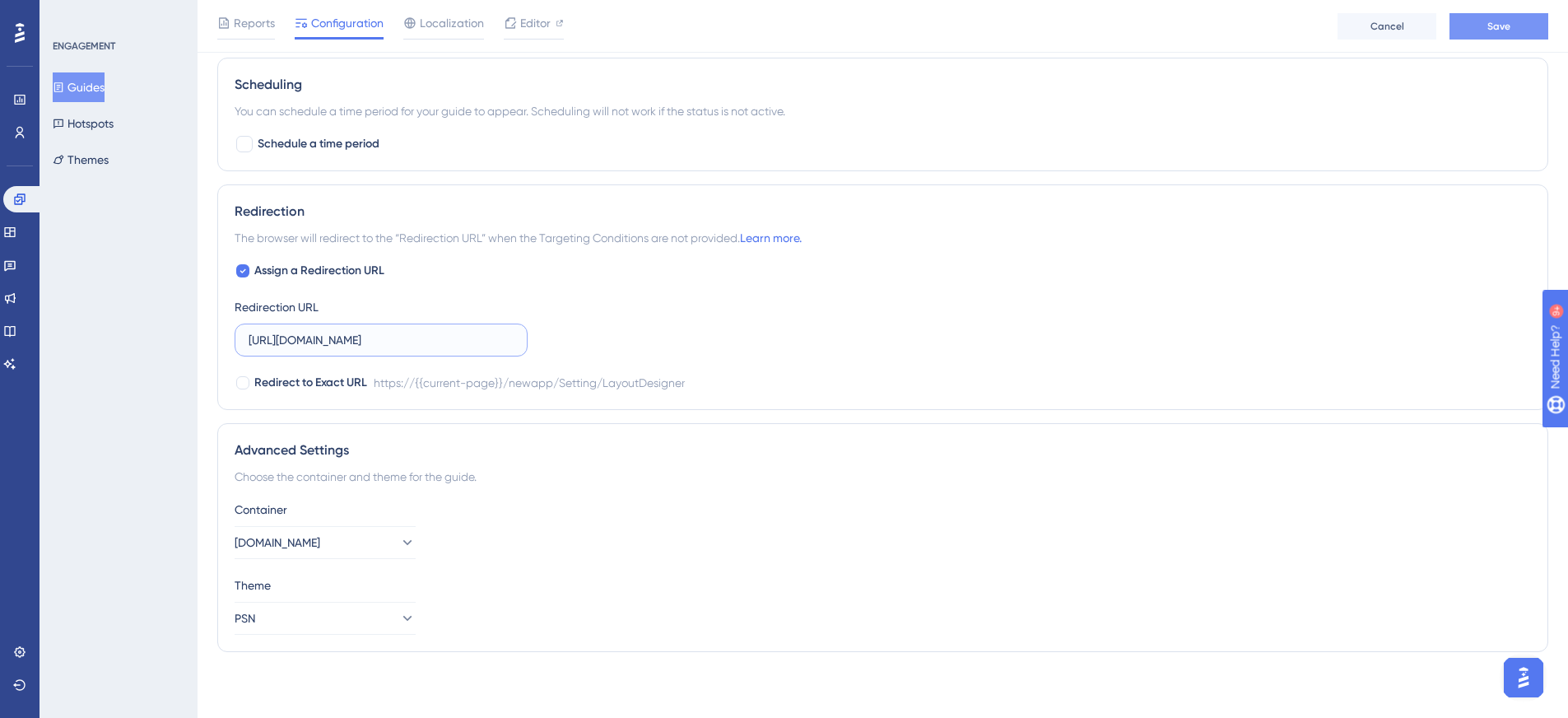
type input "https://mein.prosaldo.net/newapp/Setting/LayoutDesigner"
click at [1531, 28] on button "Save" at bounding box center [1499, 26] width 99 height 27
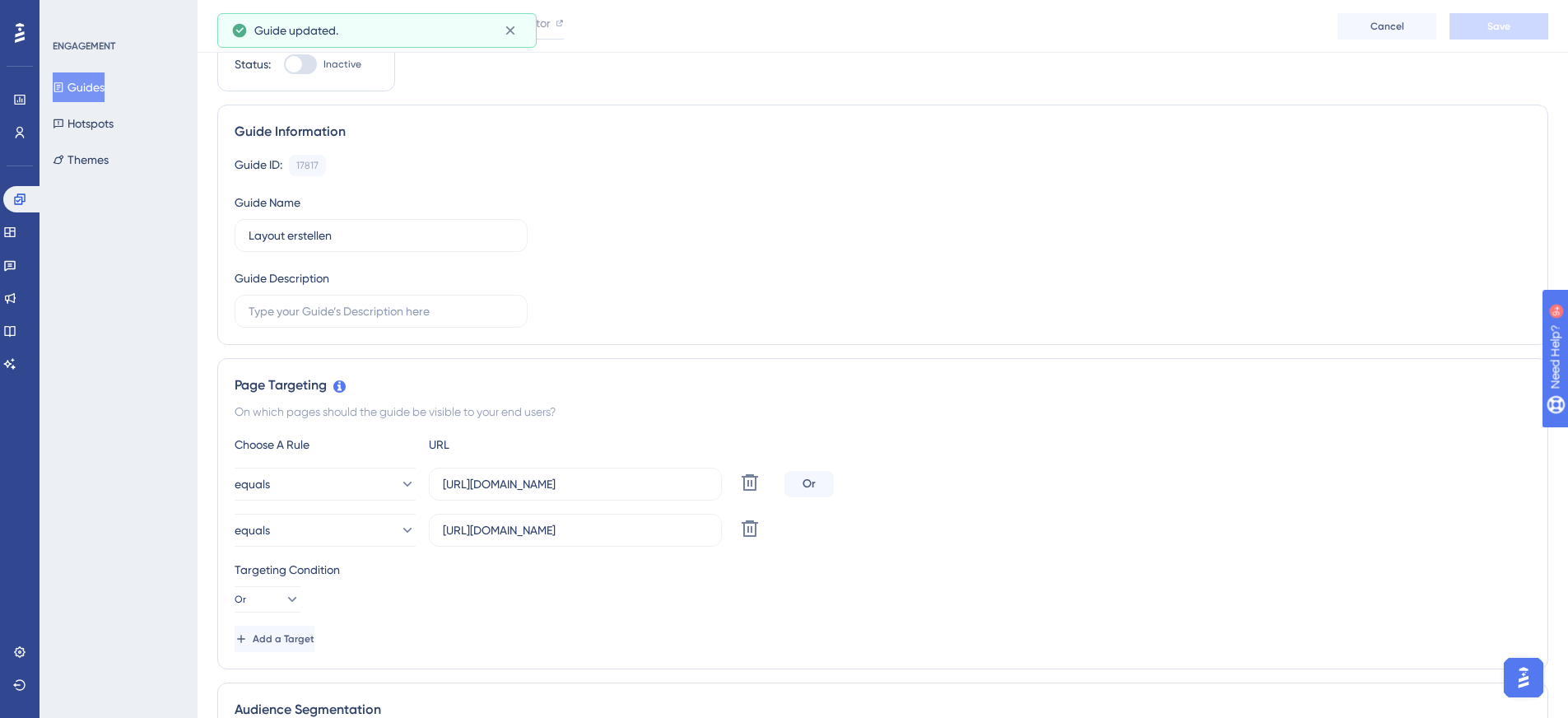
scroll to position [0, 0]
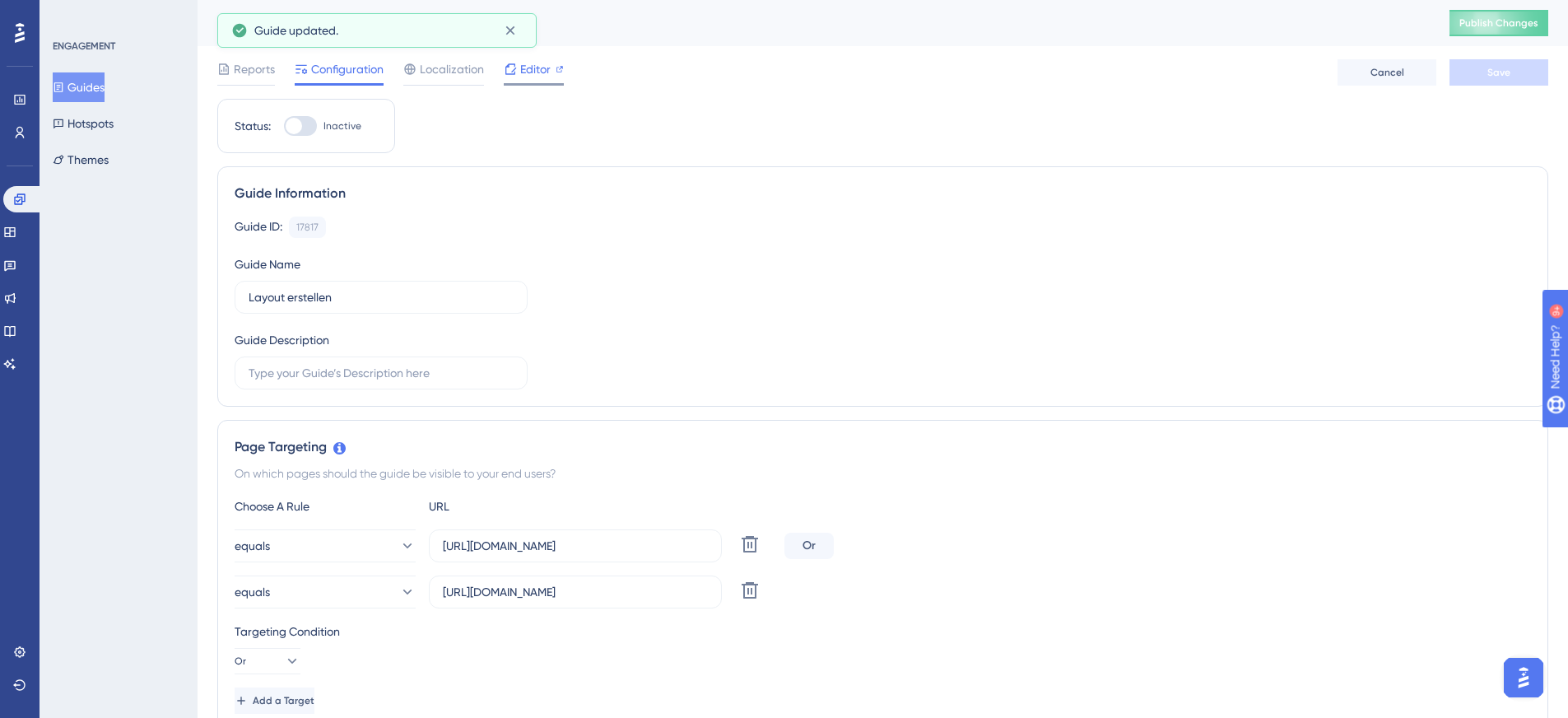
click at [531, 72] on span "Editor" at bounding box center [535, 69] width 31 height 20
click at [604, 545] on input "https://mein.prosaldo.net/newapp/Setting/LayoutDesigner" at bounding box center [575, 545] width 265 height 18
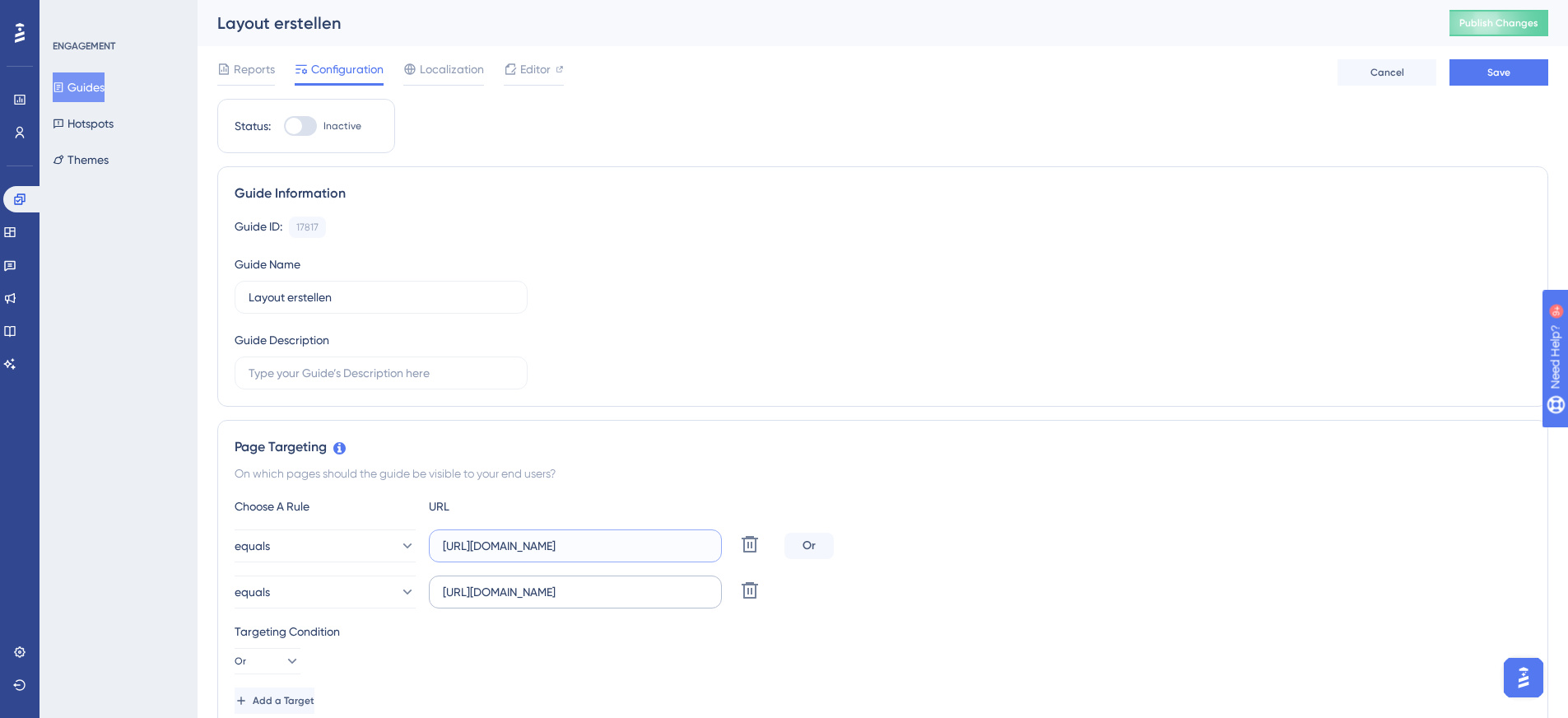
type input "https://mein.prosaldo.net/Setting/LayoutDesigner"
click at [662, 599] on input "https://service3-tmp.prosaldo.net/newaapp/Setting/LayoutDesigner" at bounding box center [575, 592] width 265 height 18
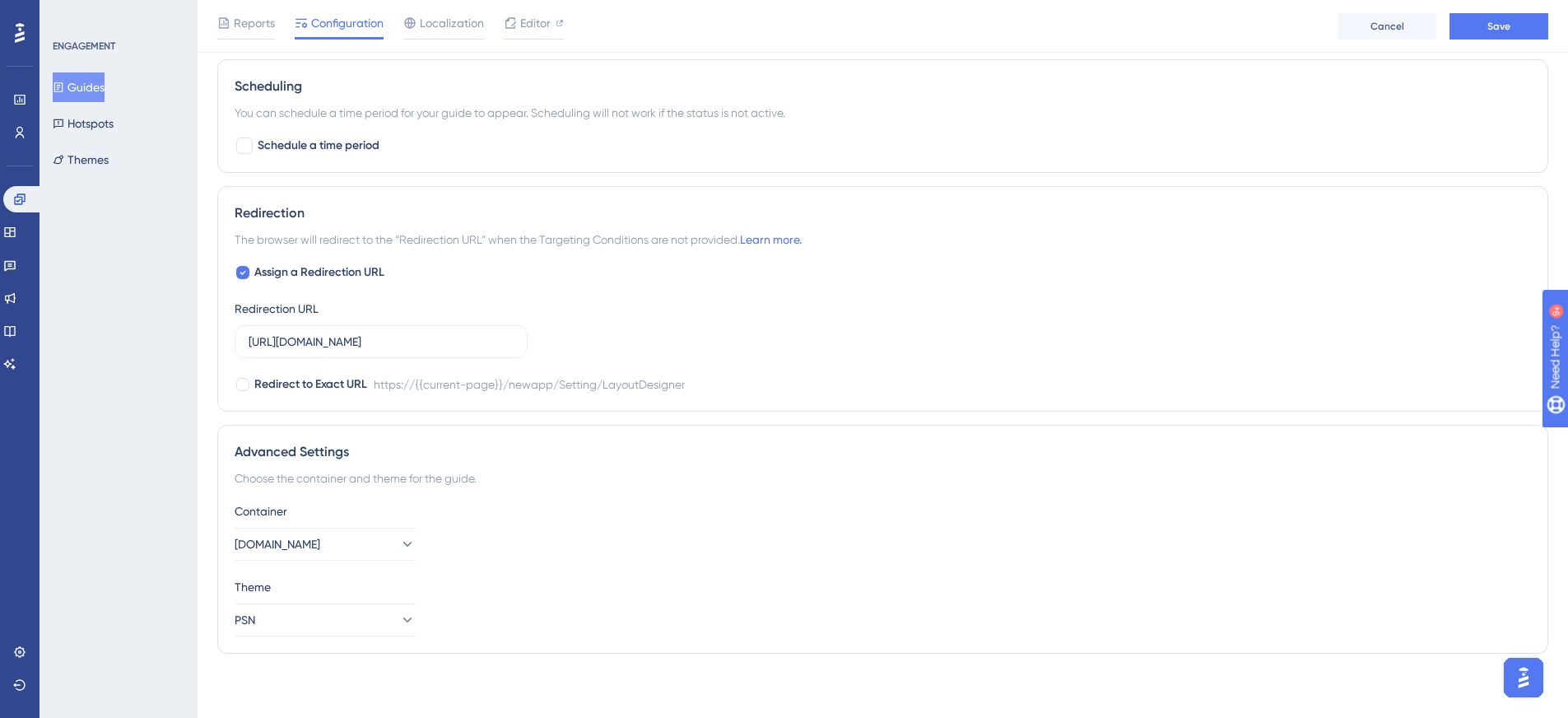
scroll to position [1203, 0]
type input "https://service3-tmp.prosaldo.net/Setting/LayoutDesigner"
click at [410, 340] on input "https://mein.prosaldo.net/newapp/Setting/LayoutDesigner" at bounding box center [381, 339] width 265 height 18
type input "https://mein.prosaldo.net/Setting/LayoutDesigner"
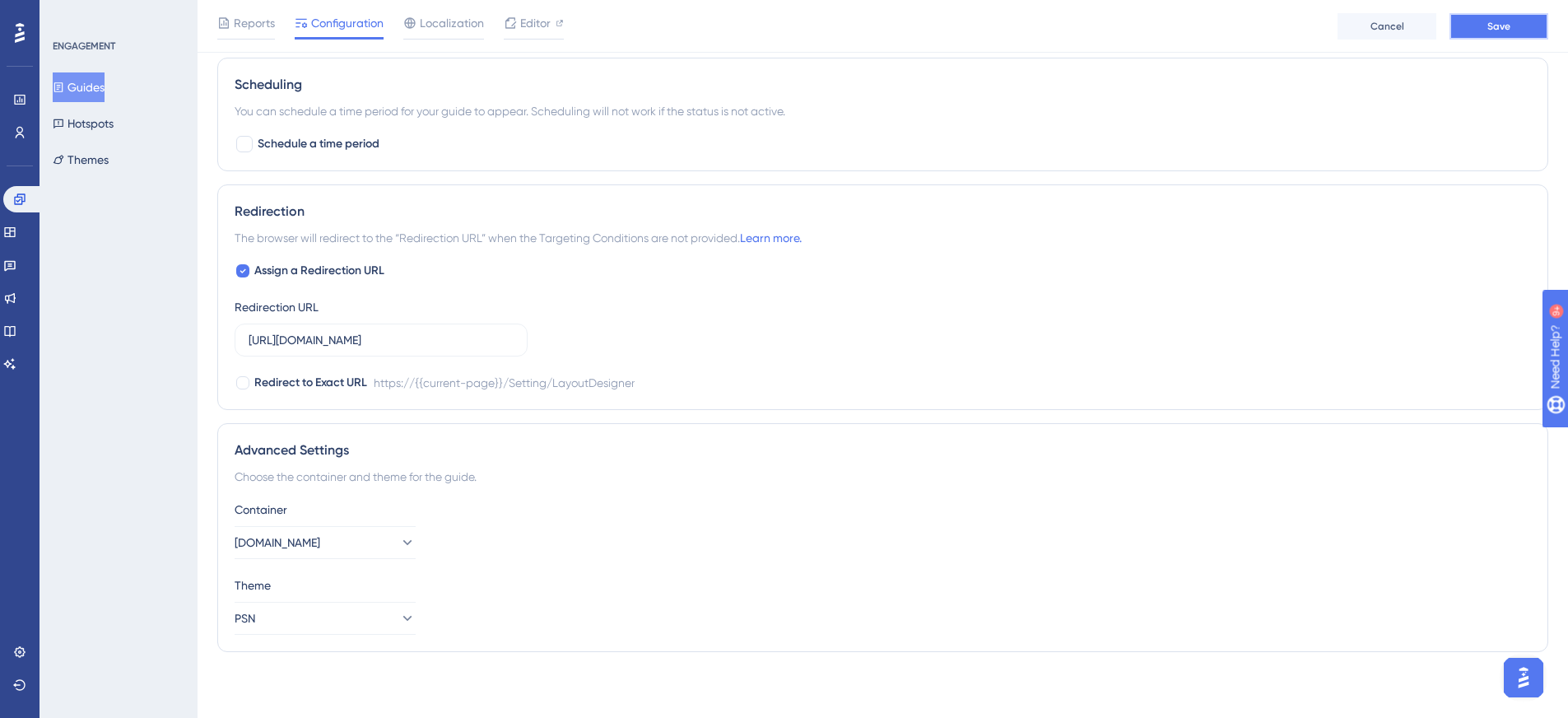
click at [1499, 29] on span "Save" at bounding box center [1499, 26] width 23 height 13
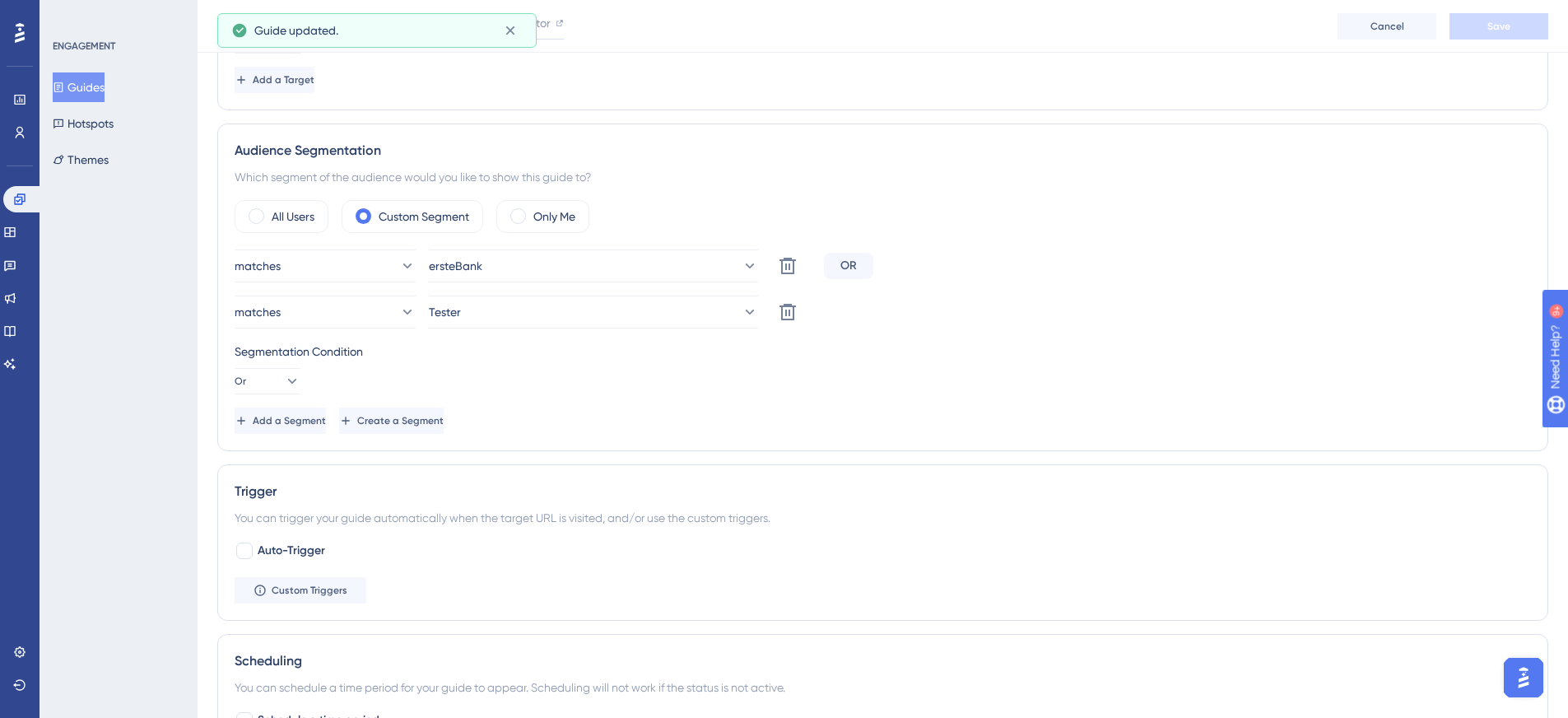
scroll to position [51, 0]
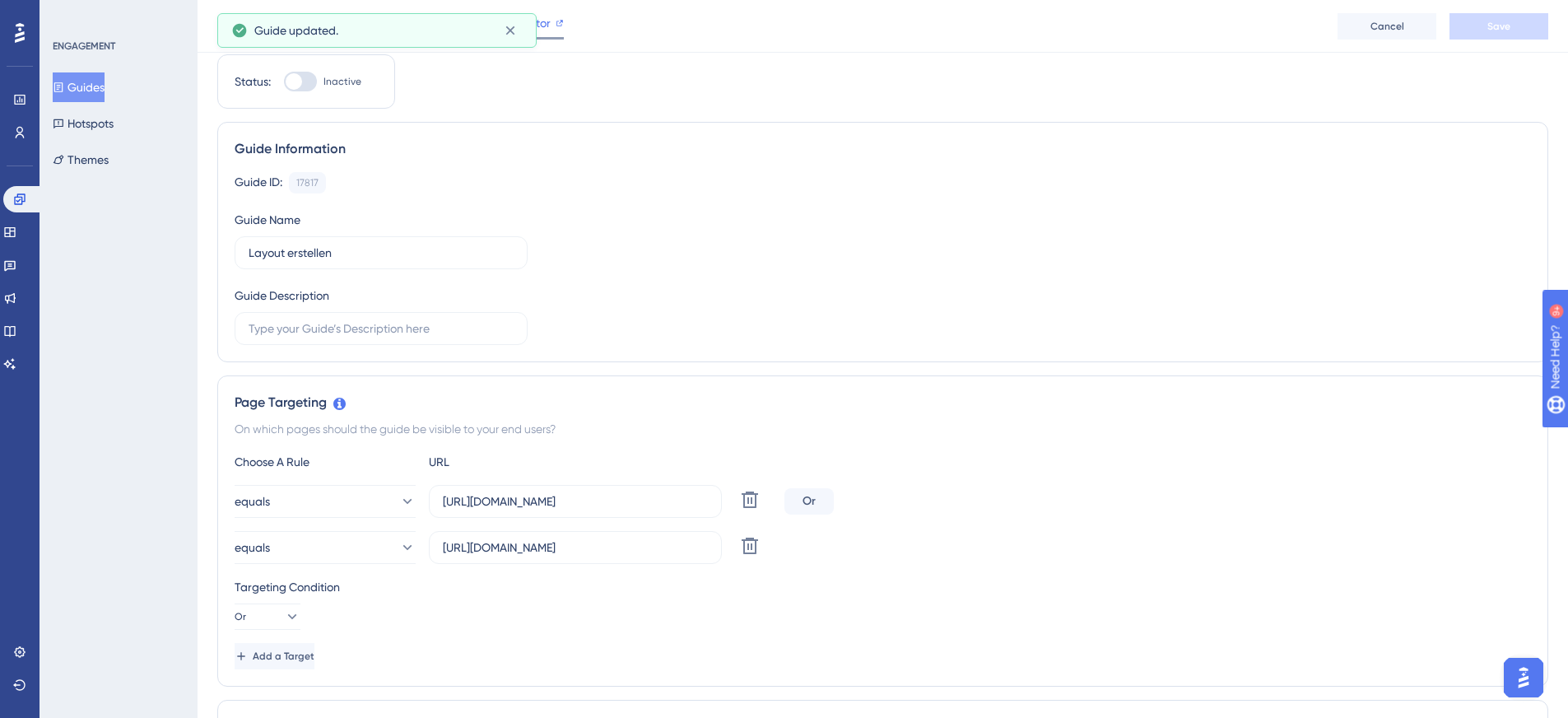
click at [543, 33] on span "Editor" at bounding box center [535, 23] width 31 height 20
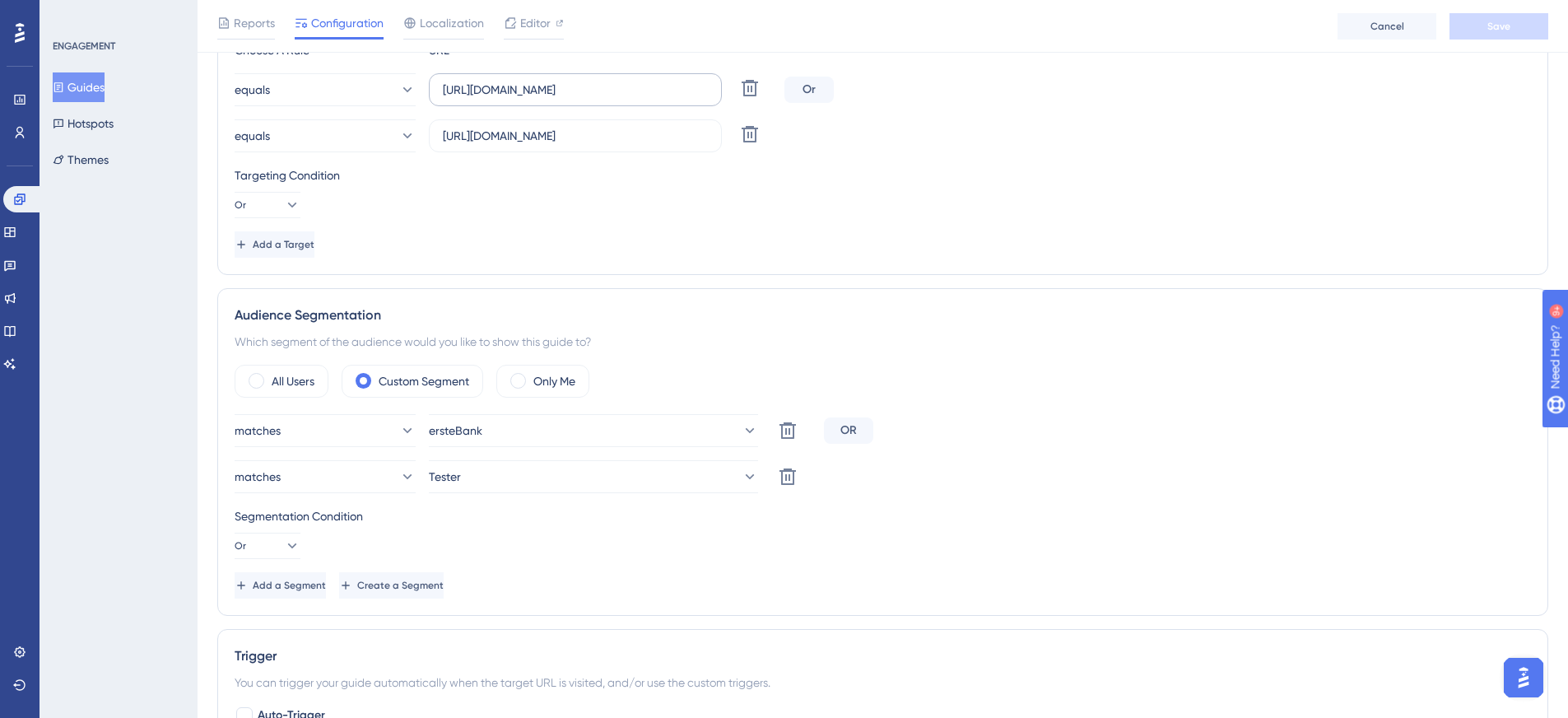
scroll to position [0, 0]
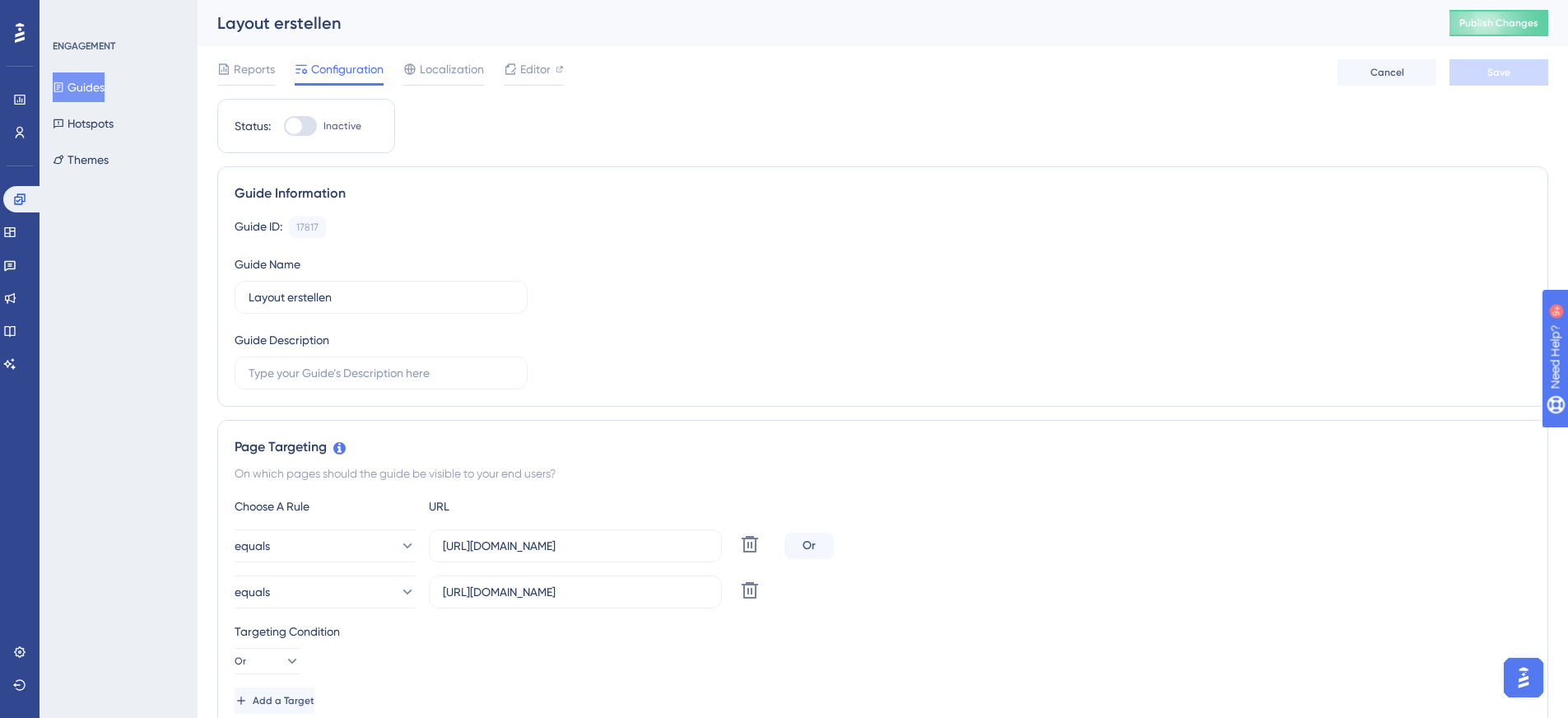
click at [298, 124] on div at bounding box center [294, 125] width 17 height 17
click at [284, 126] on input "Inactive" at bounding box center [283, 126] width 1 height 1
checkbox input "true"
click at [1502, 67] on span "Save" at bounding box center [1499, 72] width 23 height 13
click at [1522, 19] on span "Publish Changes" at bounding box center [1499, 23] width 79 height 13
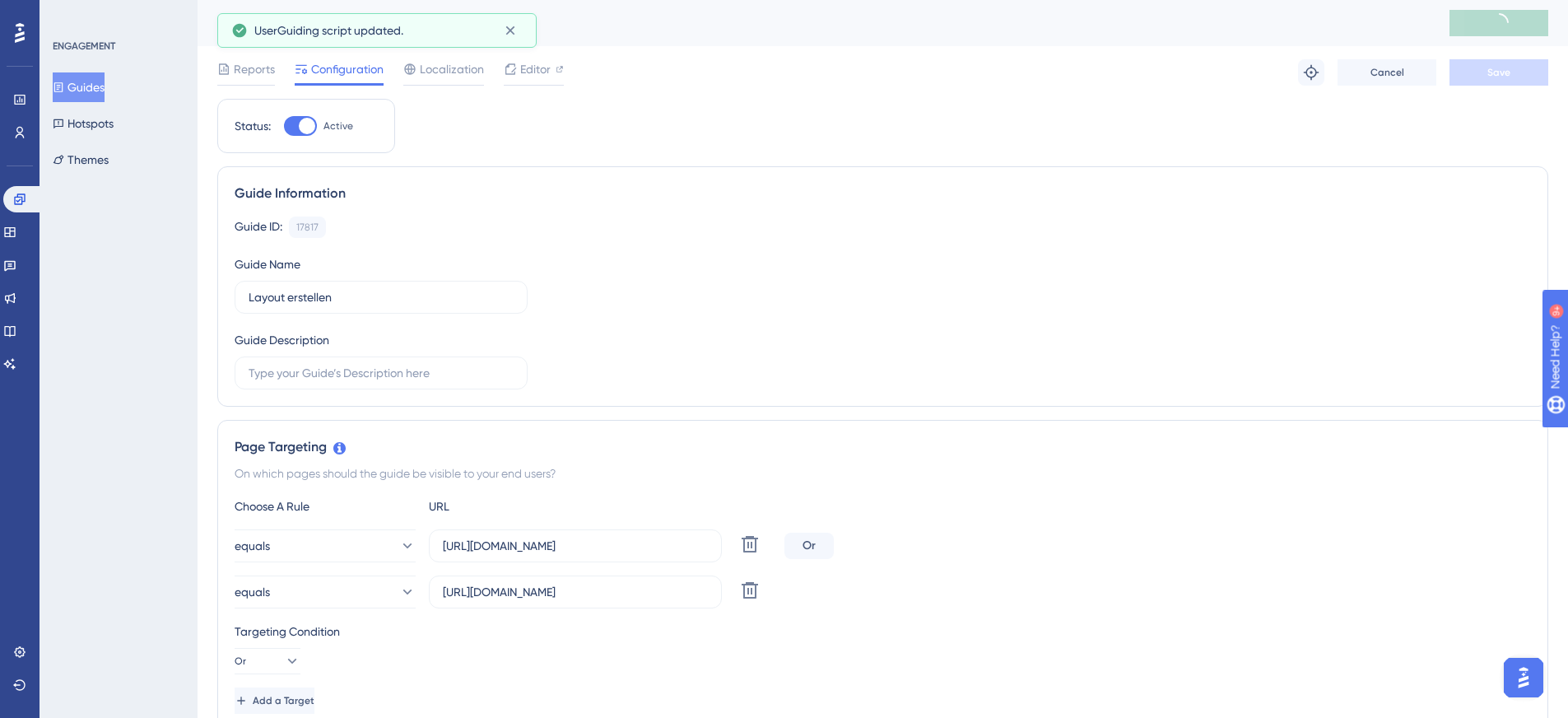
click at [77, 81] on button "Guides" at bounding box center [78, 87] width 52 height 30
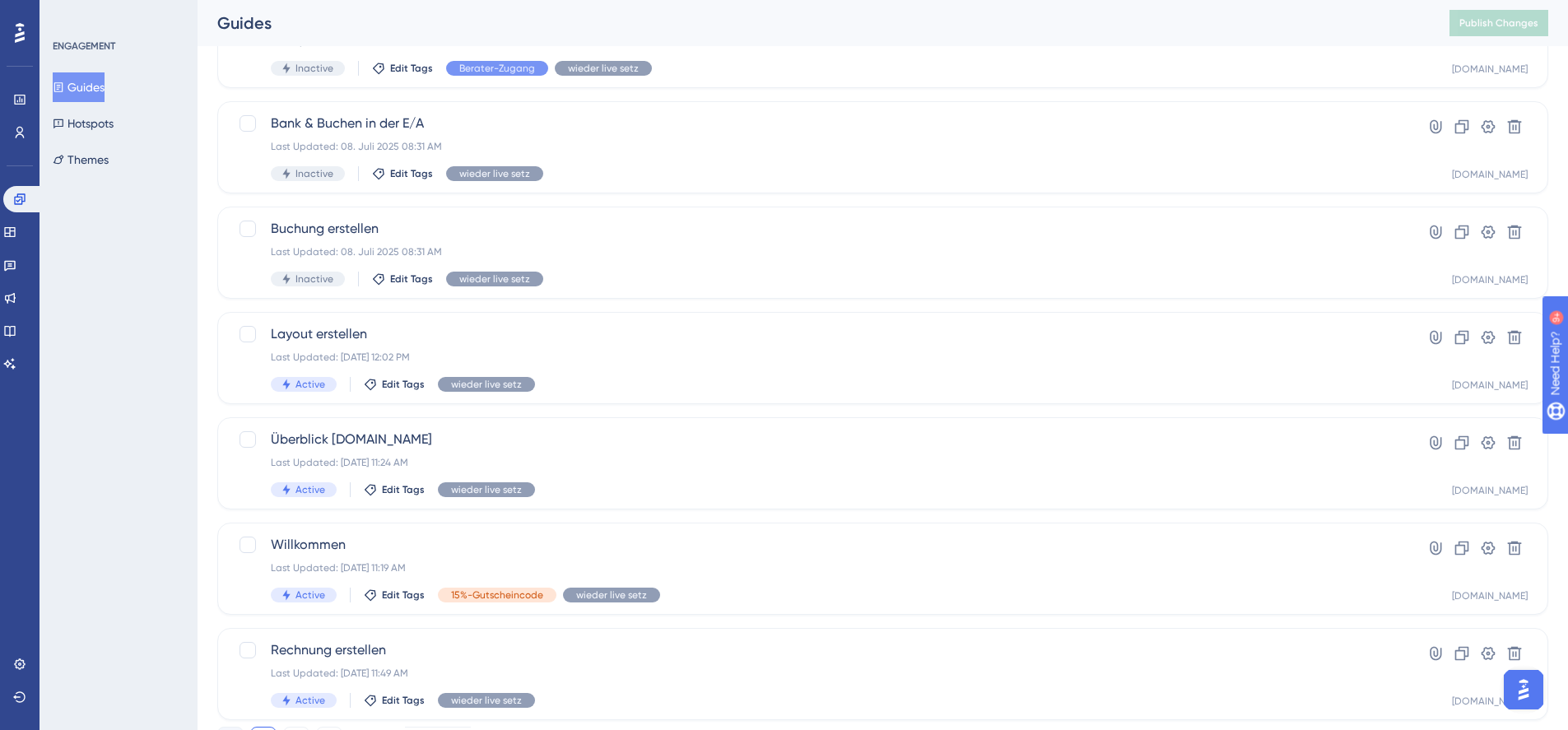
scroll to position [494, 0]
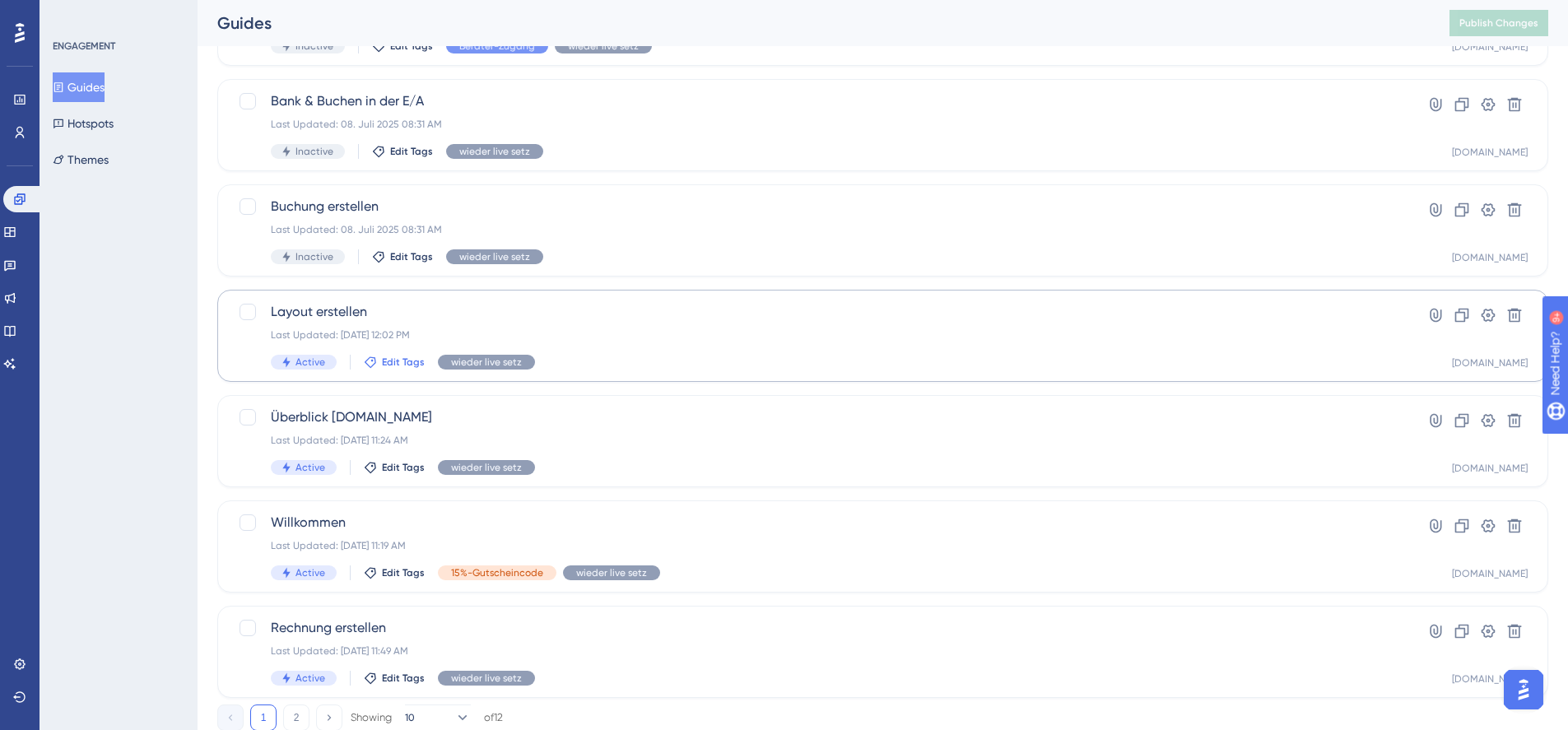
click at [400, 360] on span "Edit Tags" at bounding box center [403, 361] width 42 height 13
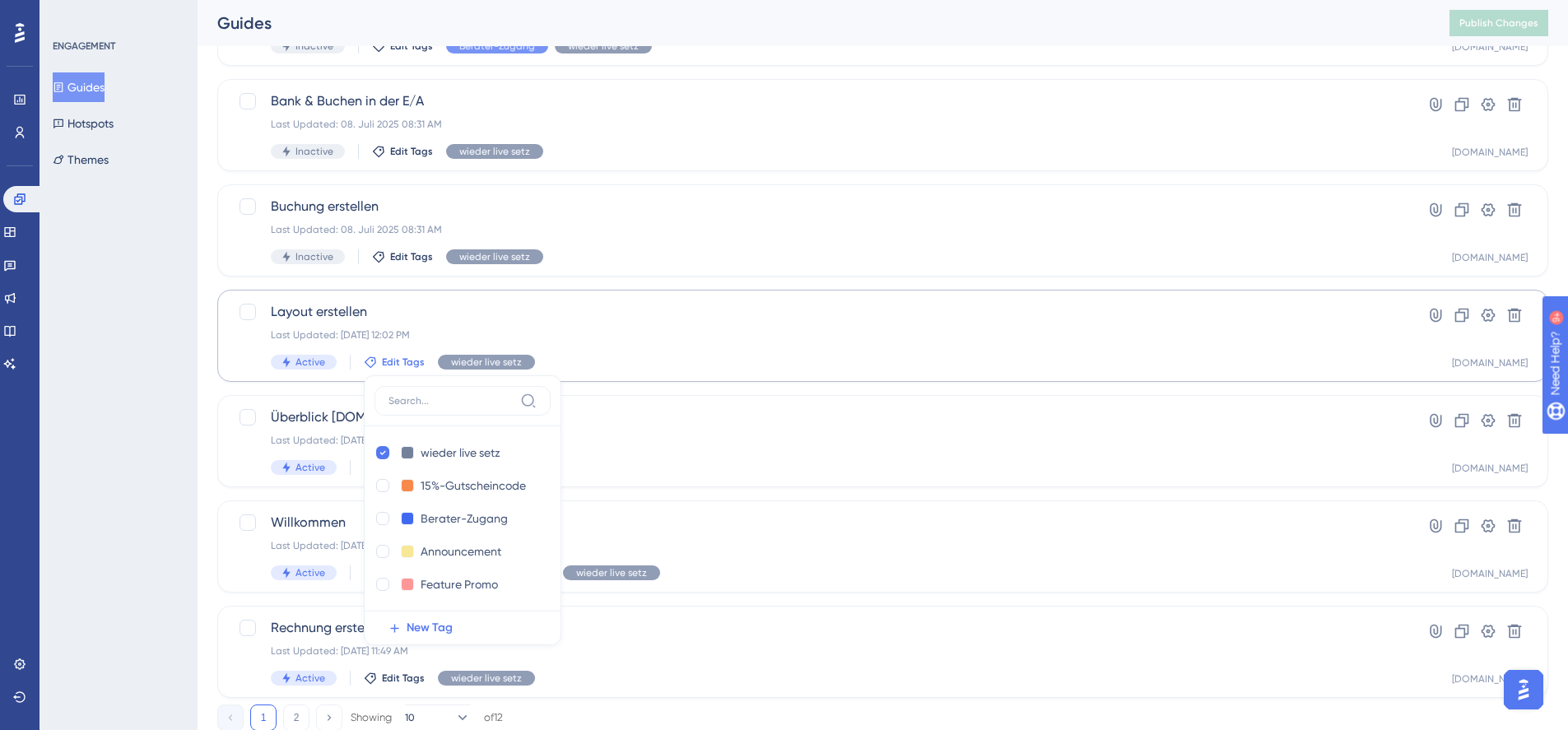
scroll to position [548, 0]
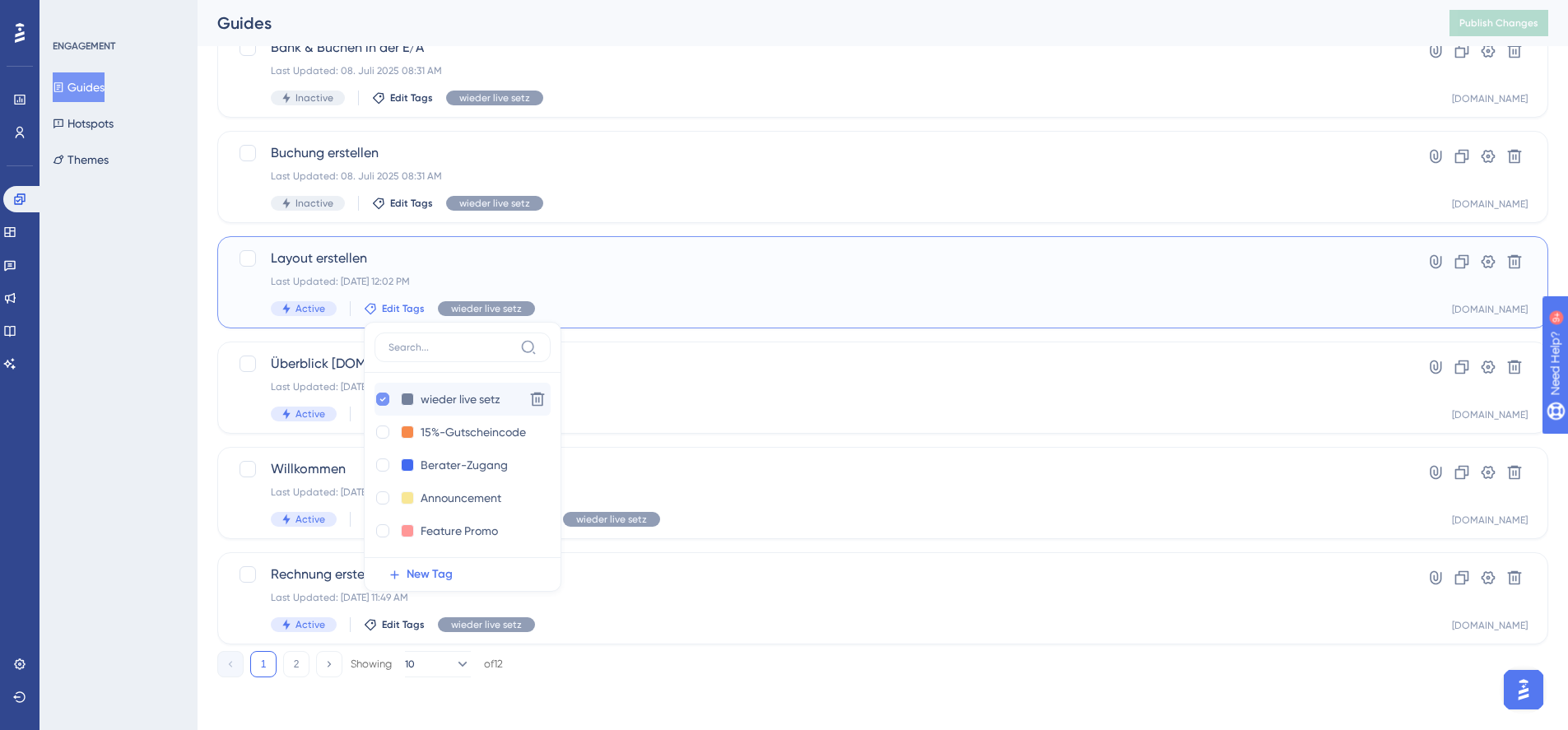
click at [376, 397] on div at bounding box center [382, 399] width 13 height 13
checkbox input "false"
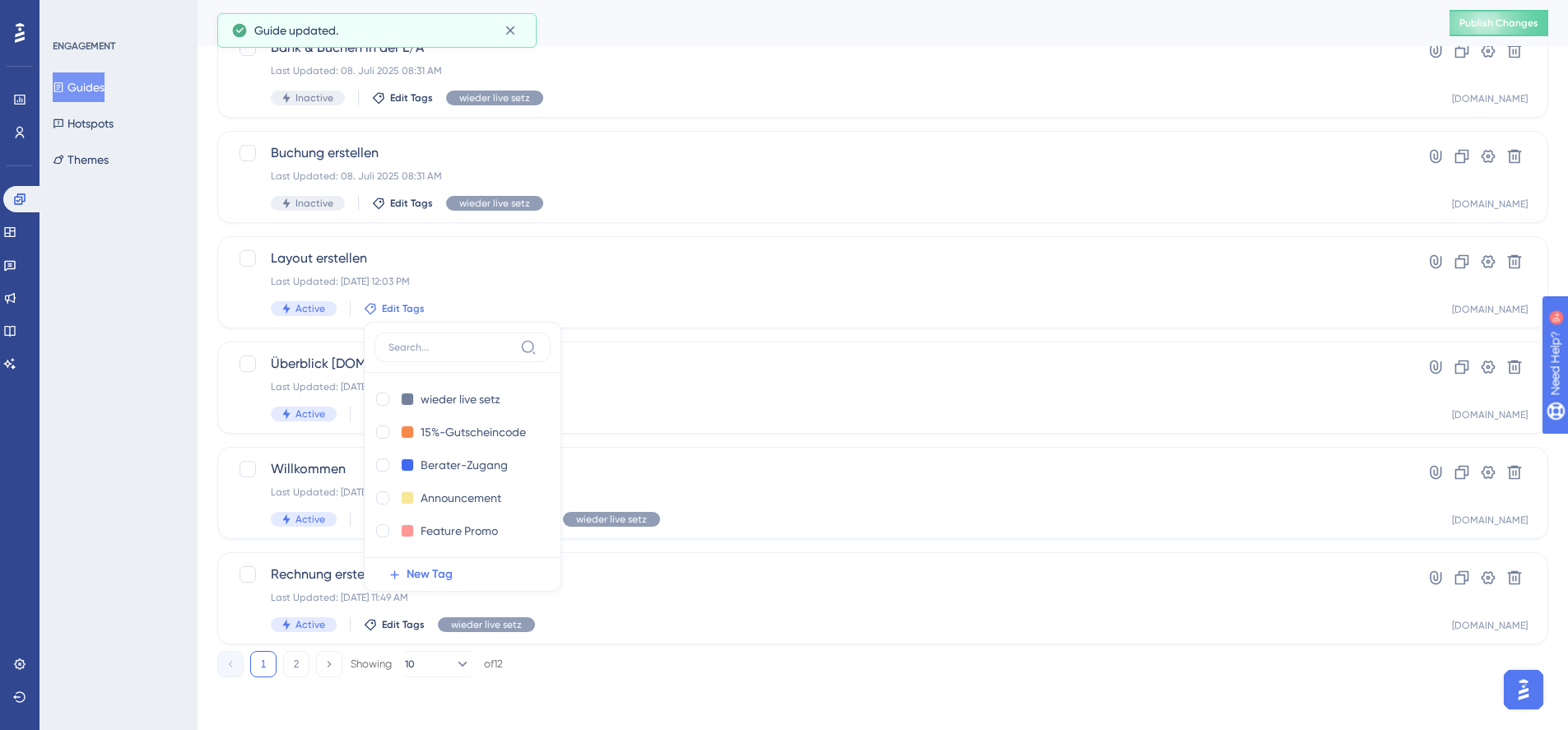
click at [162, 360] on div "ENGAGEMENT Guides Hotspots Themes" at bounding box center [118, 365] width 158 height 730
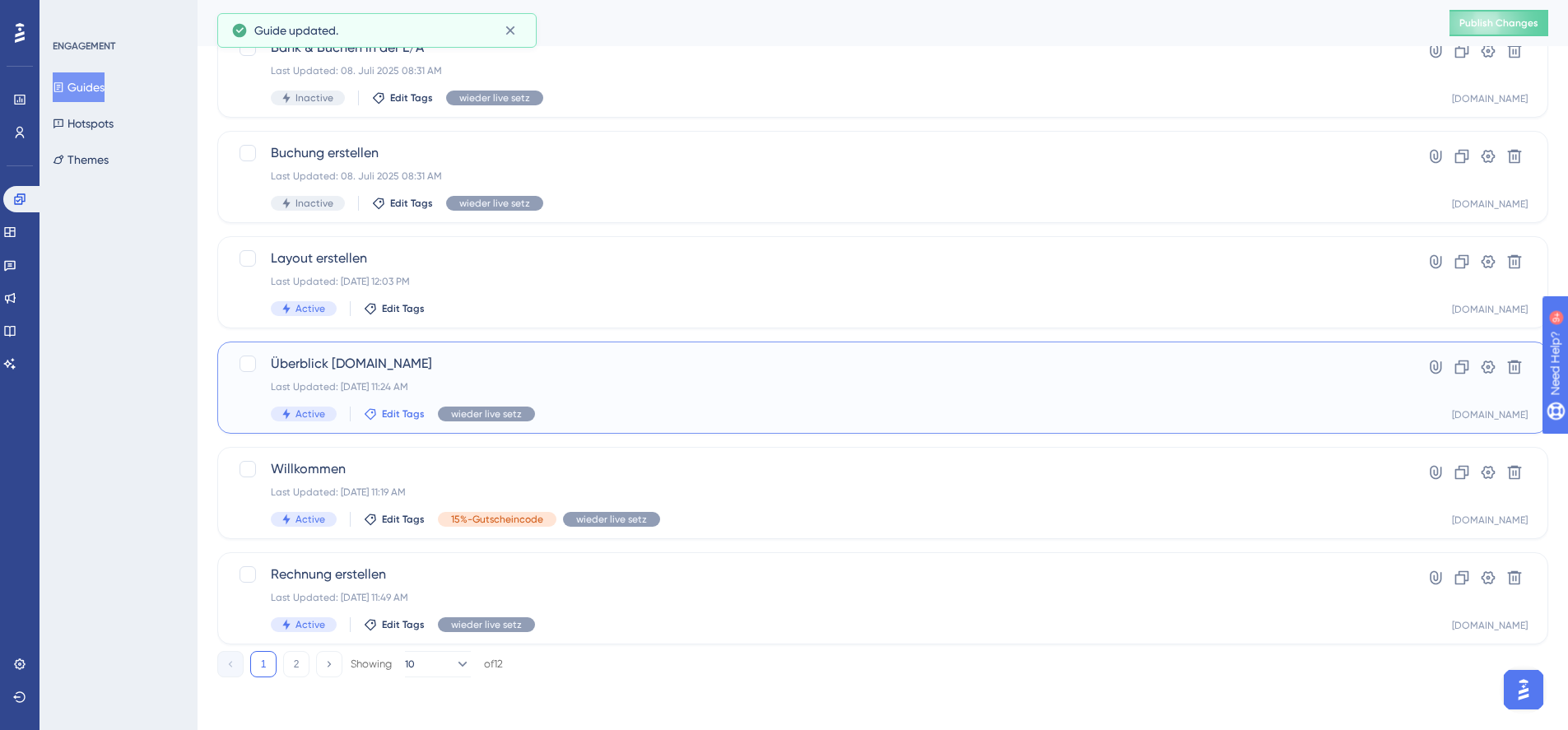
click at [391, 412] on span "Edit Tags" at bounding box center [403, 413] width 42 height 13
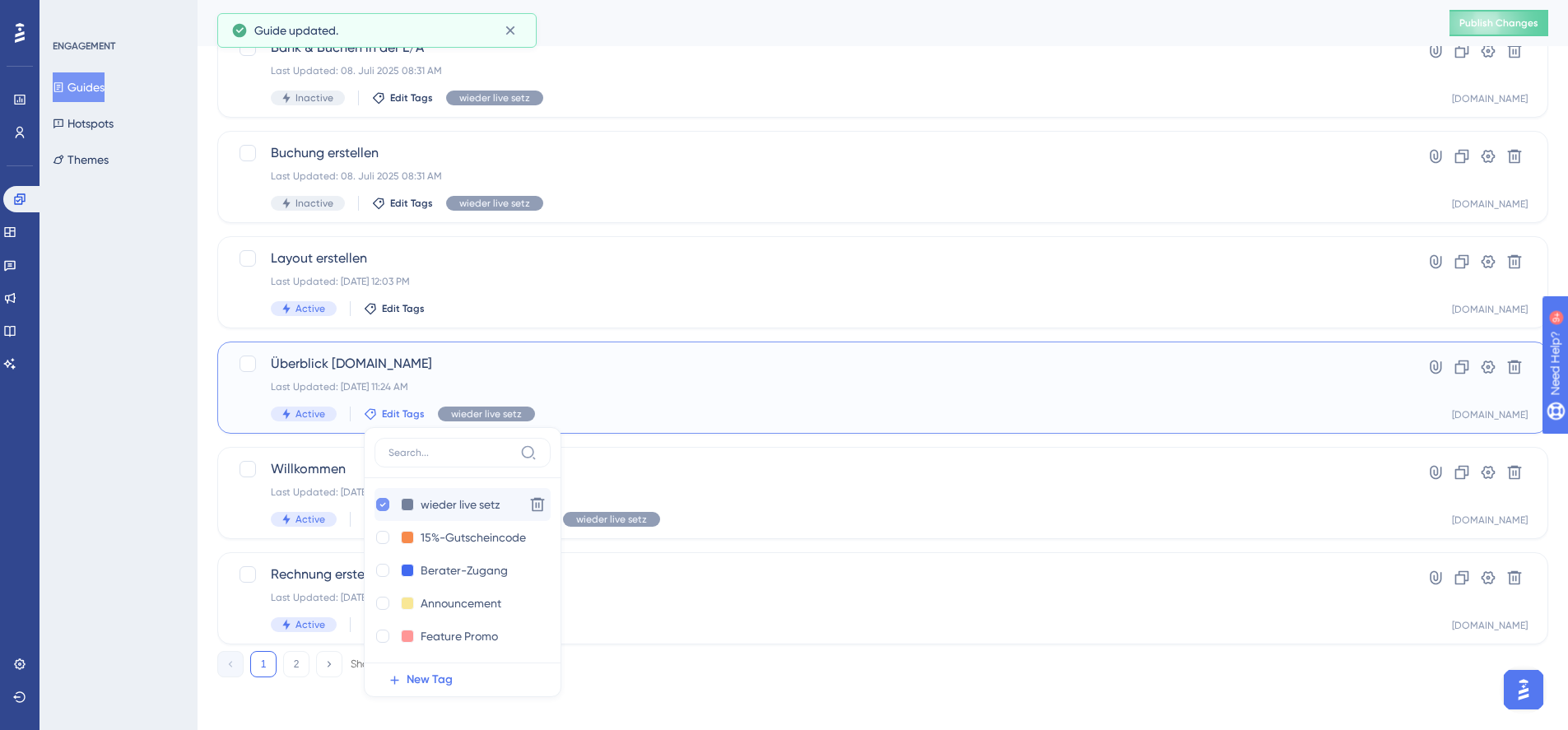
click at [384, 504] on icon at bounding box center [383, 505] width 7 height 12
checkbox input "false"
click at [147, 395] on div "ENGAGEMENT Guides Hotspots Themes" at bounding box center [118, 365] width 158 height 730
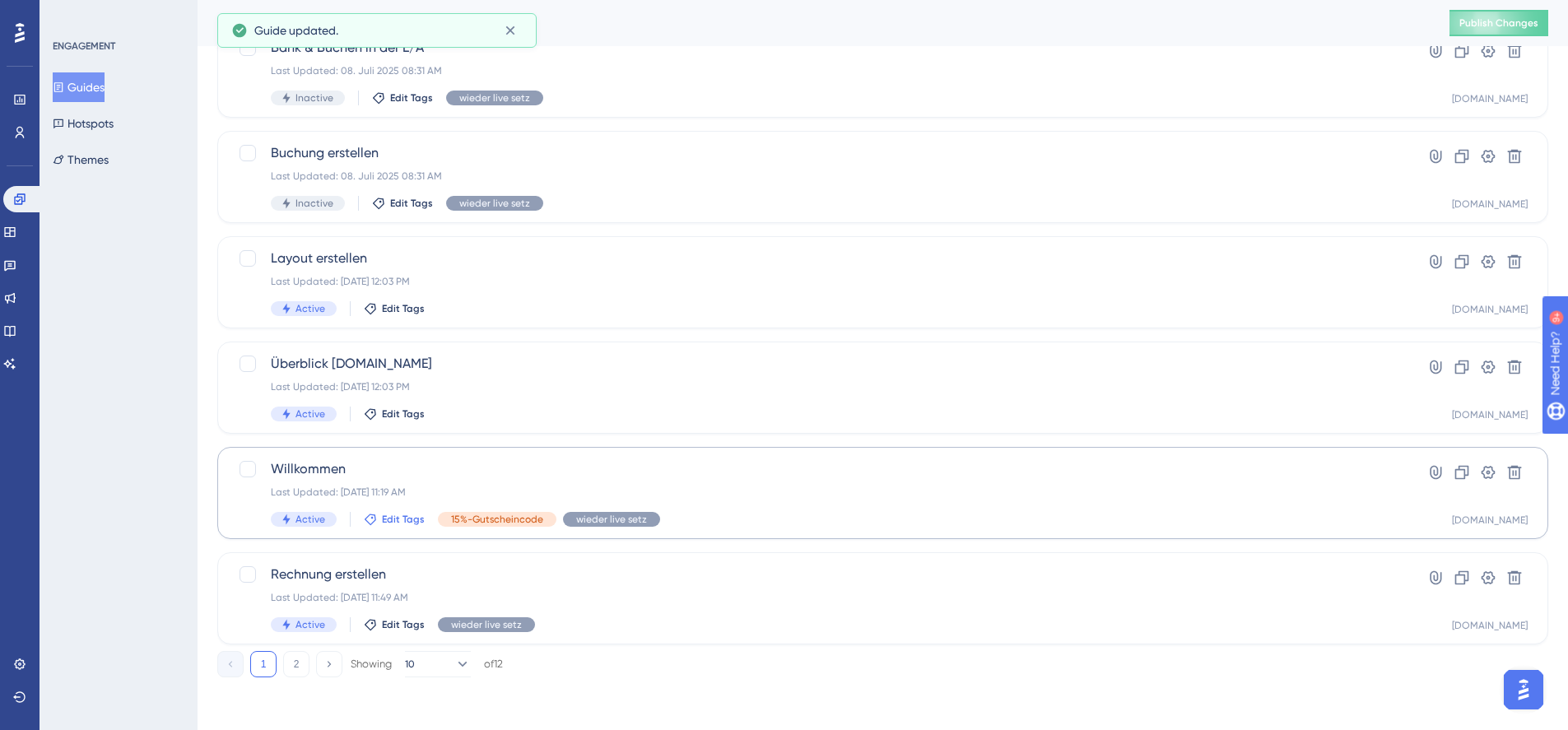
click at [388, 519] on span "Edit Tags" at bounding box center [403, 519] width 42 height 13
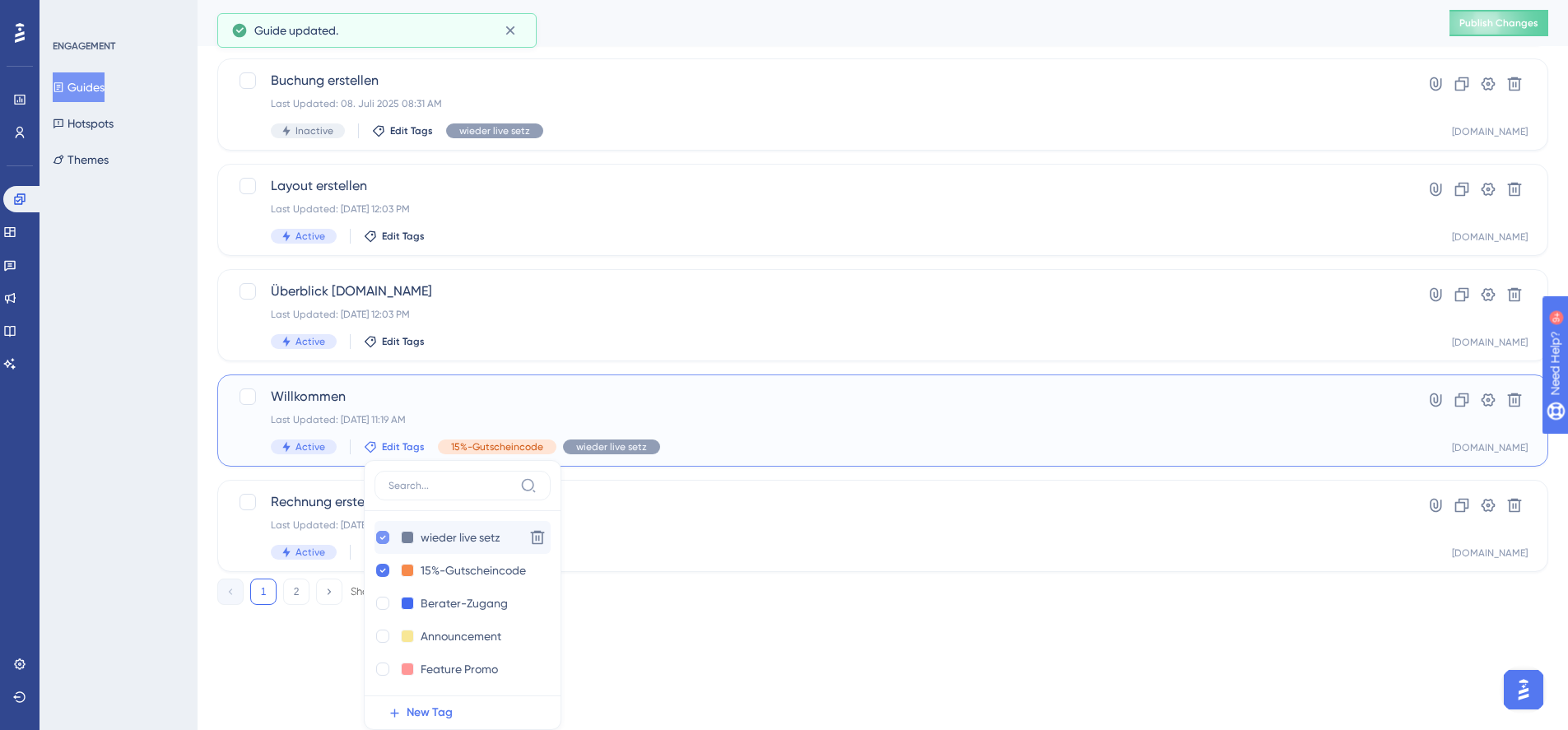
click at [381, 534] on icon at bounding box center [383, 538] width 7 height 12
checkbox input "false"
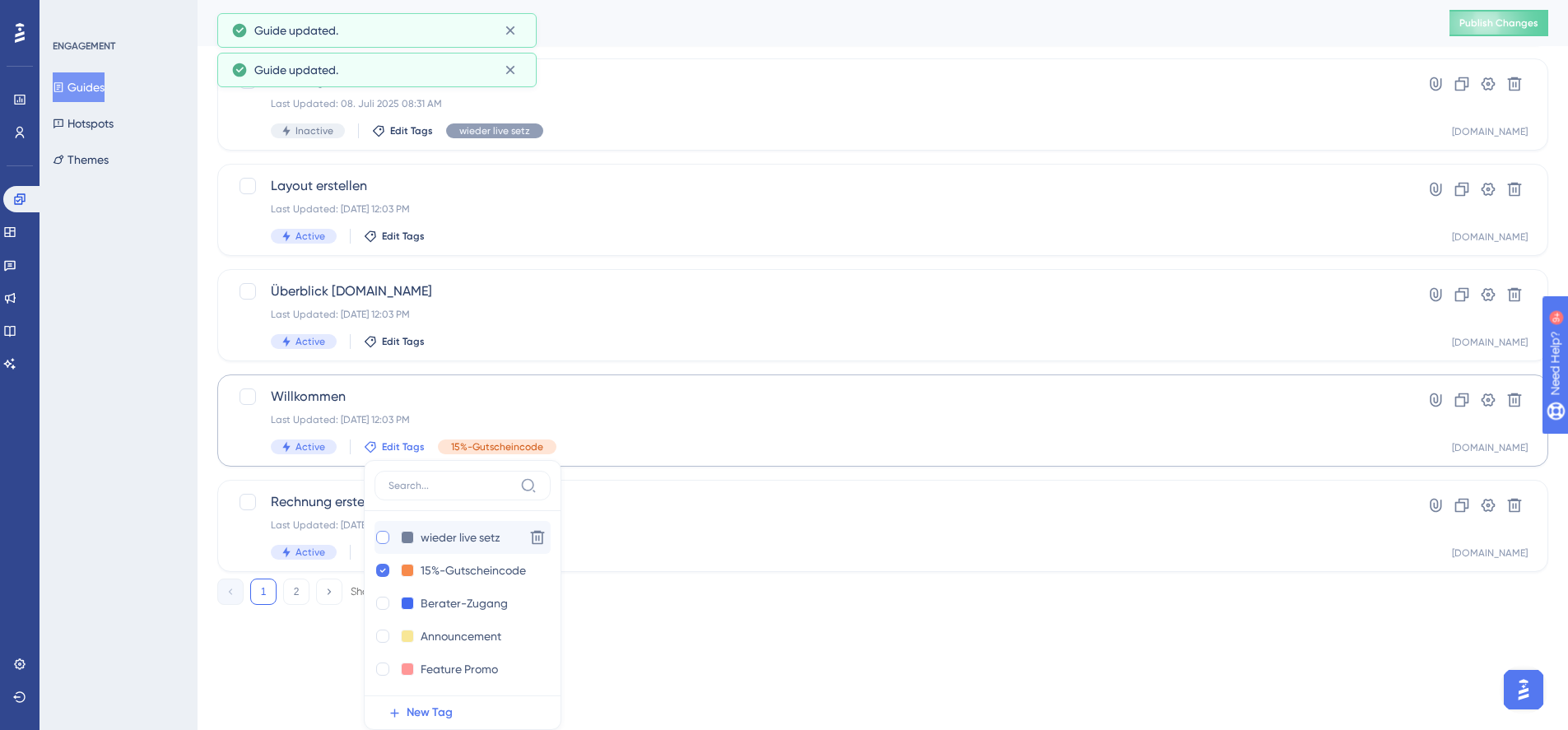
click at [131, 470] on div "ENGAGEMENT Guides Hotspots Themes" at bounding box center [118, 365] width 158 height 730
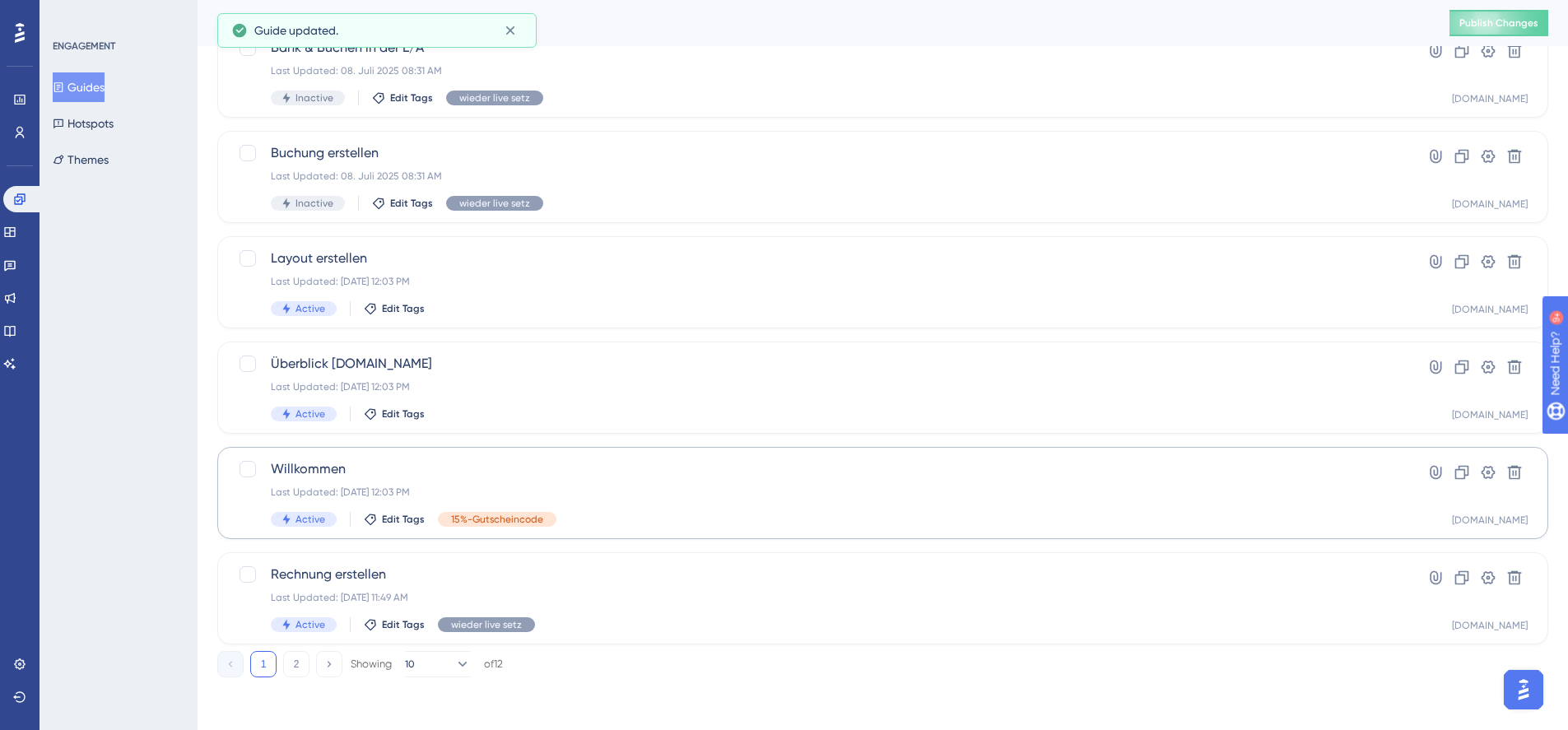
scroll to position [548, 0]
click at [383, 624] on span "Edit Tags" at bounding box center [403, 624] width 42 height 13
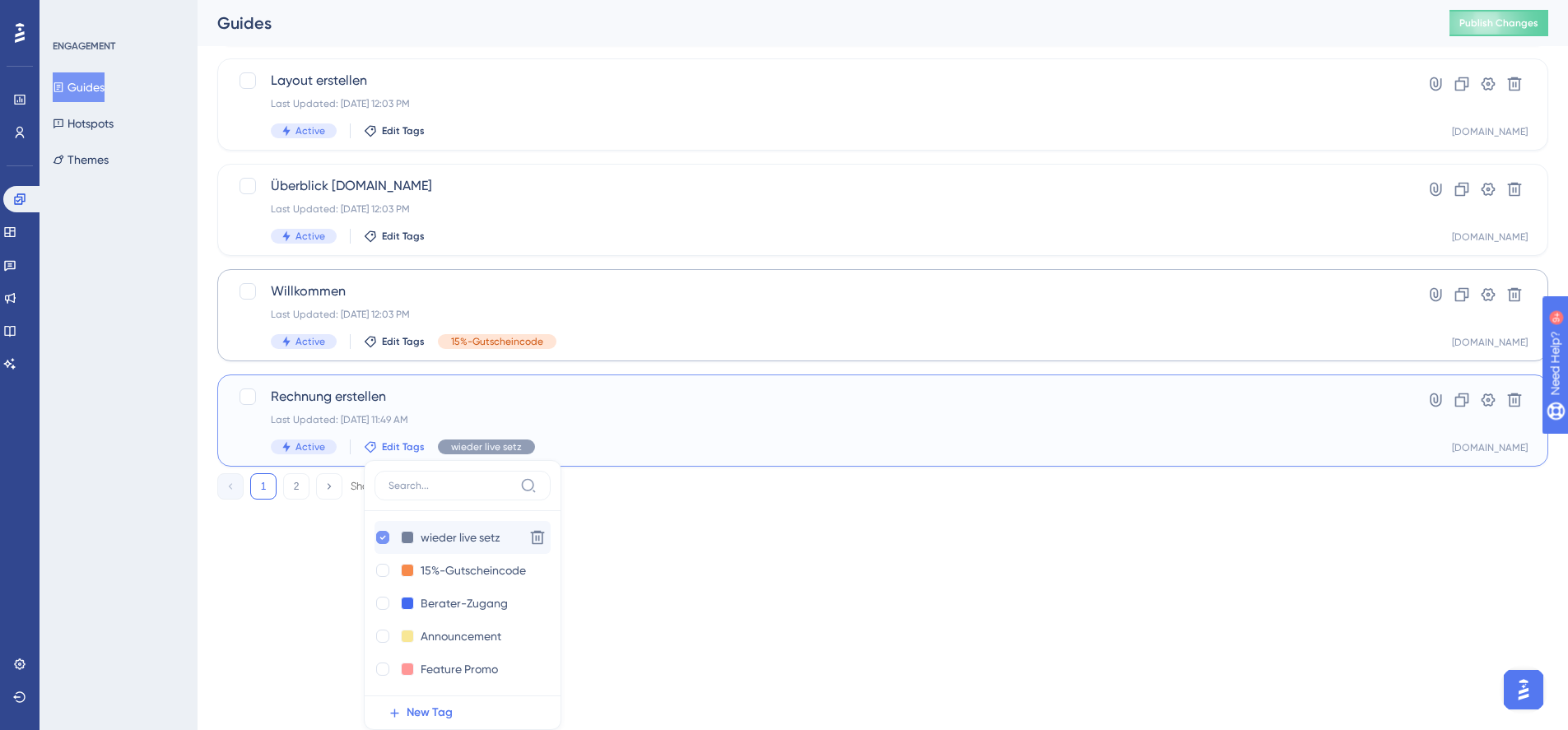
click at [383, 538] on icon at bounding box center [383, 538] width 6 height 4
checkbox input "false"
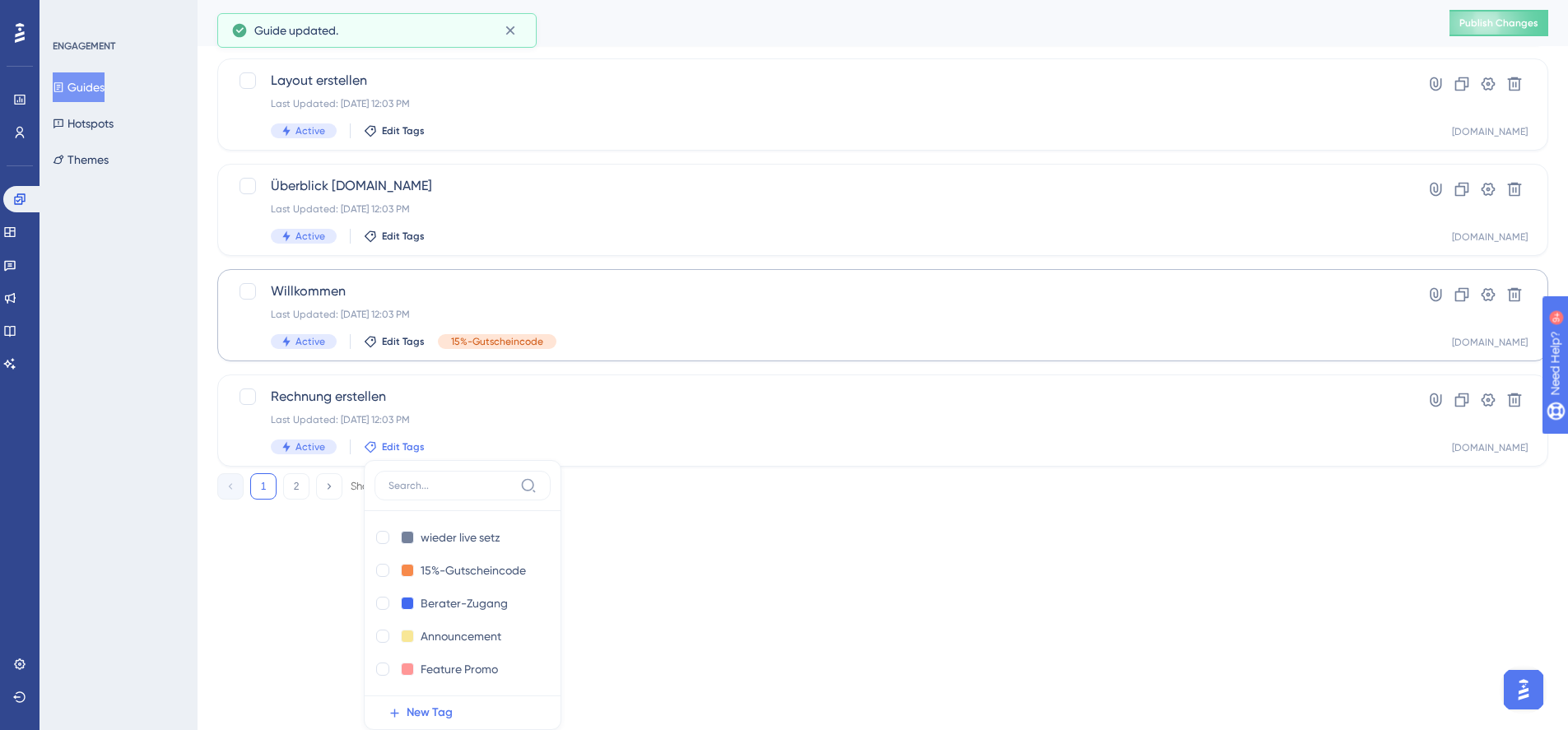
click at [115, 391] on div "ENGAGEMENT Guides Hotspots Themes" at bounding box center [118, 365] width 158 height 730
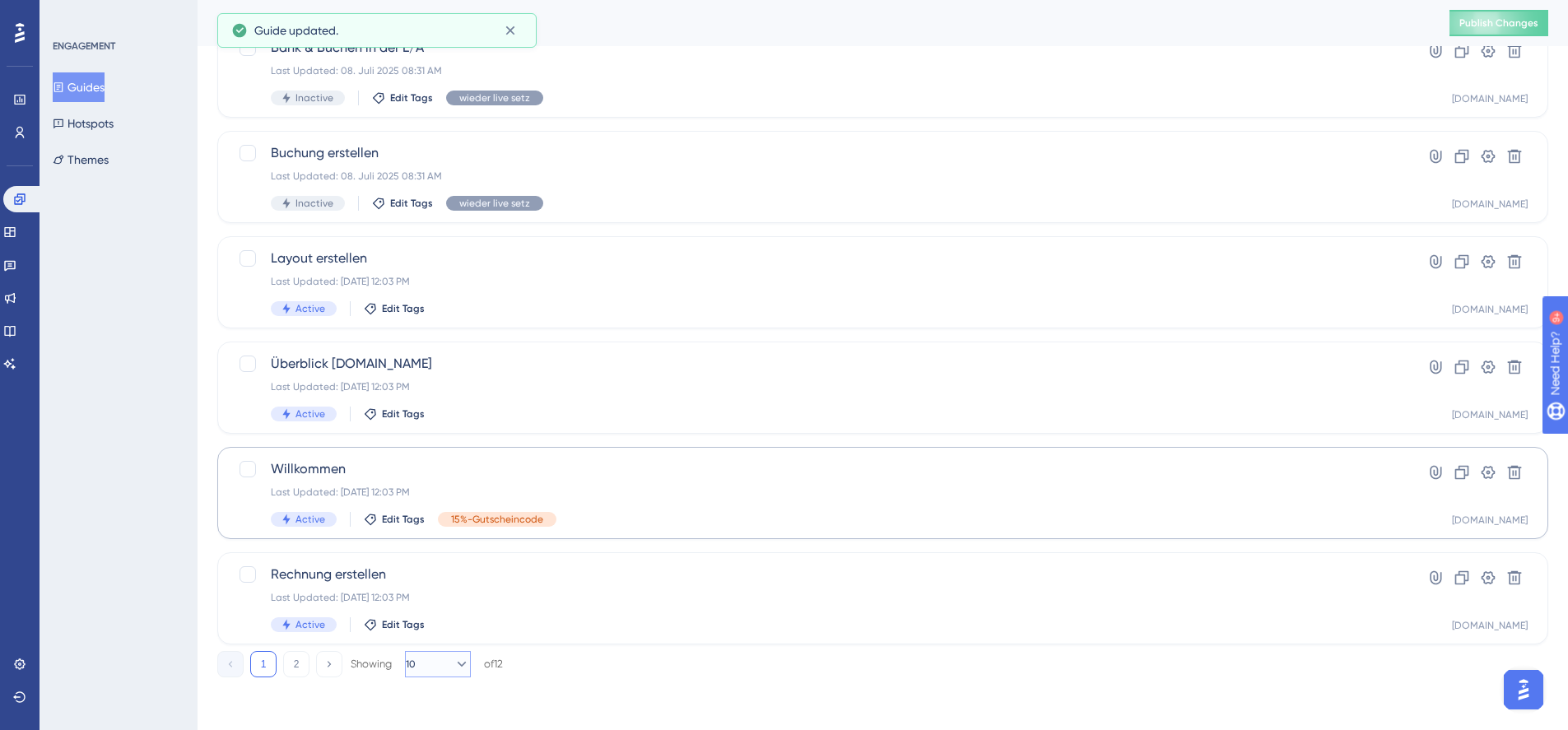
click at [433, 672] on button "10" at bounding box center [438, 664] width 66 height 27
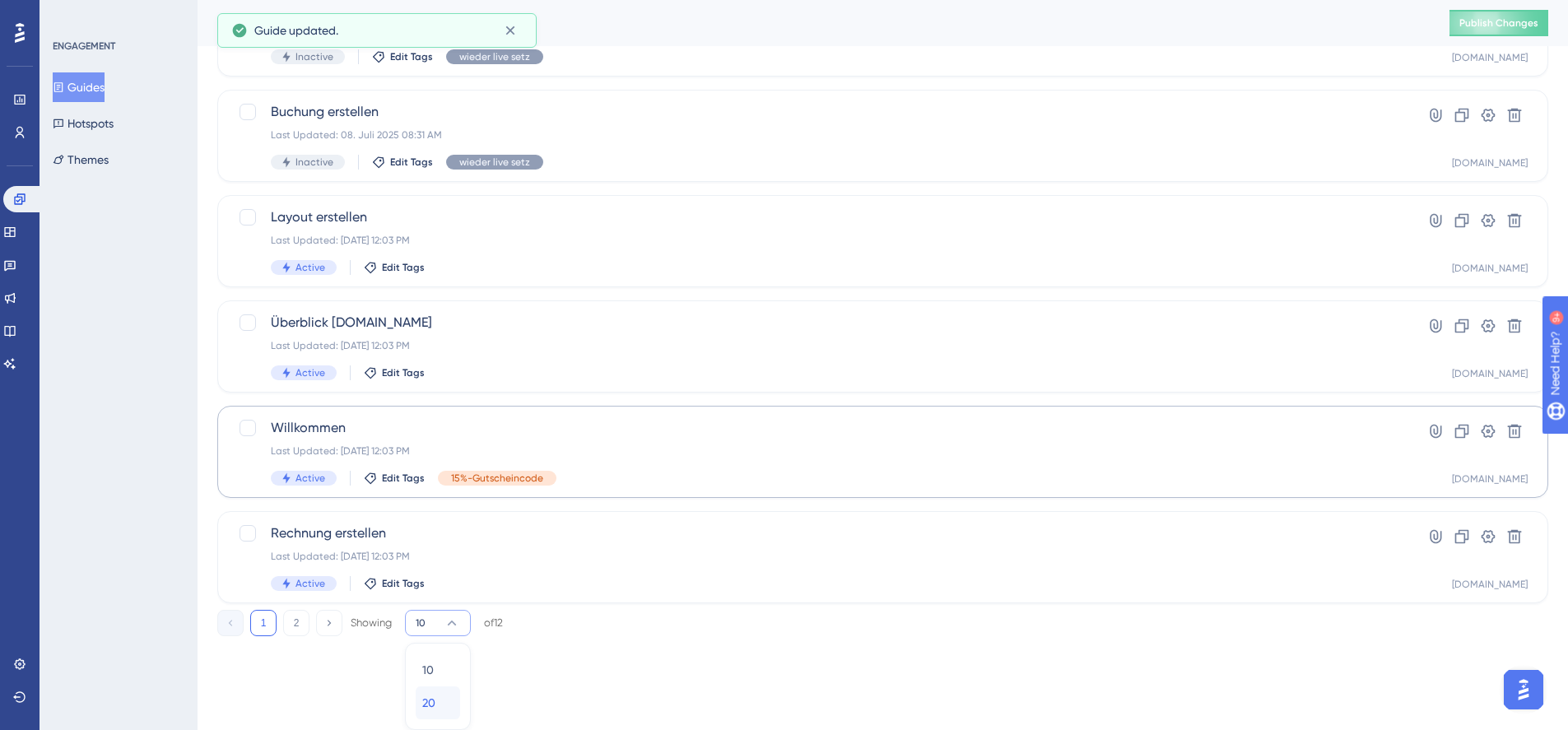
click at [441, 700] on div "20 20" at bounding box center [438, 702] width 32 height 33
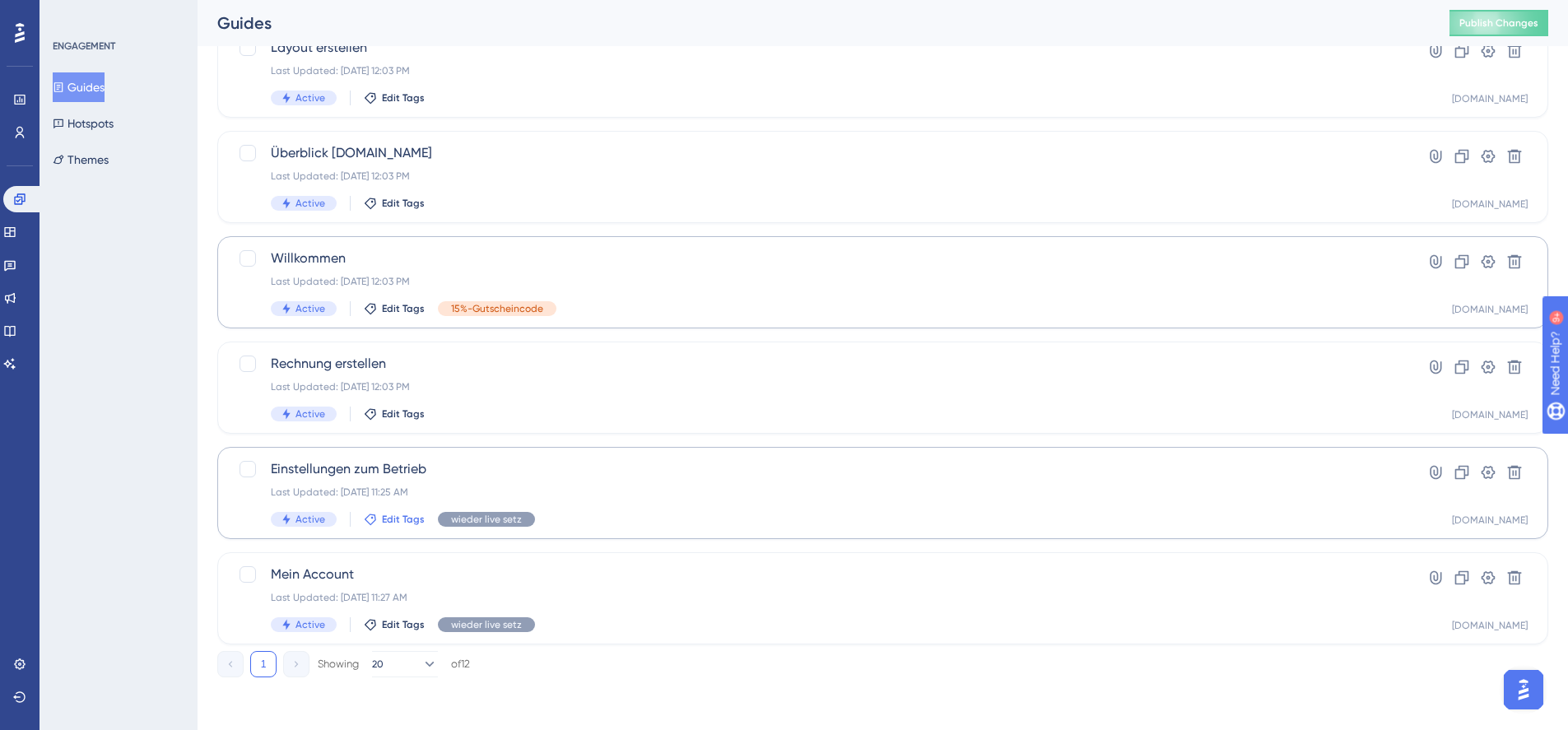
click at [411, 517] on span "Edit Tags" at bounding box center [403, 519] width 42 height 13
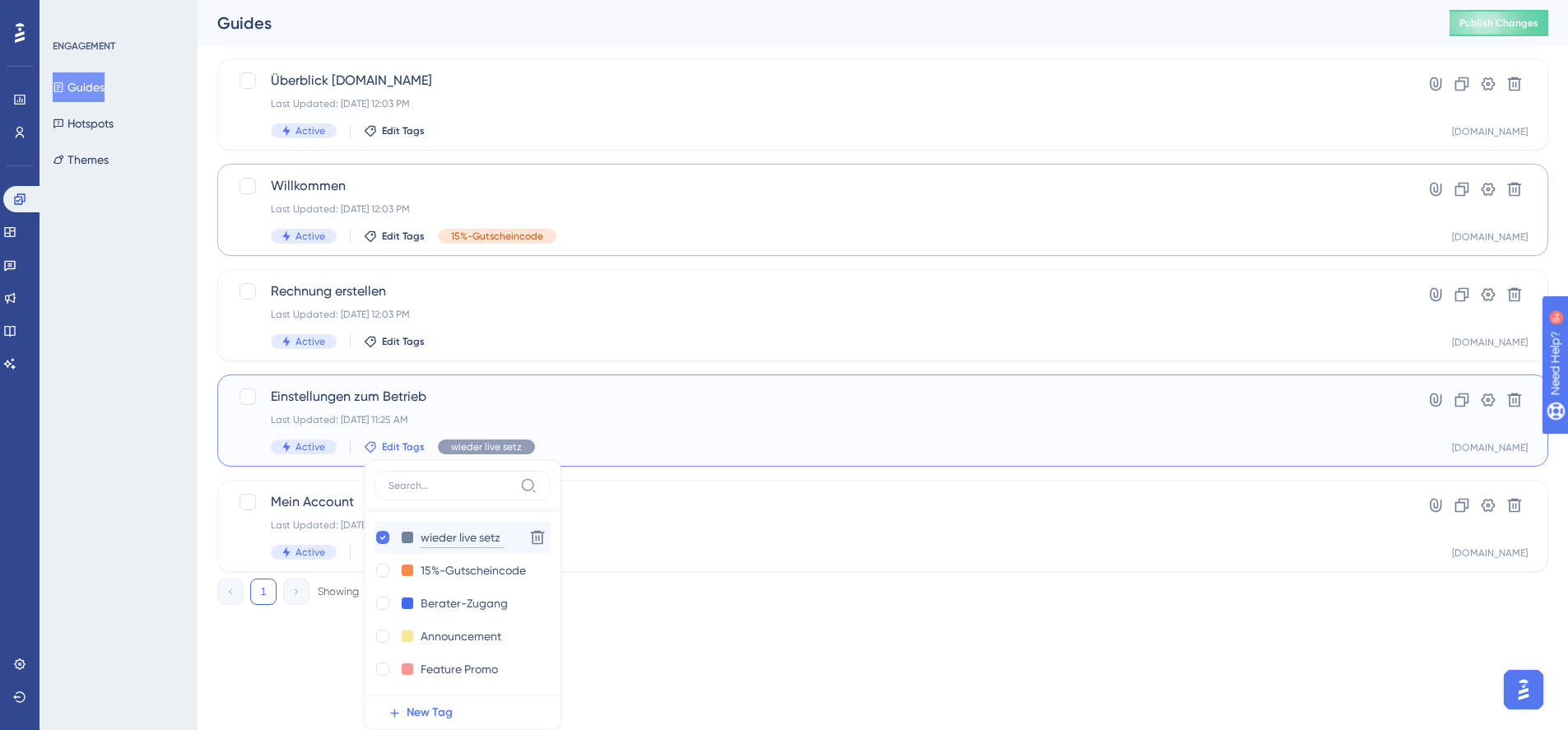
click at [425, 545] on input "wieder live setz" at bounding box center [462, 538] width 84 height 21
click at [377, 537] on div at bounding box center [382, 537] width 13 height 13
checkbox input "false"
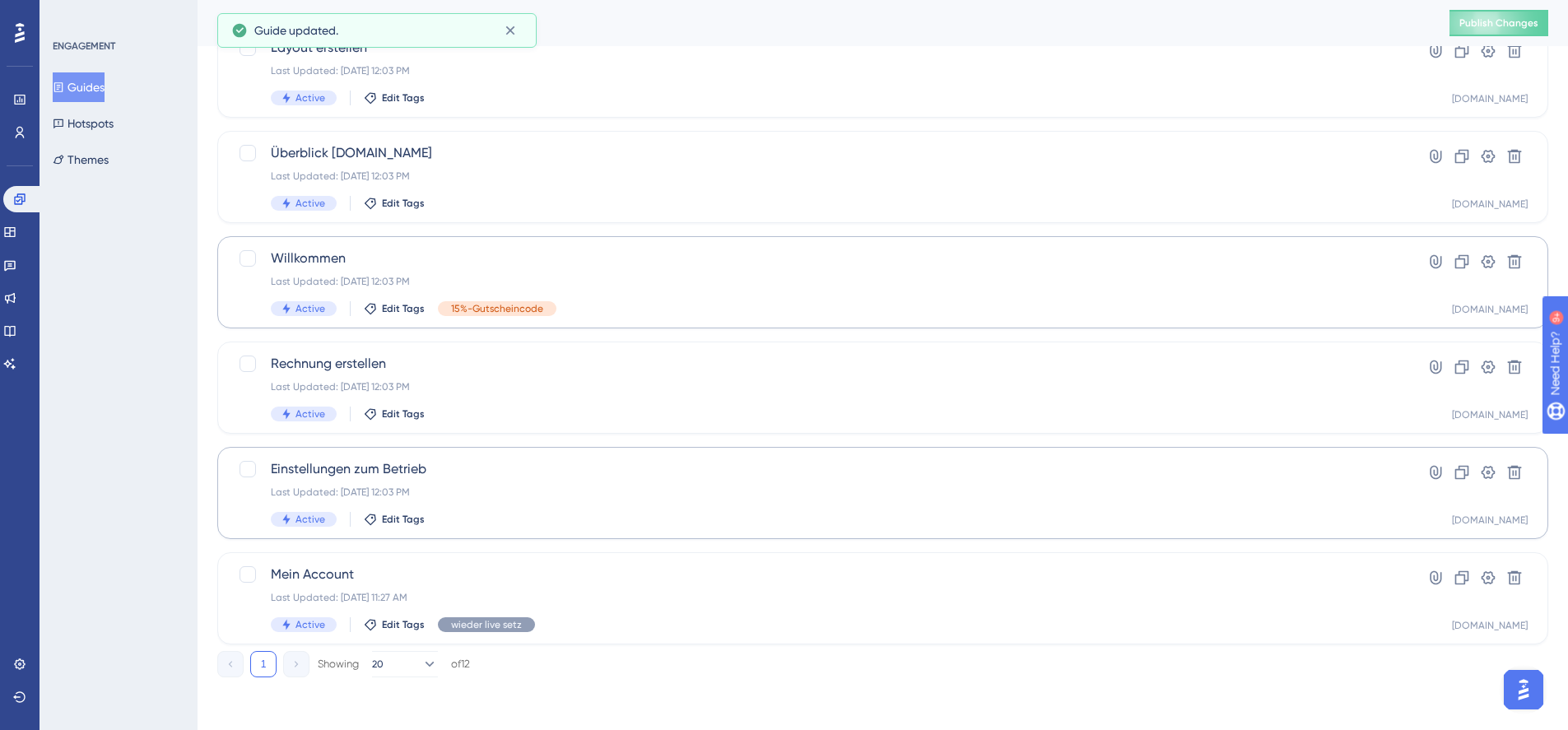
scroll to position [758, 0]
click at [413, 626] on span "Edit Tags" at bounding box center [403, 624] width 42 height 13
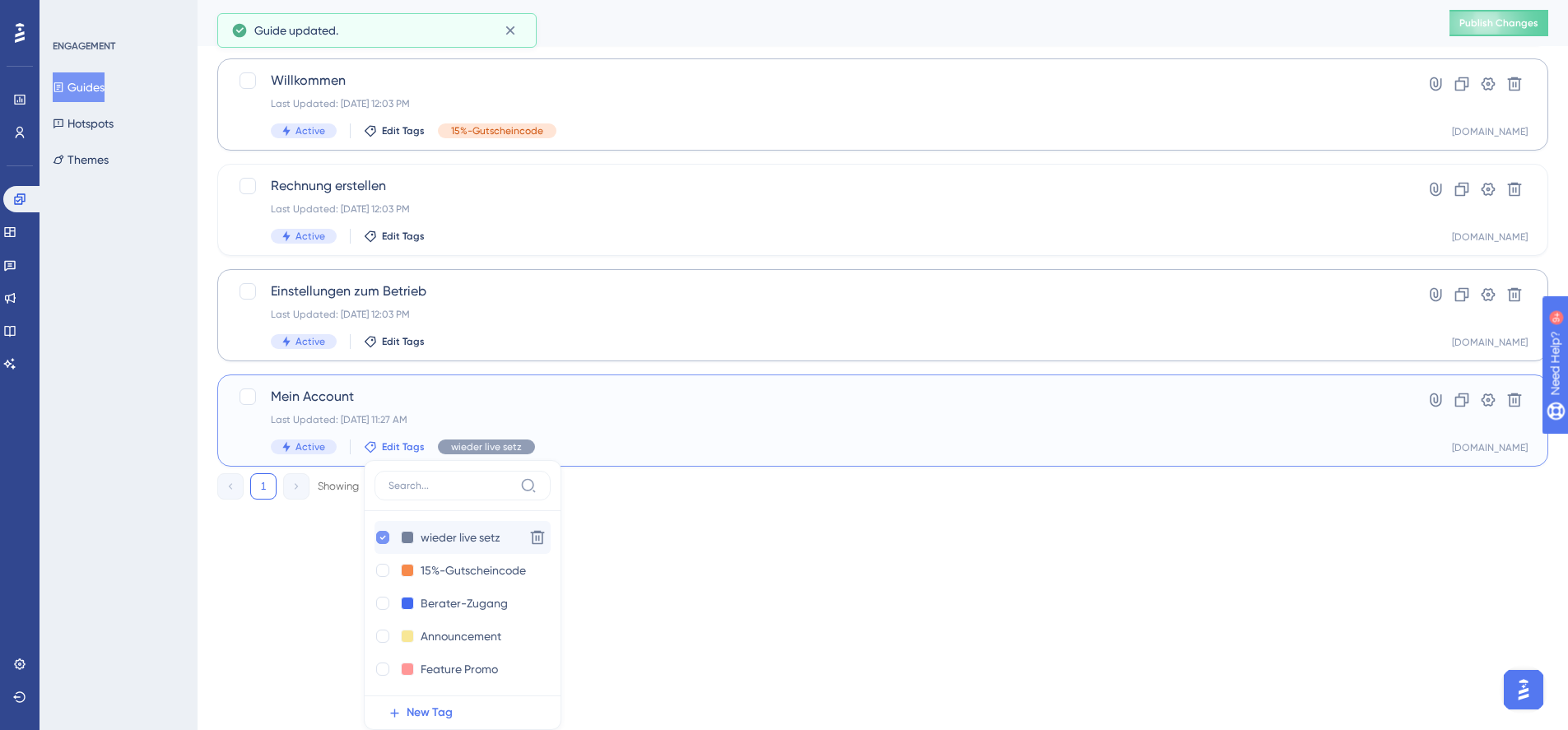
click at [382, 534] on icon at bounding box center [383, 538] width 7 height 12
checkbox input "false"
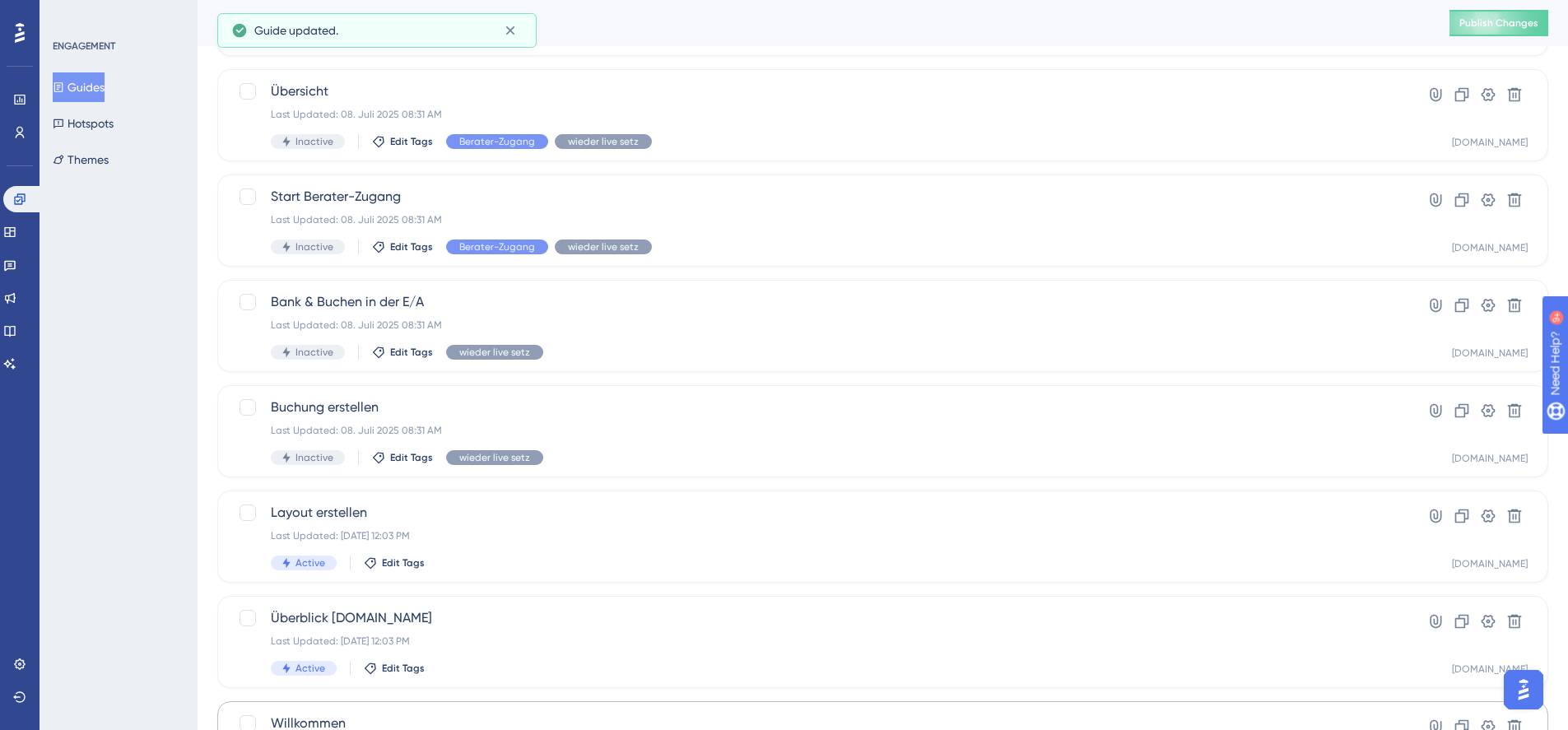
scroll to position [264, 0]
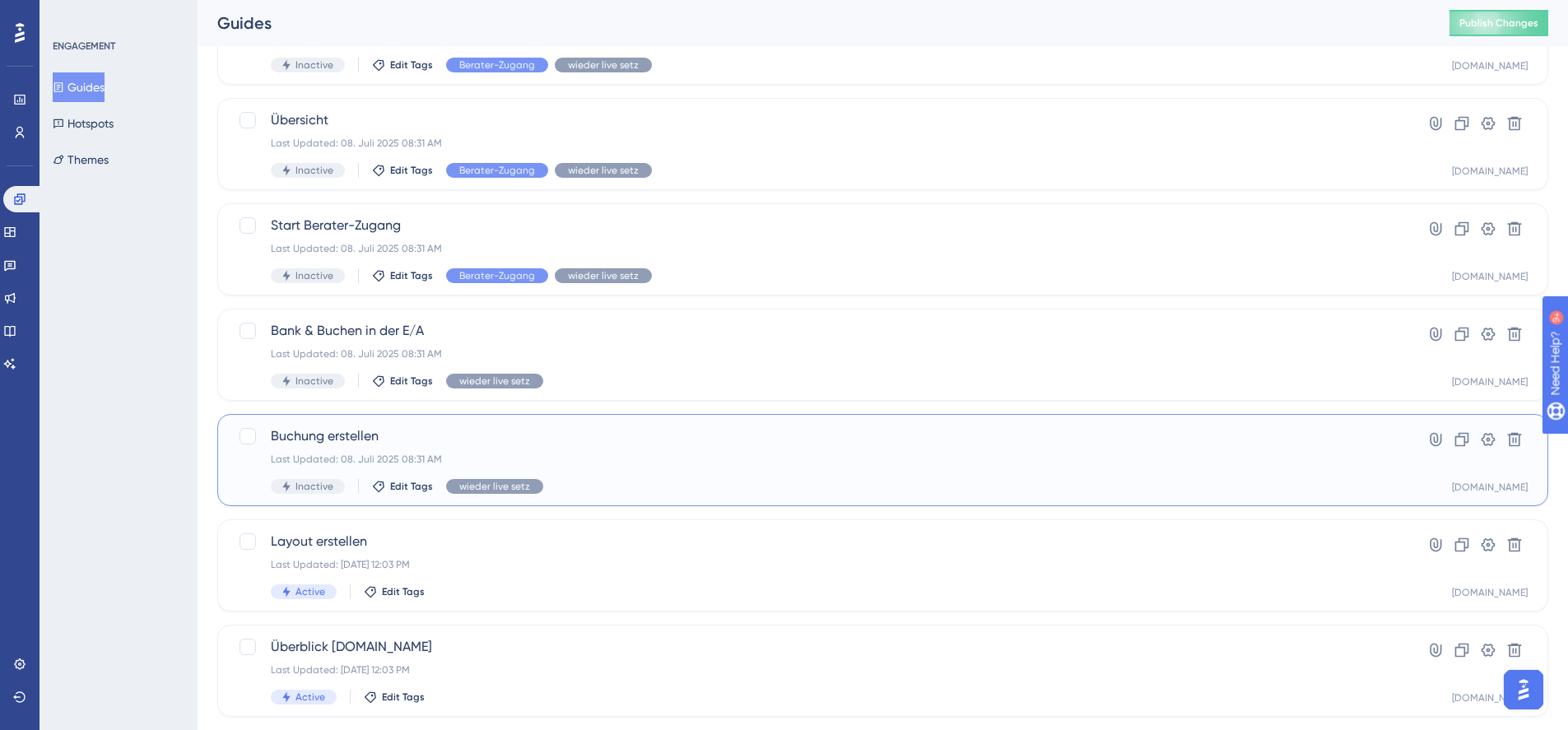
click at [347, 430] on span "Buchung erstellen" at bounding box center [817, 436] width 1092 height 20
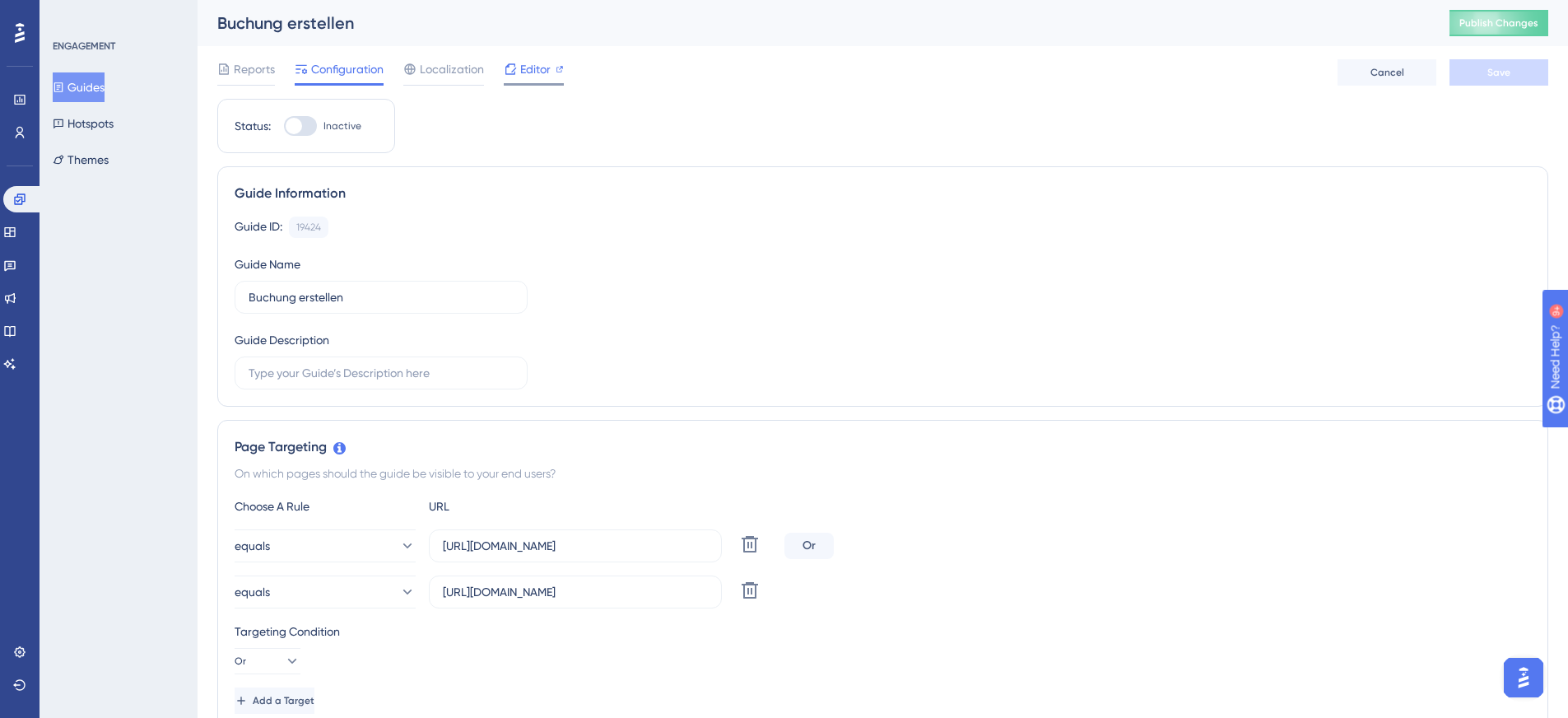
click at [523, 73] on span "Editor" at bounding box center [535, 69] width 31 height 20
click at [603, 550] on input "[URL][DOMAIN_NAME]" at bounding box center [575, 545] width 265 height 18
